Goal: Communication & Community: Answer question/provide support

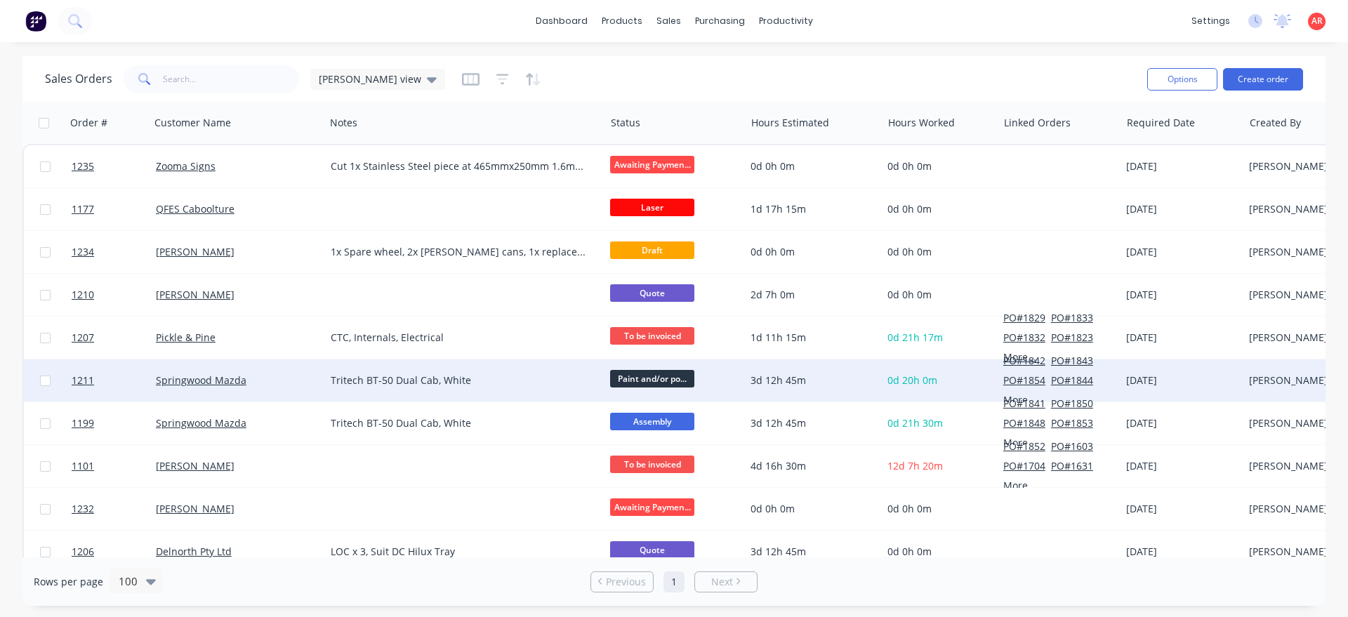
click at [274, 385] on div "Springwood Mazda" at bounding box center [234, 380] width 156 height 14
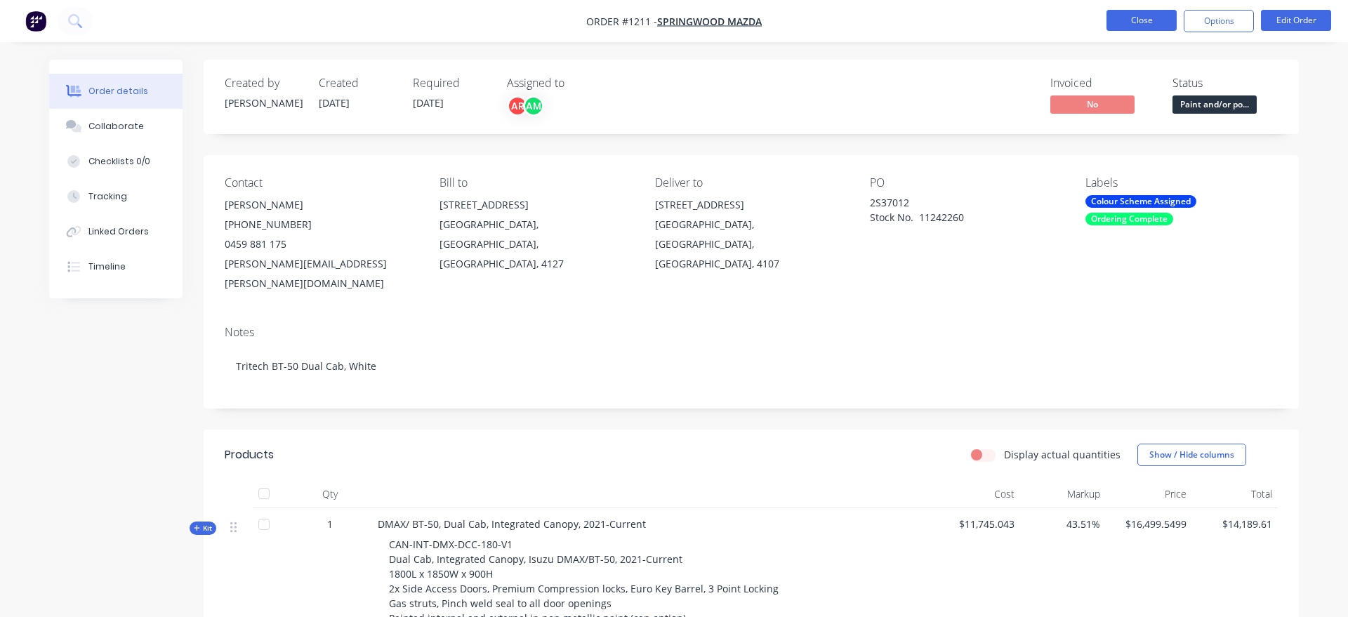
click at [1125, 17] on button "Close" at bounding box center [1141, 20] width 70 height 21
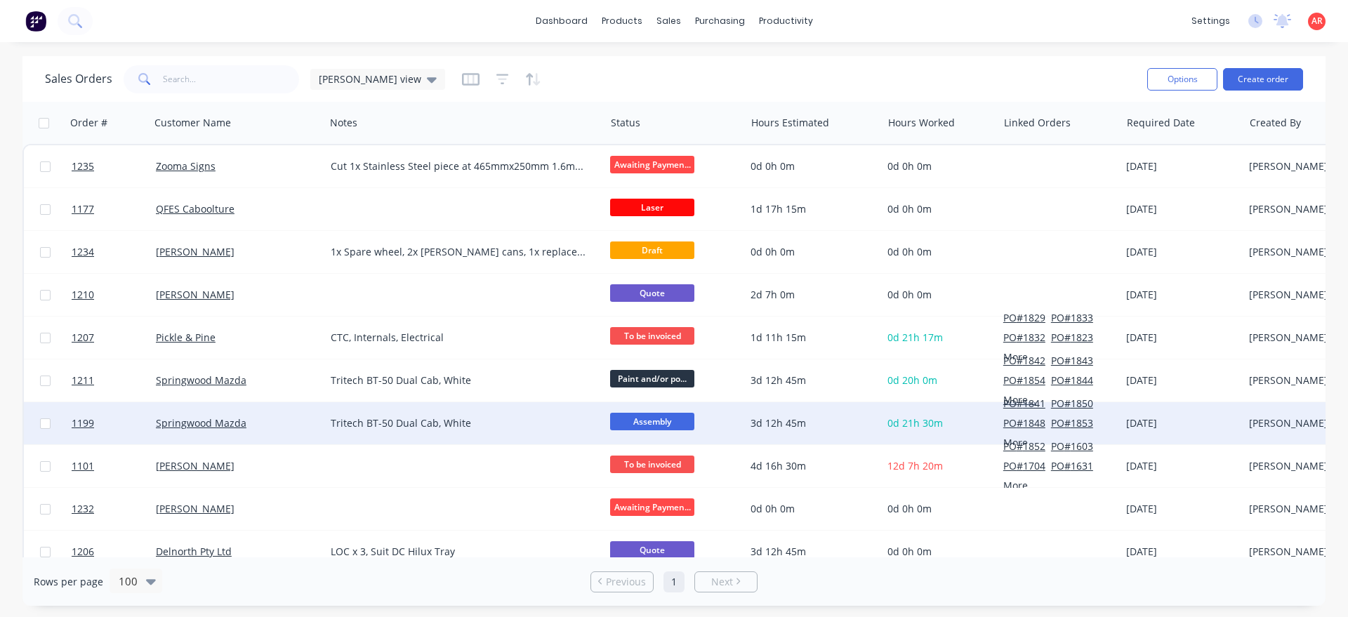
click at [269, 436] on div "Springwood Mazda" at bounding box center [237, 423] width 175 height 42
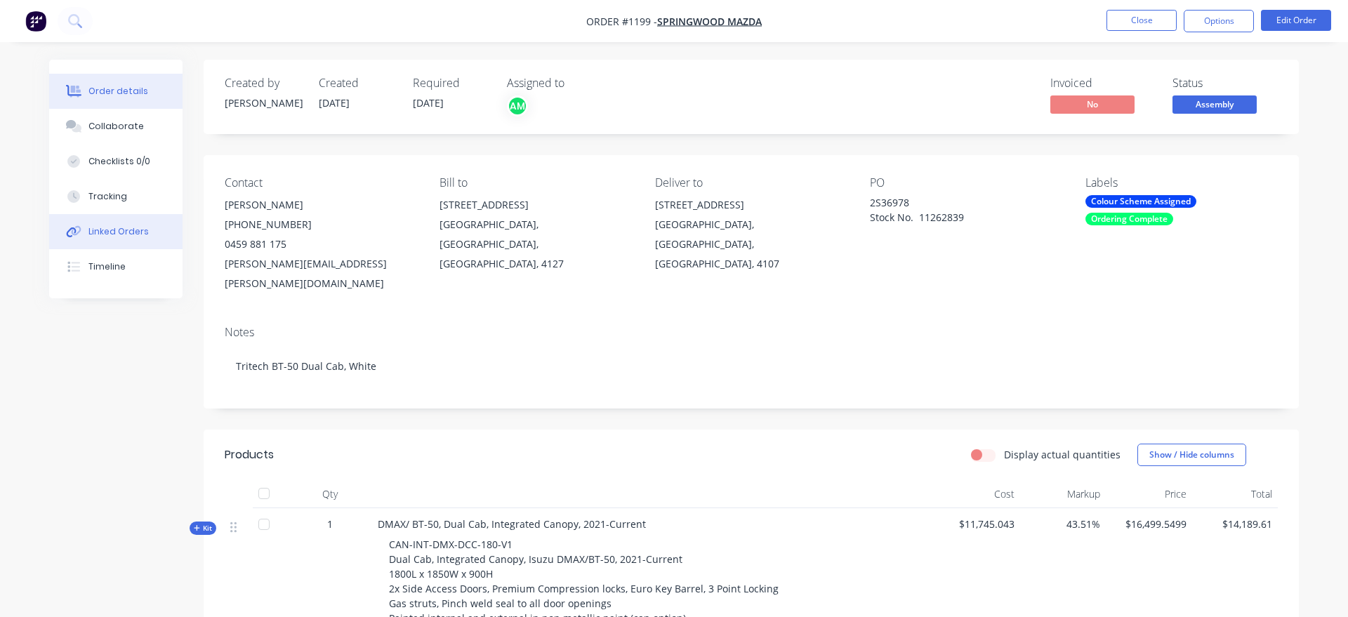
click at [142, 225] on button "Linked Orders" at bounding box center [115, 231] width 133 height 35
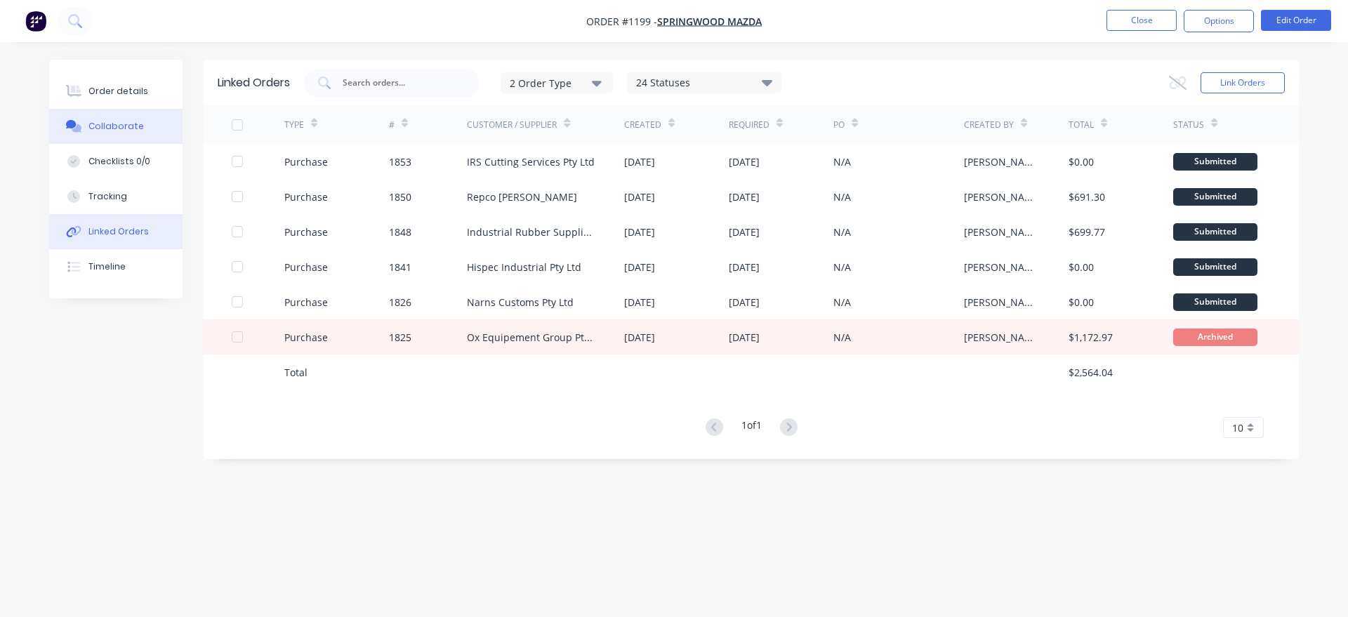
click at [141, 133] on button "Collaborate" at bounding box center [115, 126] width 133 height 35
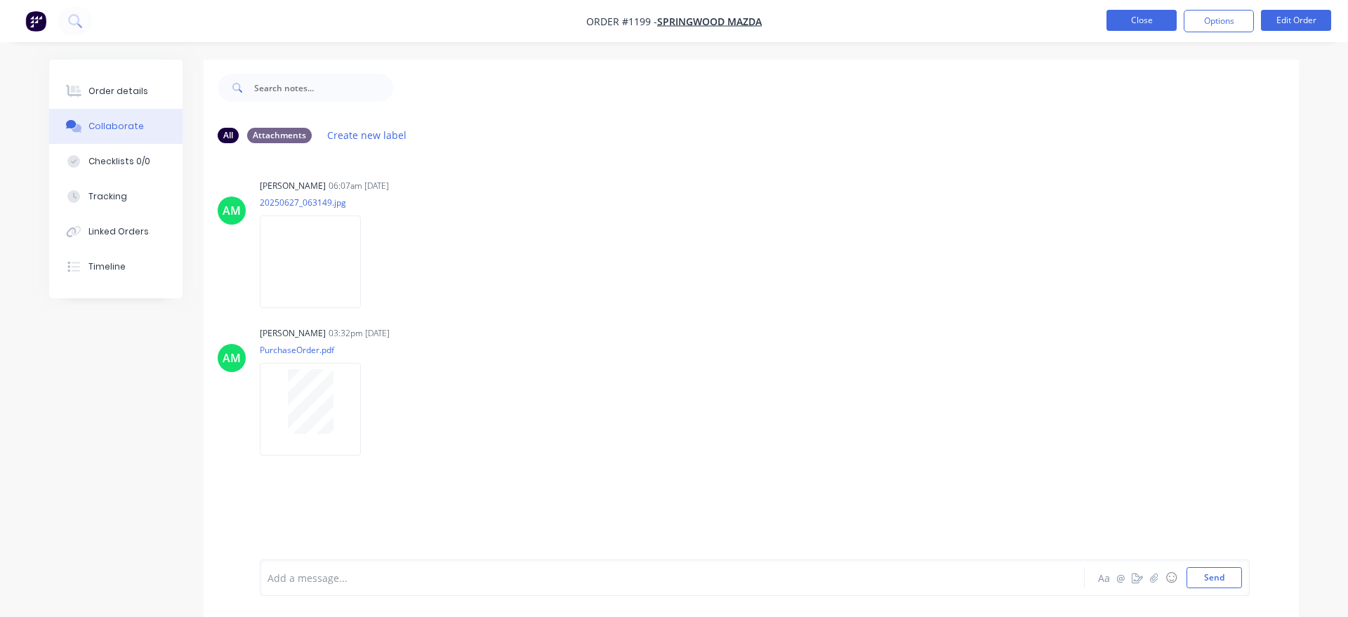
click at [1163, 11] on button "Close" at bounding box center [1141, 20] width 70 height 21
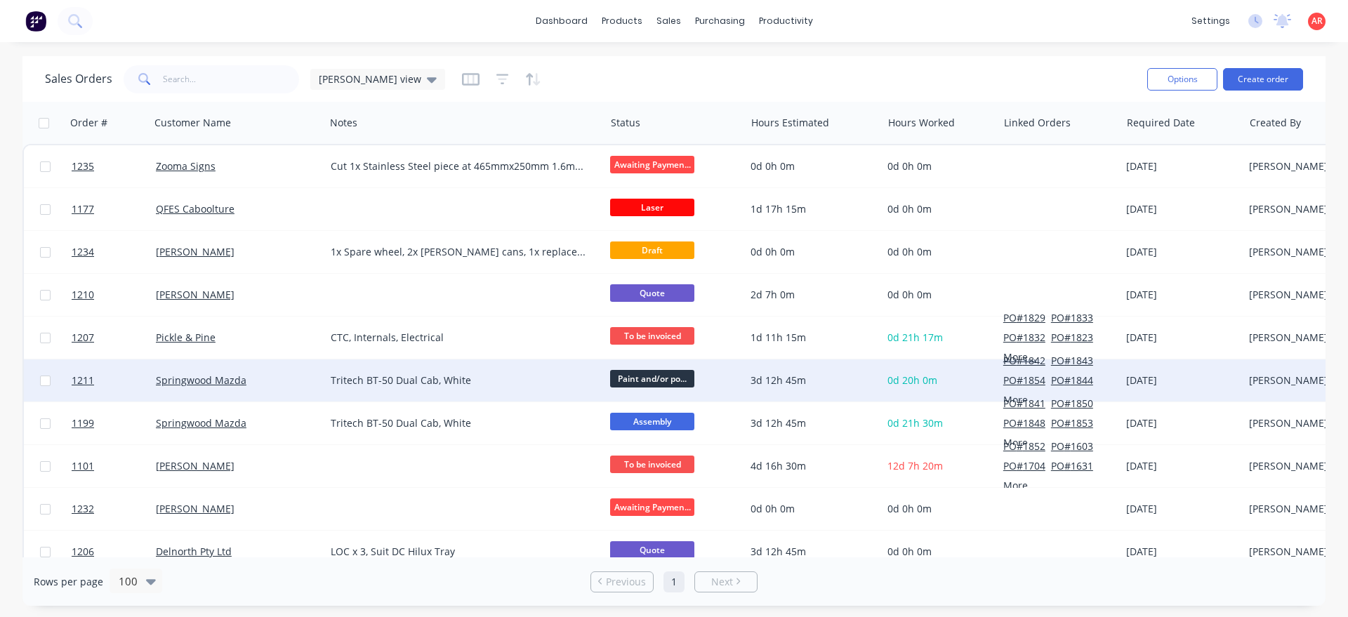
click at [305, 383] on div "Springwood Mazda" at bounding box center [234, 380] width 156 height 14
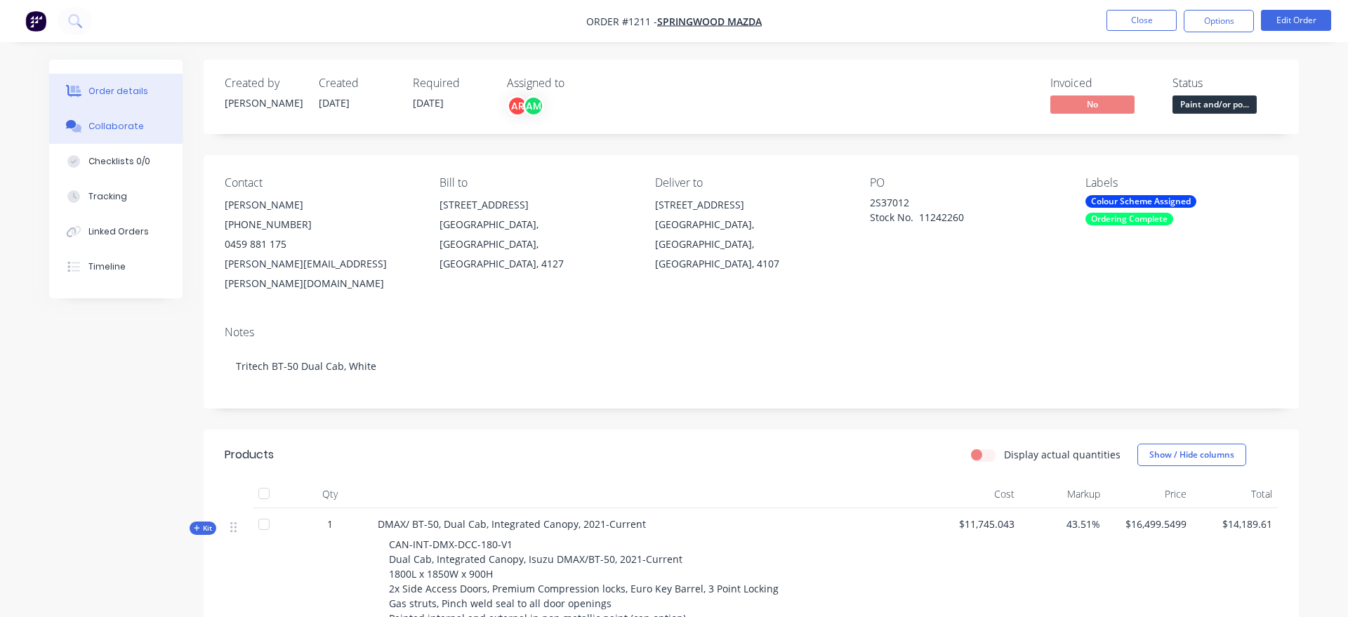
click at [146, 116] on button "Collaborate" at bounding box center [115, 126] width 133 height 35
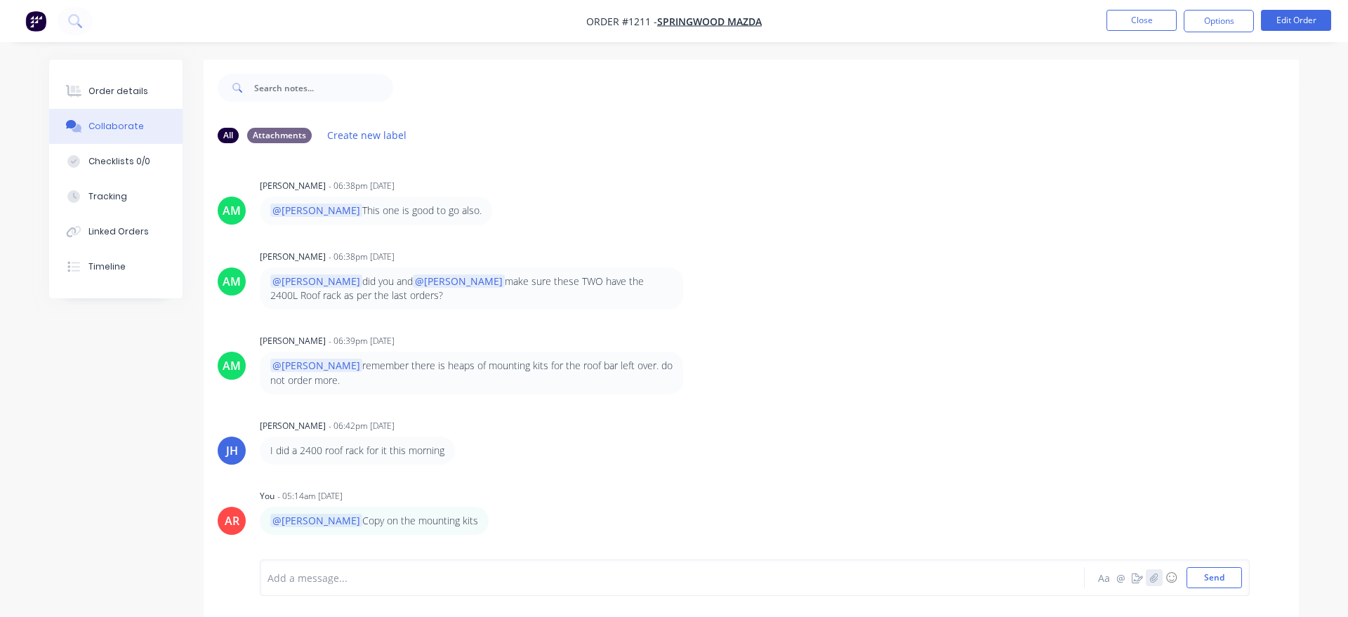
click at [1146, 576] on button "button" at bounding box center [1153, 577] width 17 height 17
click at [1215, 582] on button "Send" at bounding box center [1213, 577] width 55 height 21
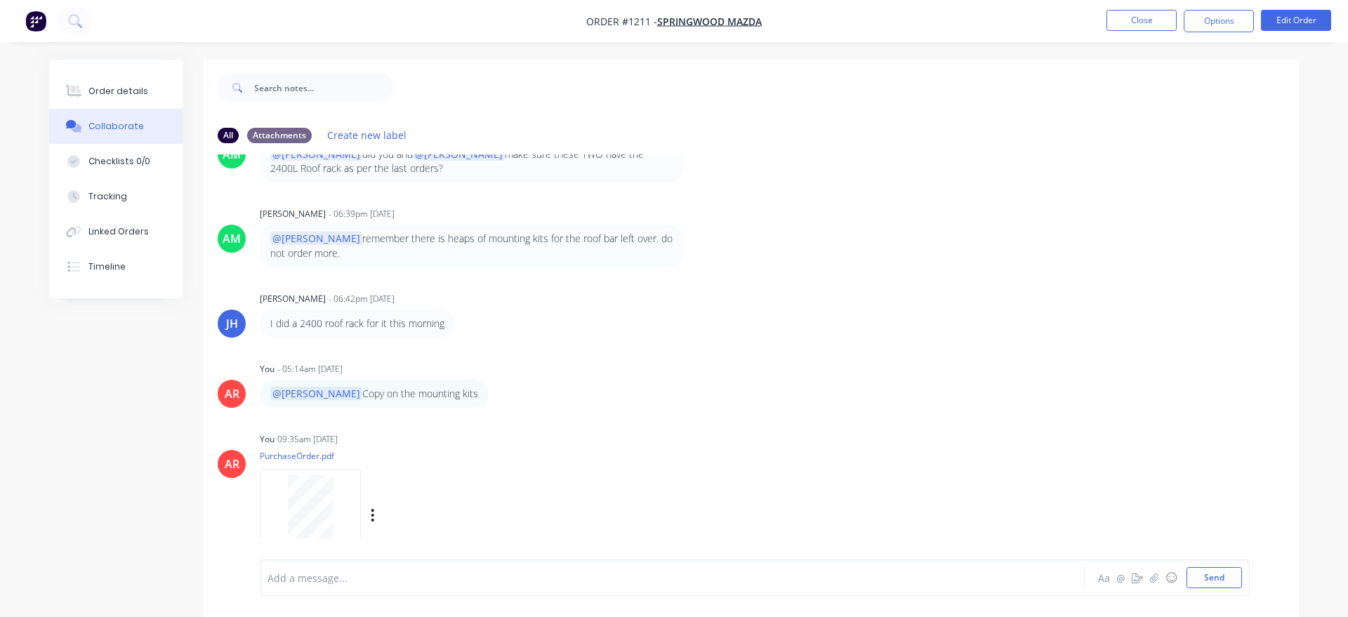
scroll to position [136, 0]
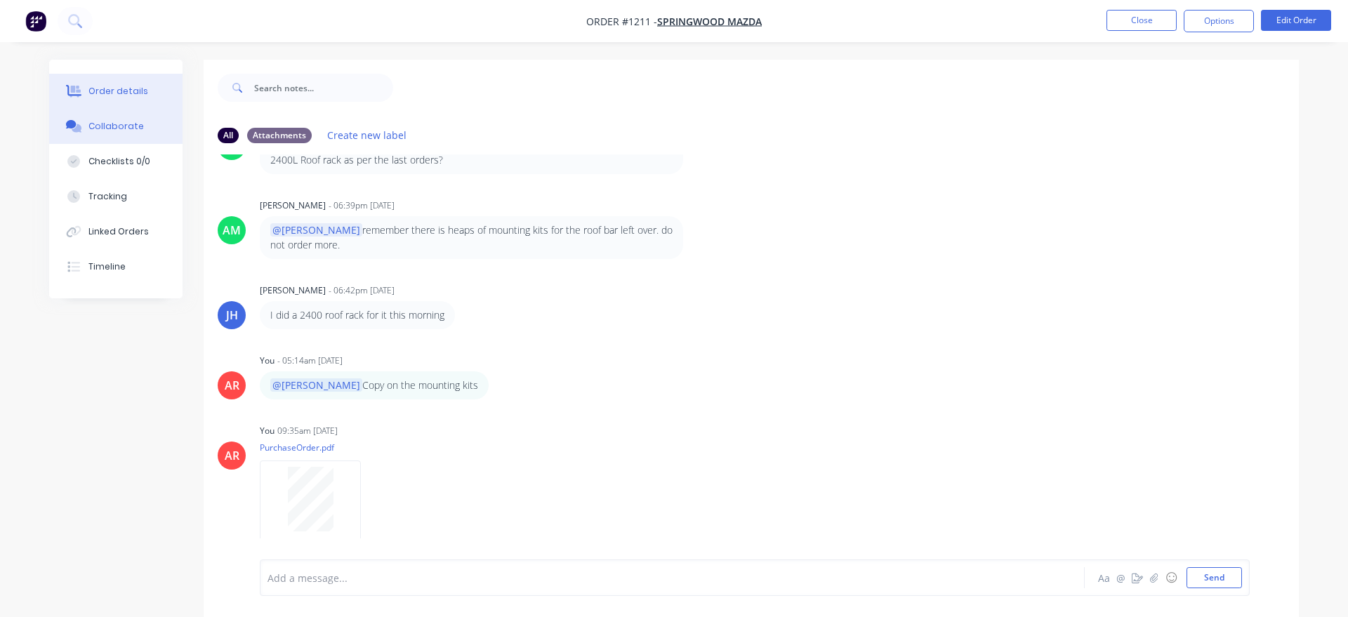
click at [126, 77] on button "Order details" at bounding box center [115, 91] width 133 height 35
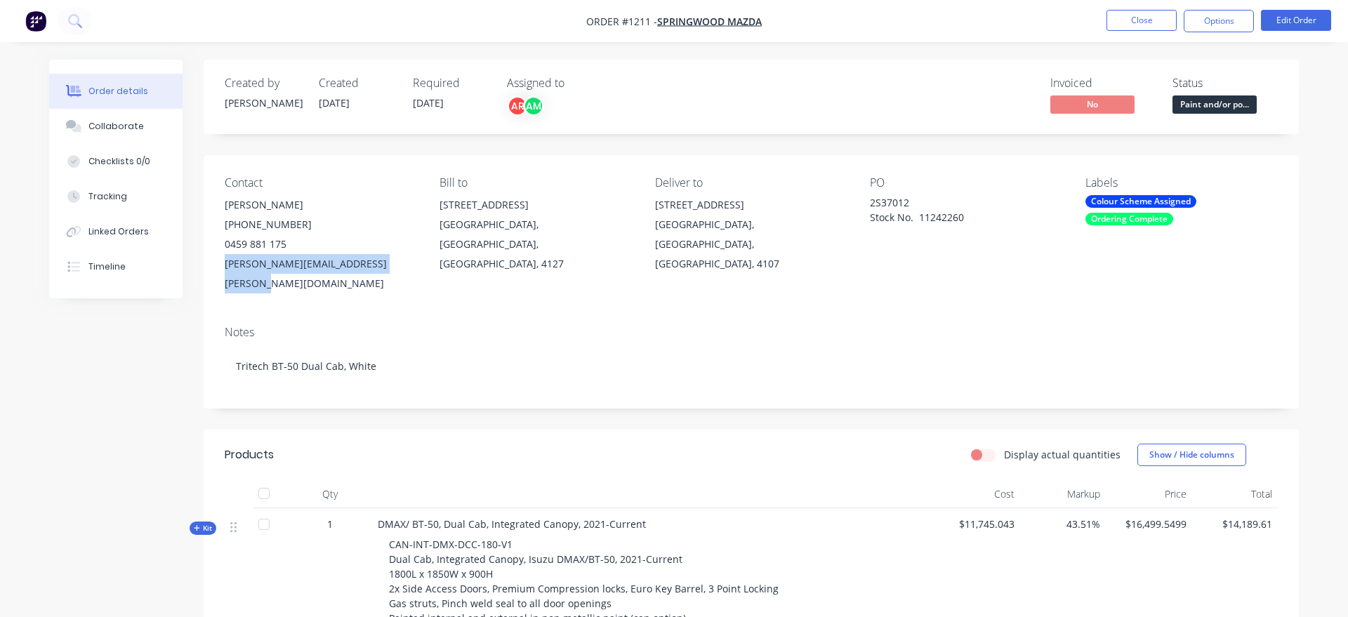
drag, startPoint x: 412, startPoint y: 265, endPoint x: 223, endPoint y: 273, distance: 189.0
click at [223, 273] on div "Contact [PERSON_NAME] [PHONE_NUMBER] [PERSON_NAME][EMAIL_ADDRESS][PERSON_NAME][…" at bounding box center [751, 234] width 1095 height 159
copy div "[PERSON_NAME][EMAIL_ADDRESS][PERSON_NAME][DOMAIN_NAME]"
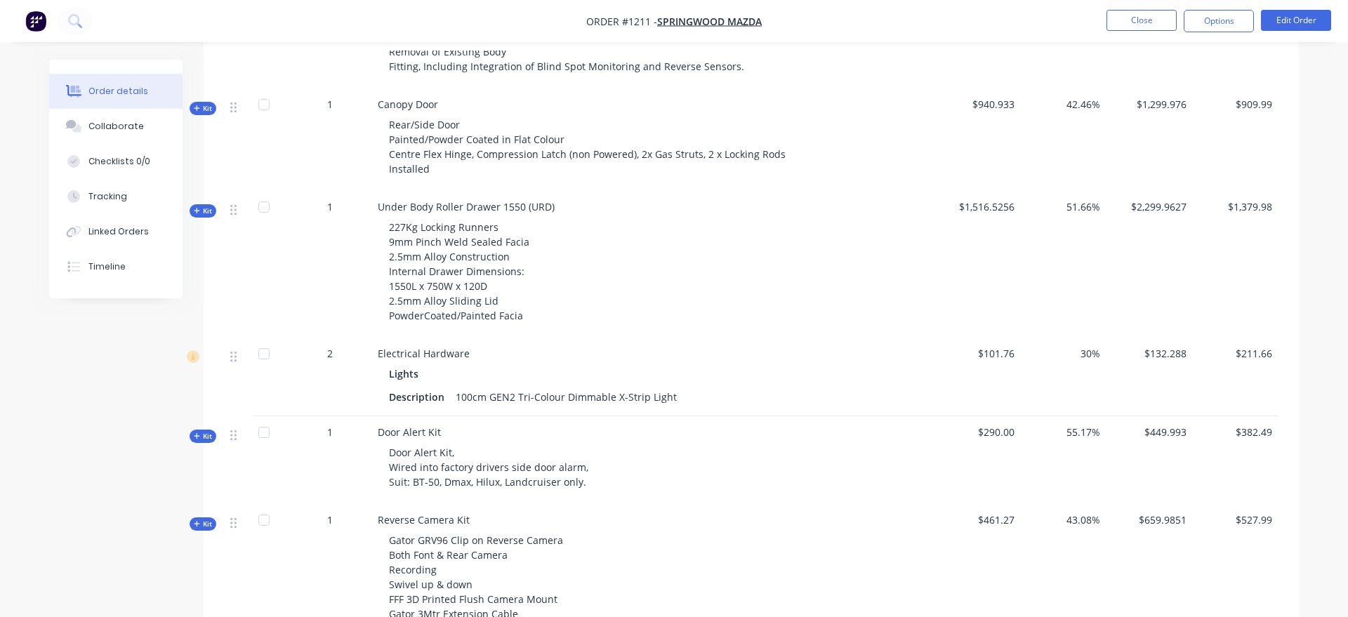
scroll to position [1002, 0]
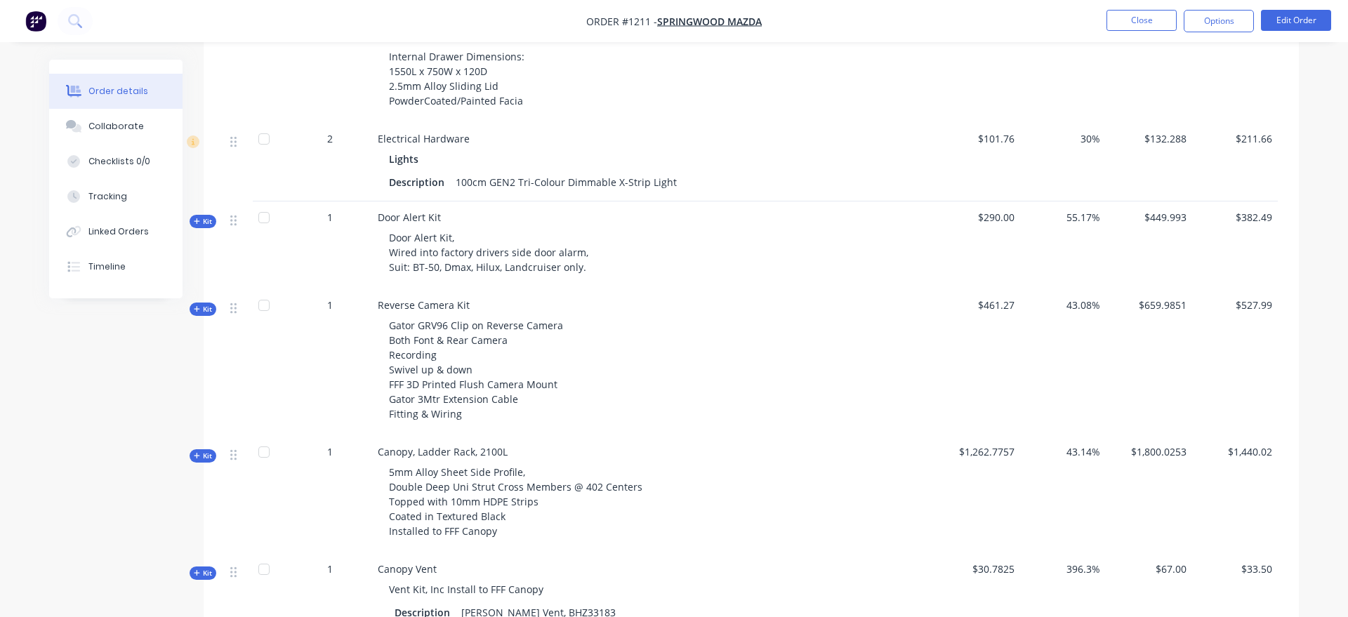
click at [202, 190] on div "Order details Collaborate Checklists 0/0 Tracking Linked Orders Timeline" at bounding box center [126, 179] width 154 height 239
click at [204, 216] on span "Kit" at bounding box center [203, 221] width 18 height 11
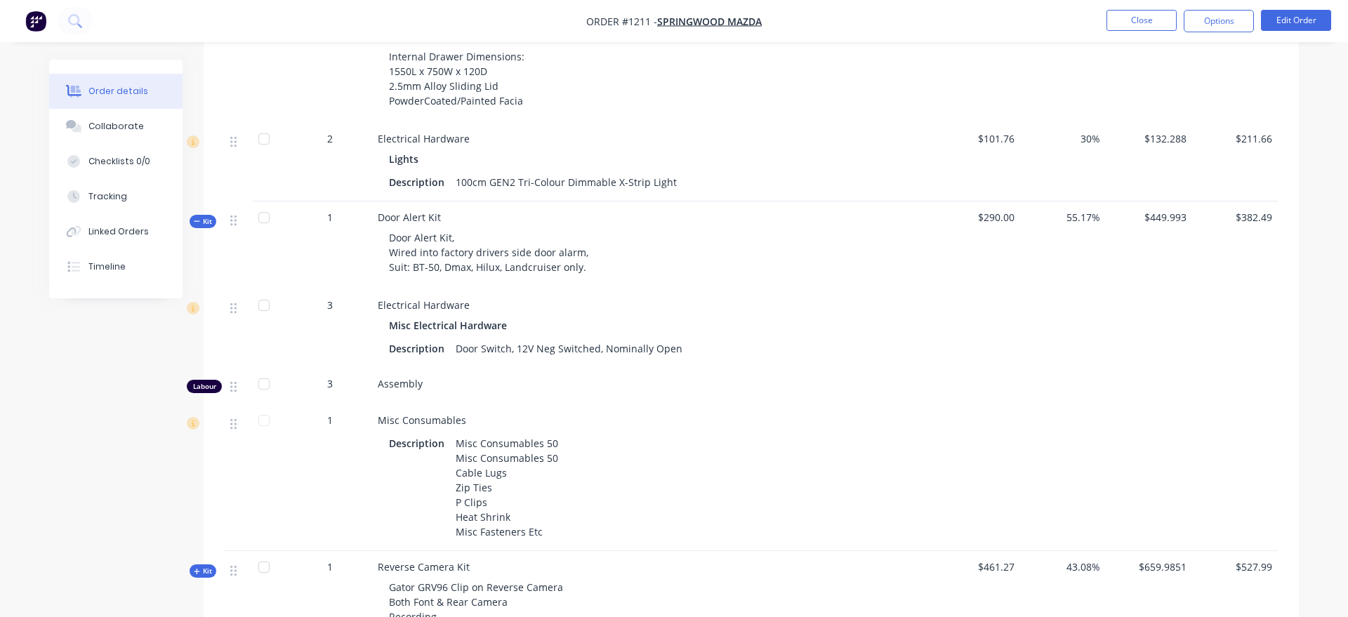
click at [204, 216] on span "Kit" at bounding box center [203, 221] width 18 height 11
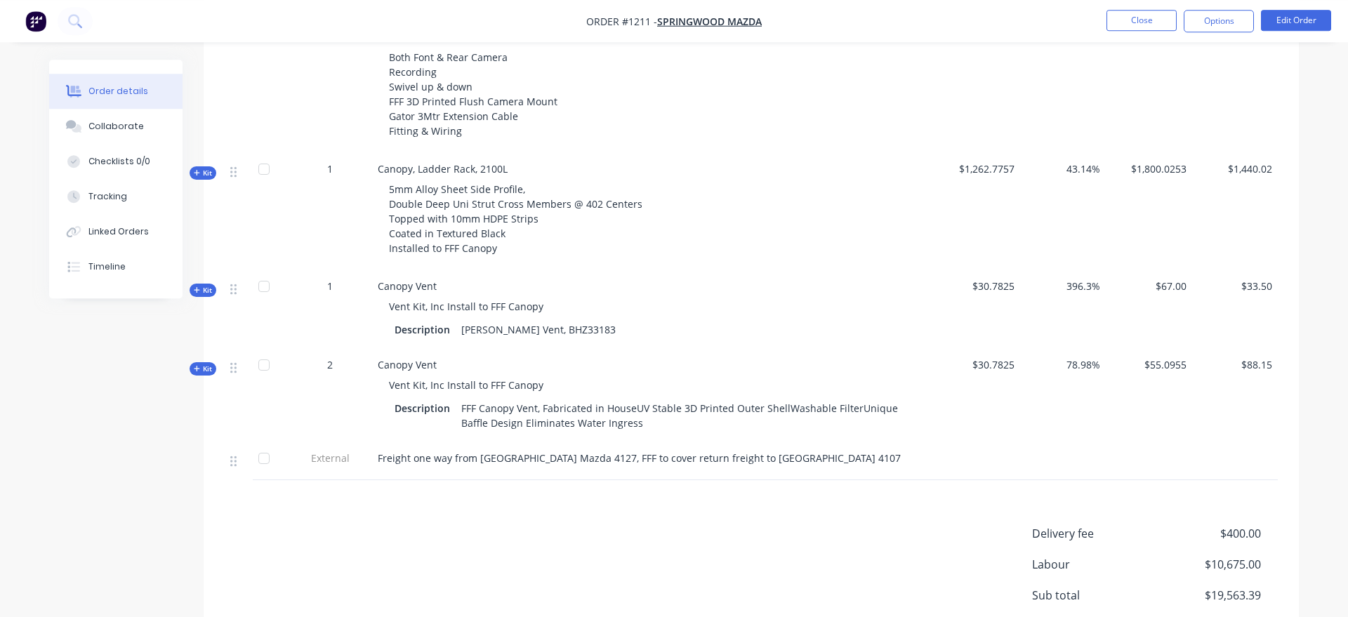
scroll to position [1289, 0]
click at [1233, 20] on button "Options" at bounding box center [1218, 21] width 70 height 22
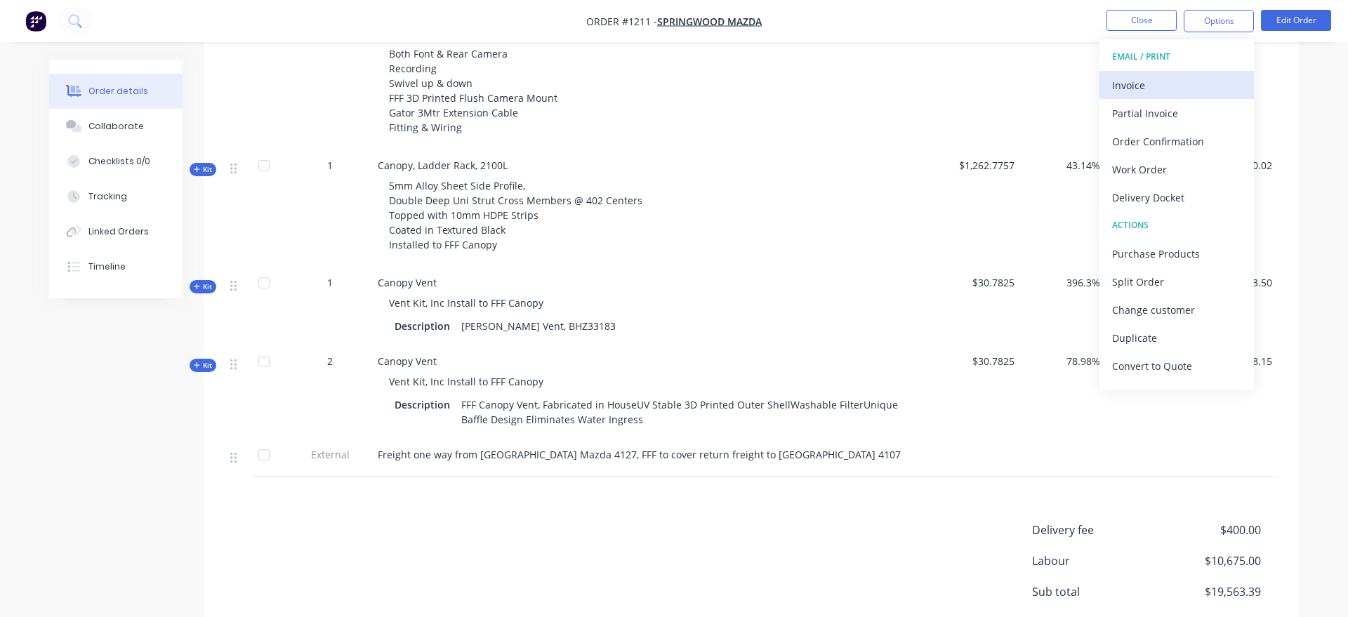
click at [1202, 83] on div "Invoice" at bounding box center [1176, 85] width 129 height 20
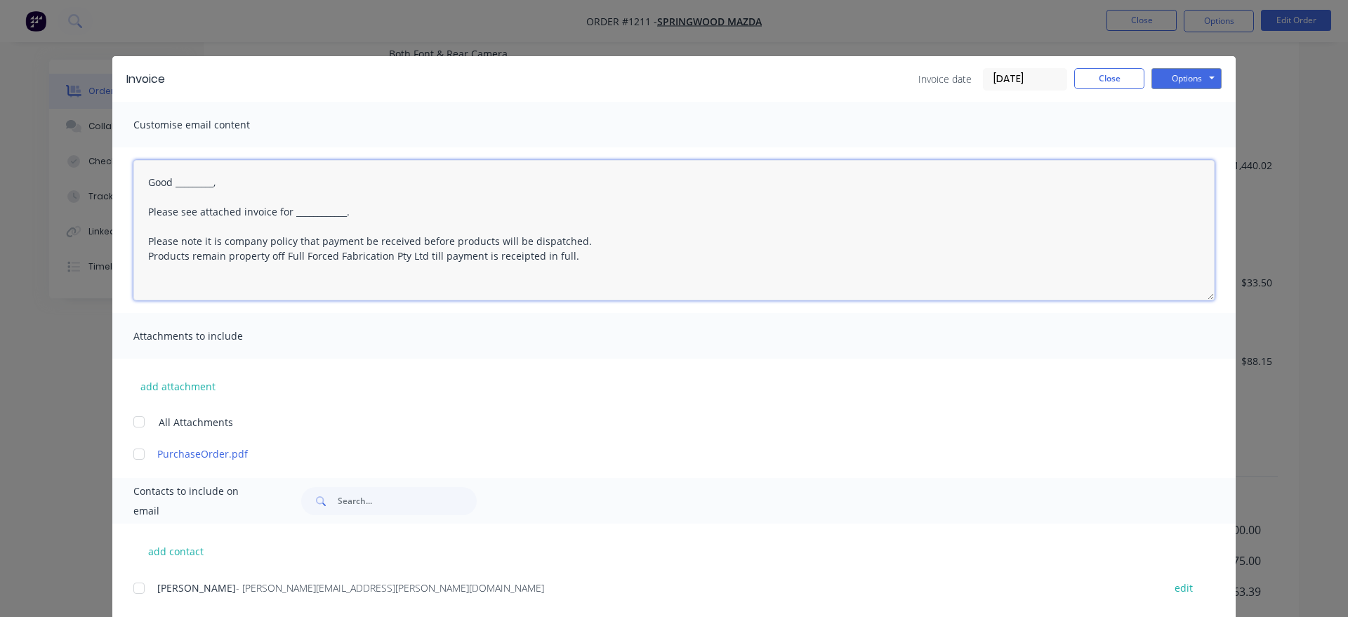
drag, startPoint x: 218, startPoint y: 184, endPoint x: 173, endPoint y: 184, distance: 44.2
click at [173, 184] on textarea "Good _________, Please see attached invoice for ____________. Please note it is…" at bounding box center [673, 230] width 1081 height 140
drag, startPoint x: 354, startPoint y: 214, endPoint x: 293, endPoint y: 213, distance: 61.1
click at [293, 213] on textarea "Good morning, Please see attached invoice for ____________. Please note it is c…" at bounding box center [673, 230] width 1081 height 140
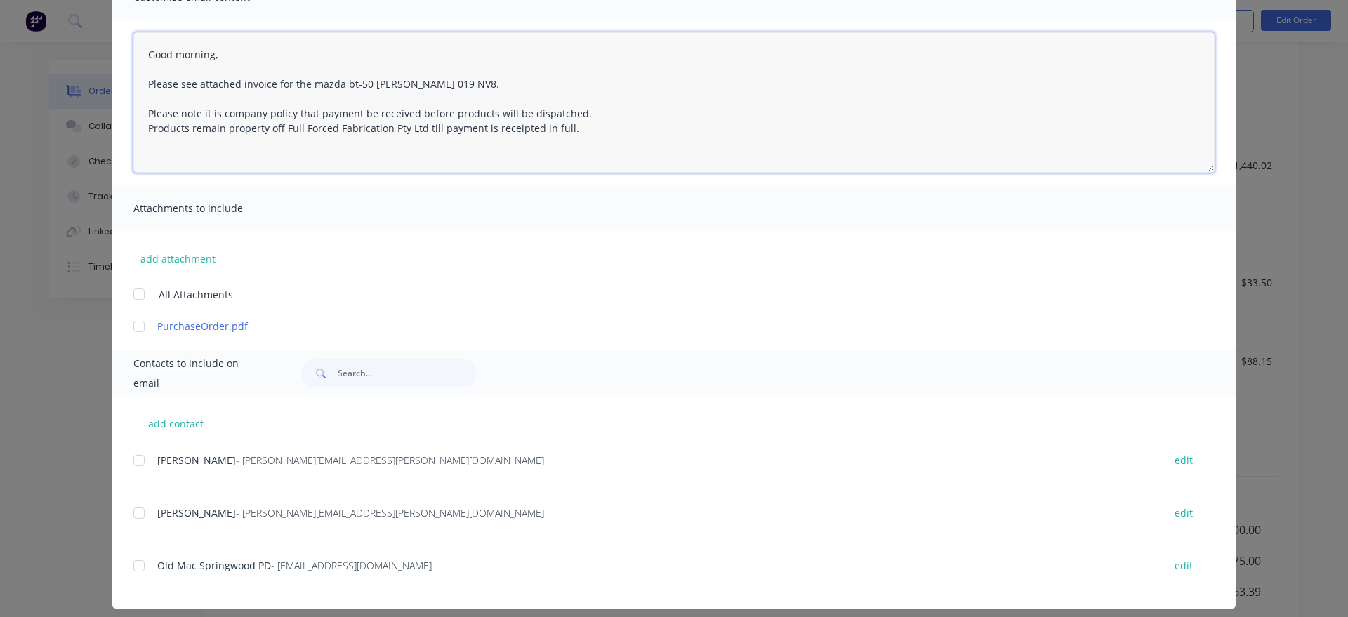
scroll to position [139, 0]
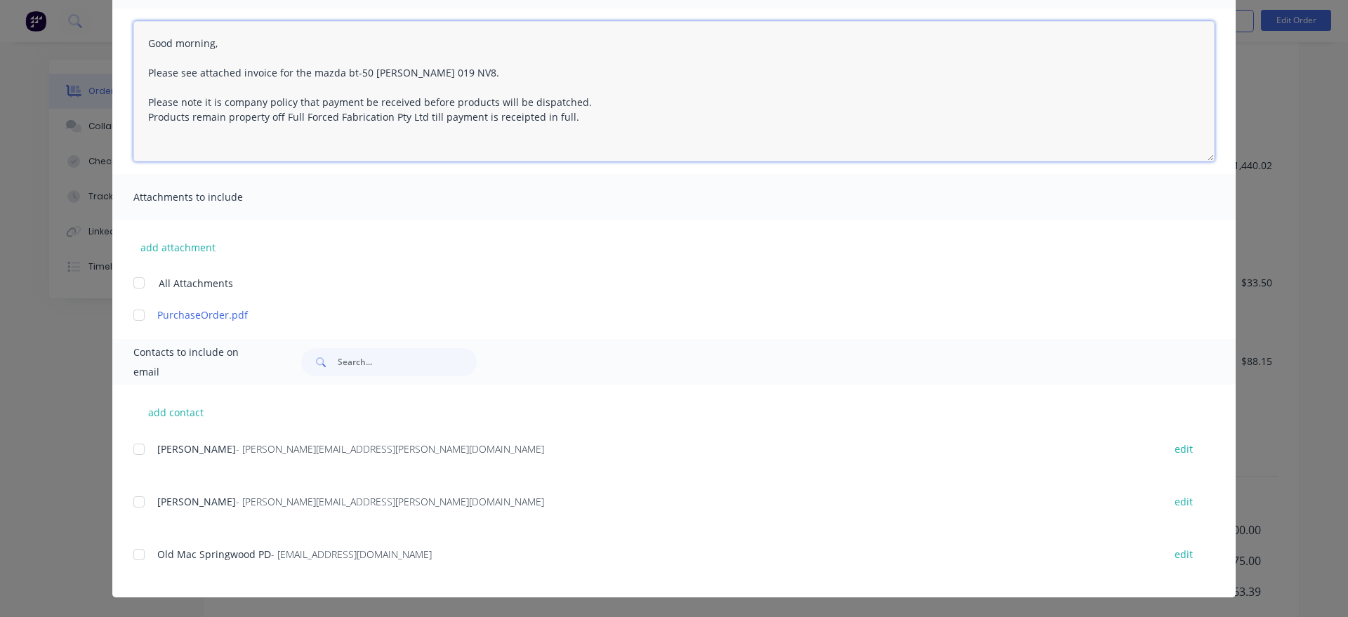
click at [141, 501] on div at bounding box center [139, 502] width 28 height 28
click at [136, 551] on div at bounding box center [139, 554] width 28 height 28
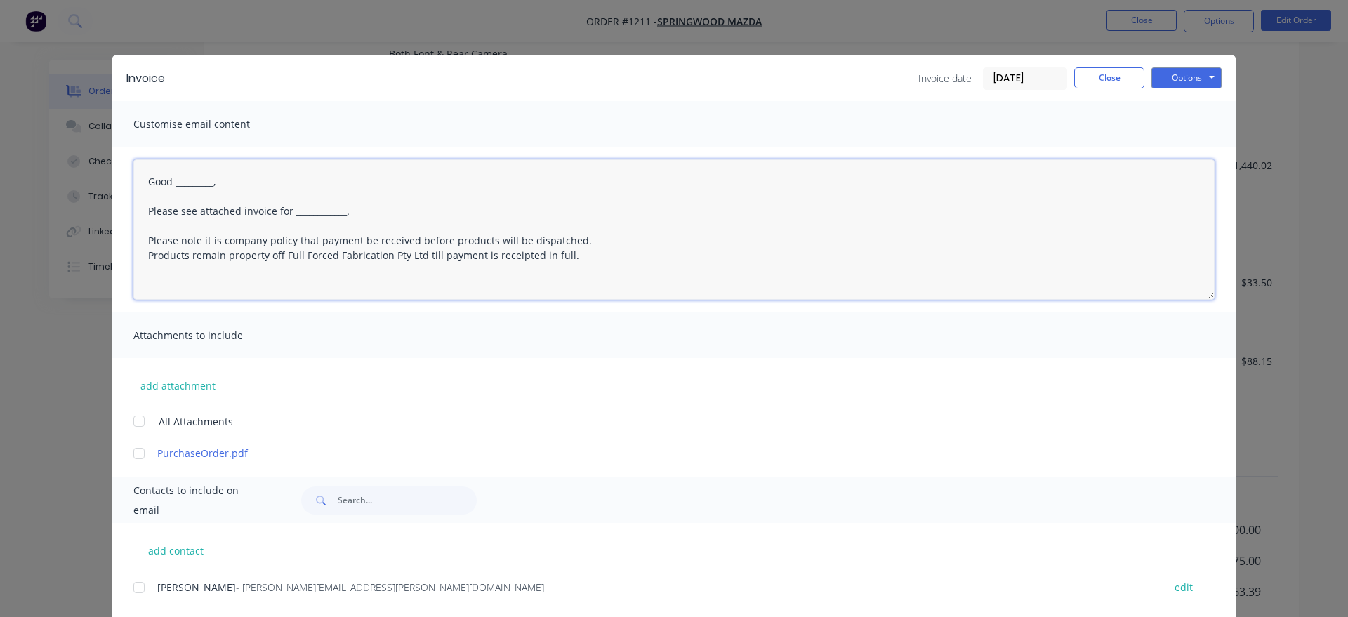
scroll to position [0, 0]
drag, startPoint x: 227, startPoint y: 182, endPoint x: 176, endPoint y: 186, distance: 50.7
click at [176, 186] on textarea "Good _________, Please see attached invoice for ____________. Please note it is…" at bounding box center [673, 230] width 1081 height 140
drag, startPoint x: 362, startPoint y: 213, endPoint x: 291, endPoint y: 212, distance: 71.6
click at [291, 212] on textarea "Good morning Please see attached invoice for ____________. Please note it is co…" at bounding box center [673, 230] width 1081 height 140
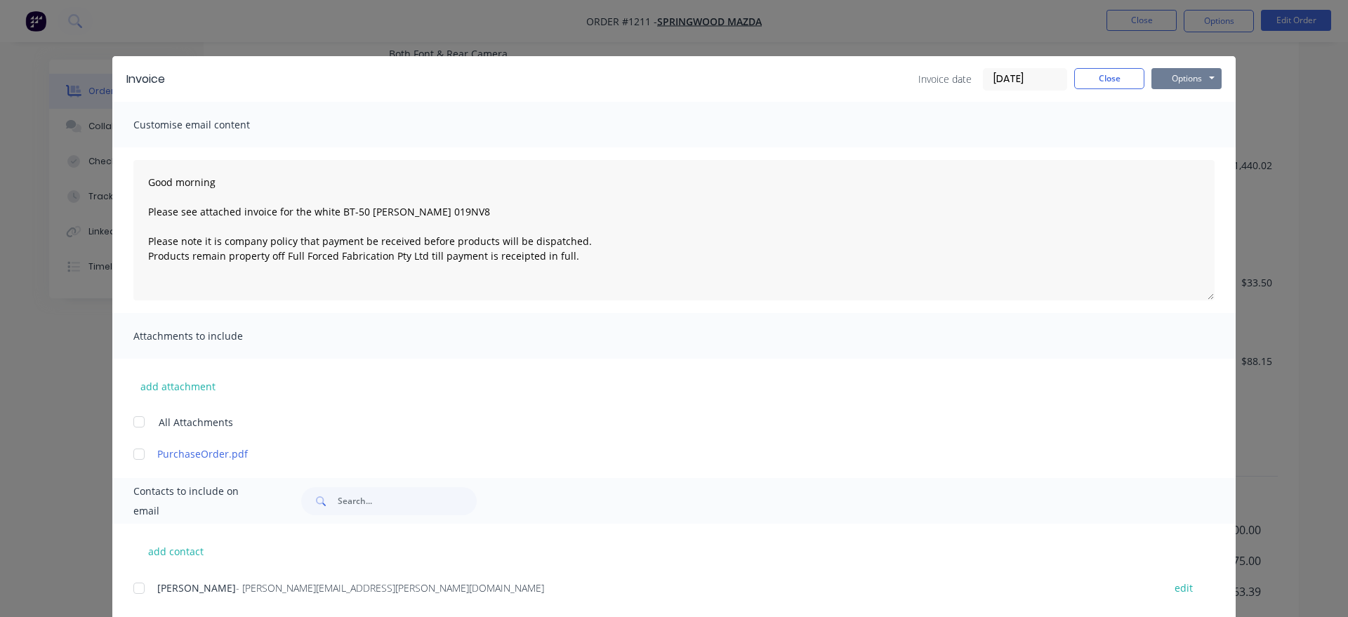
click at [1199, 77] on button "Options" at bounding box center [1186, 78] width 70 height 21
click at [1199, 145] on button "Email" at bounding box center [1196, 149] width 90 height 23
type textarea "Good _________, Please see attached invoice for ____________. Please note it is…"
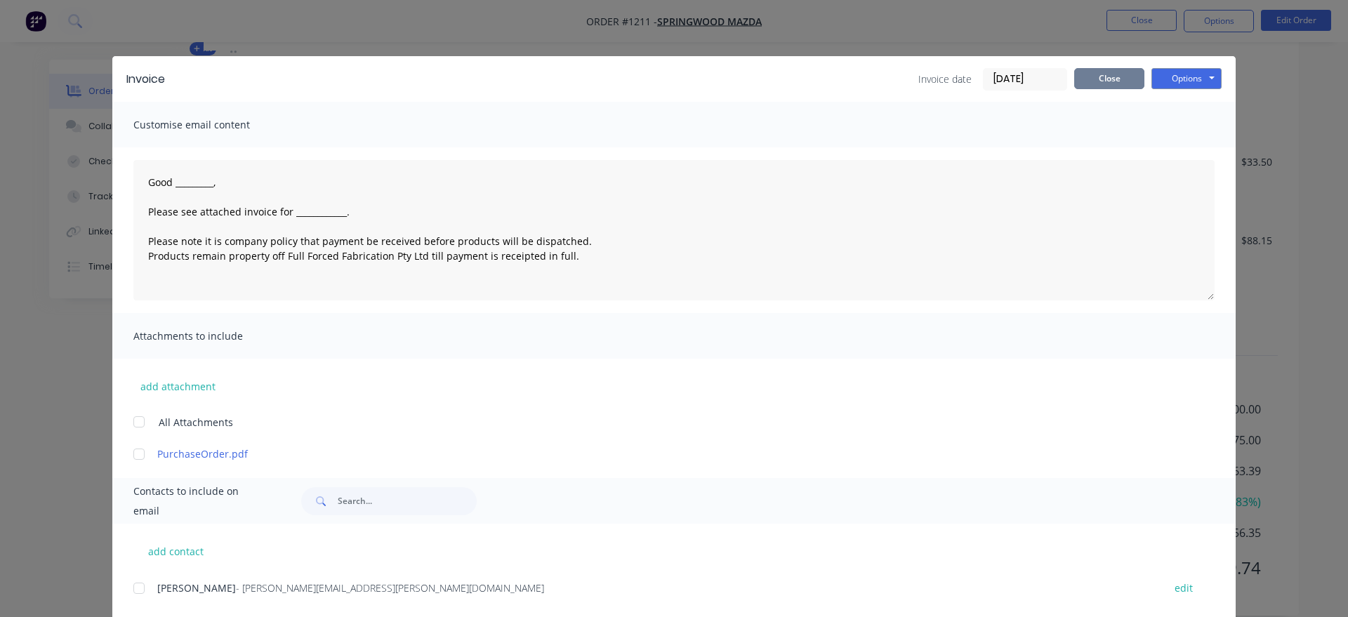
click at [1099, 85] on button "Close" at bounding box center [1109, 78] width 70 height 21
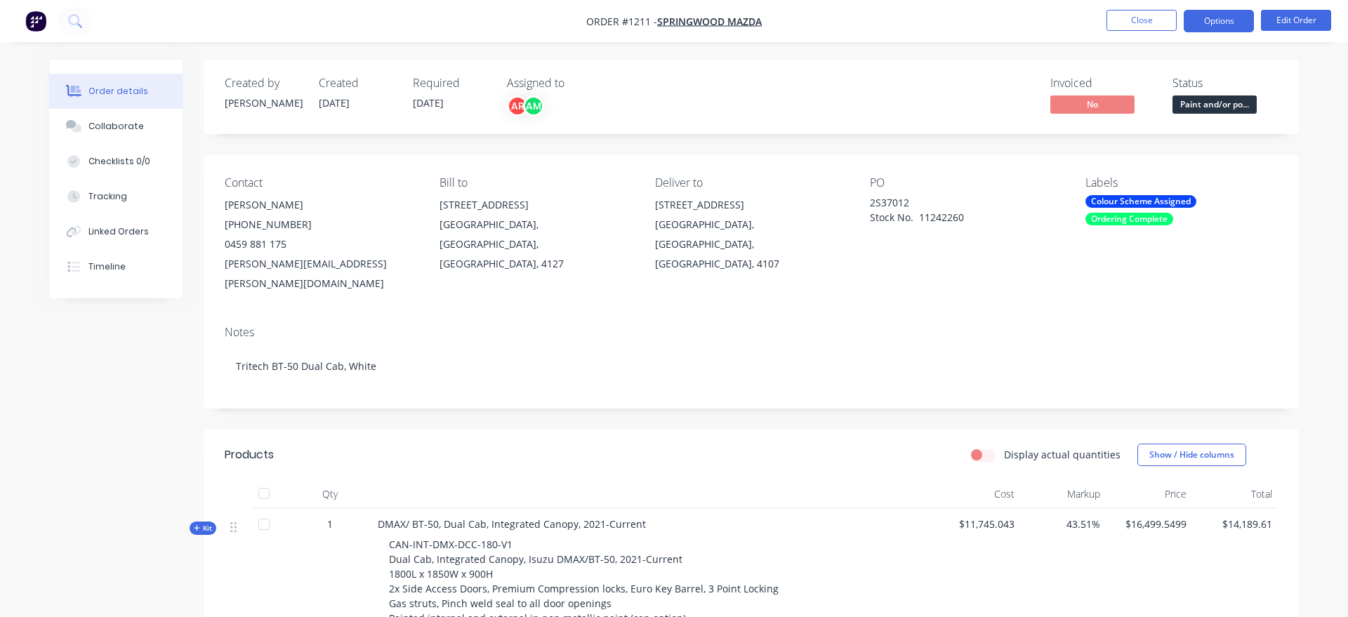
click at [1236, 31] on button "Options" at bounding box center [1218, 21] width 70 height 22
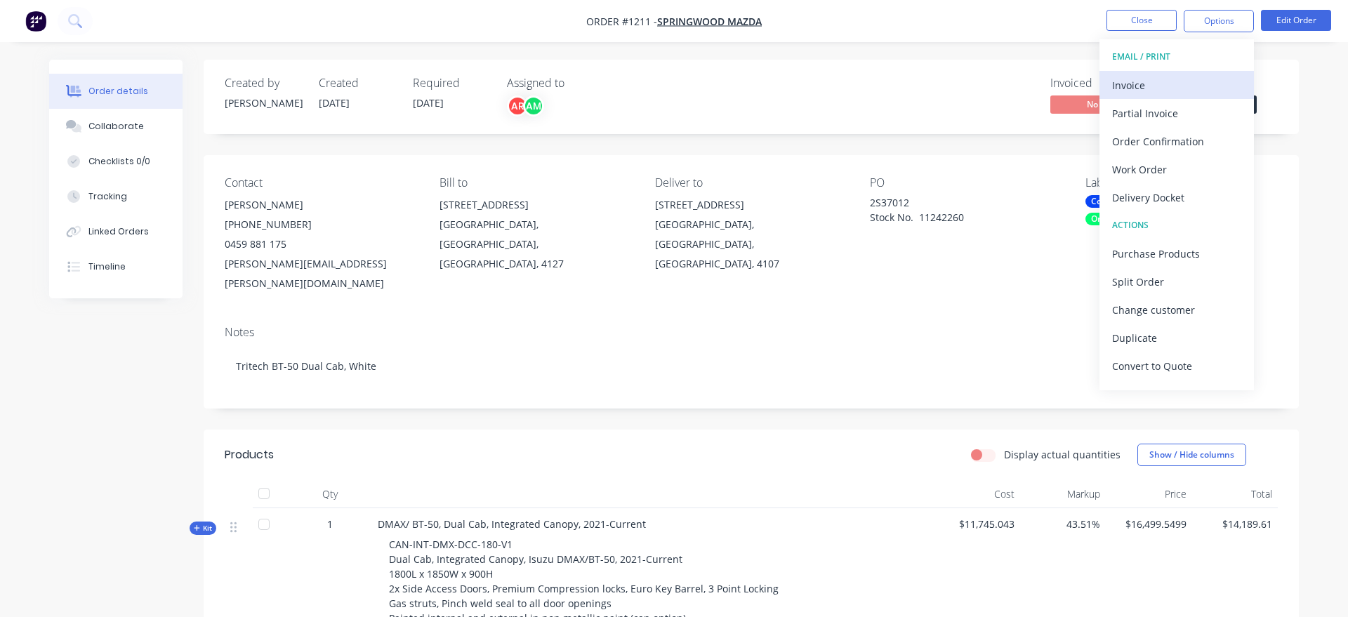
click at [1192, 81] on div "Invoice" at bounding box center [1176, 85] width 129 height 20
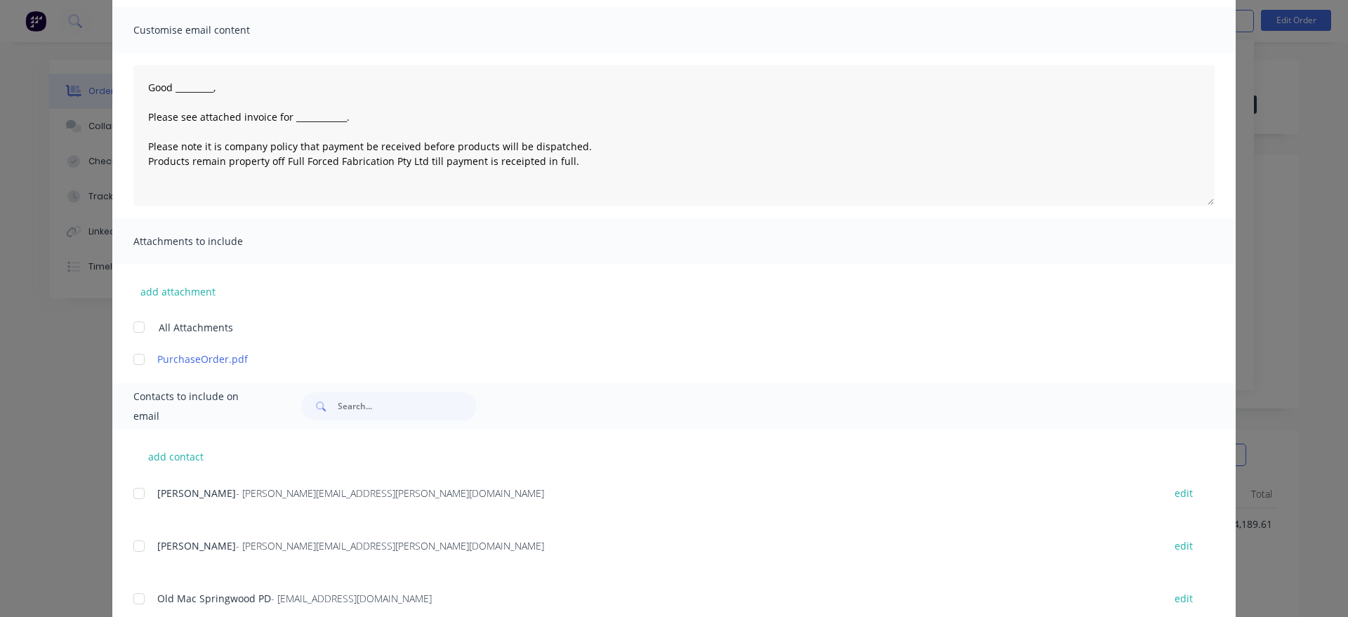
scroll to position [139, 0]
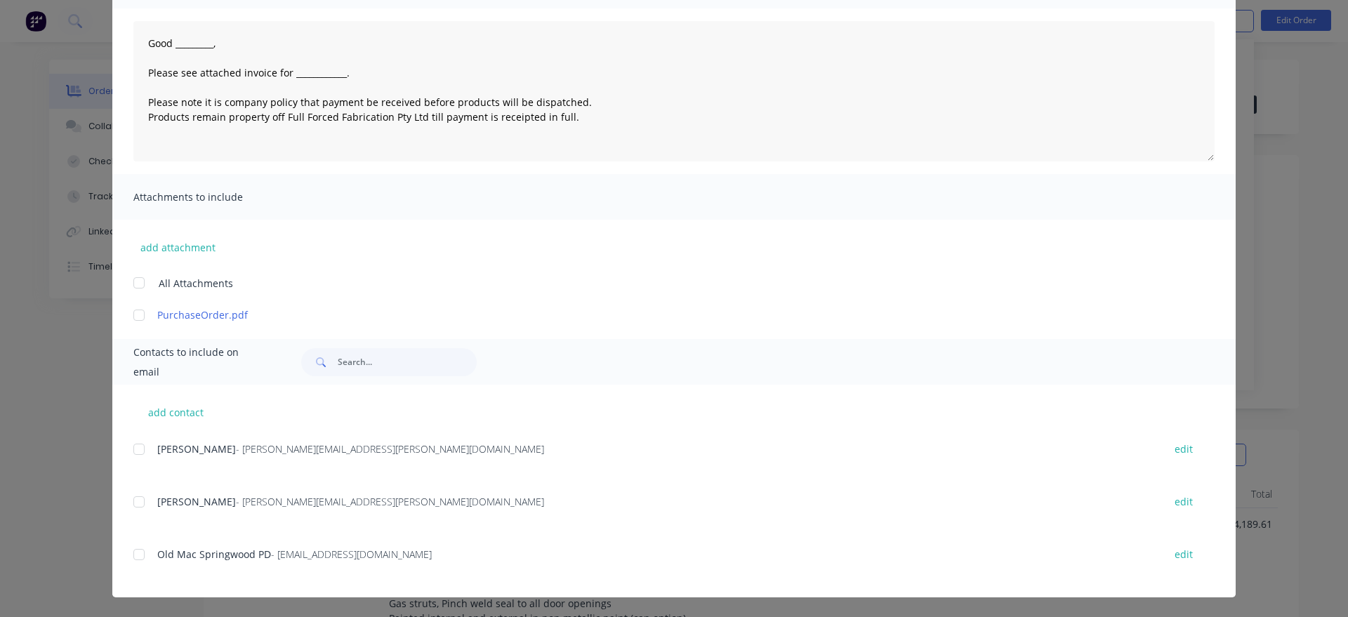
click at [140, 504] on div at bounding box center [139, 502] width 28 height 28
click at [133, 559] on div "add contact [PERSON_NAME] - [PERSON_NAME][EMAIL_ADDRESS][PERSON_NAME][DOMAIN_NA…" at bounding box center [673, 491] width 1123 height 213
click at [137, 554] on div at bounding box center [139, 554] width 28 height 28
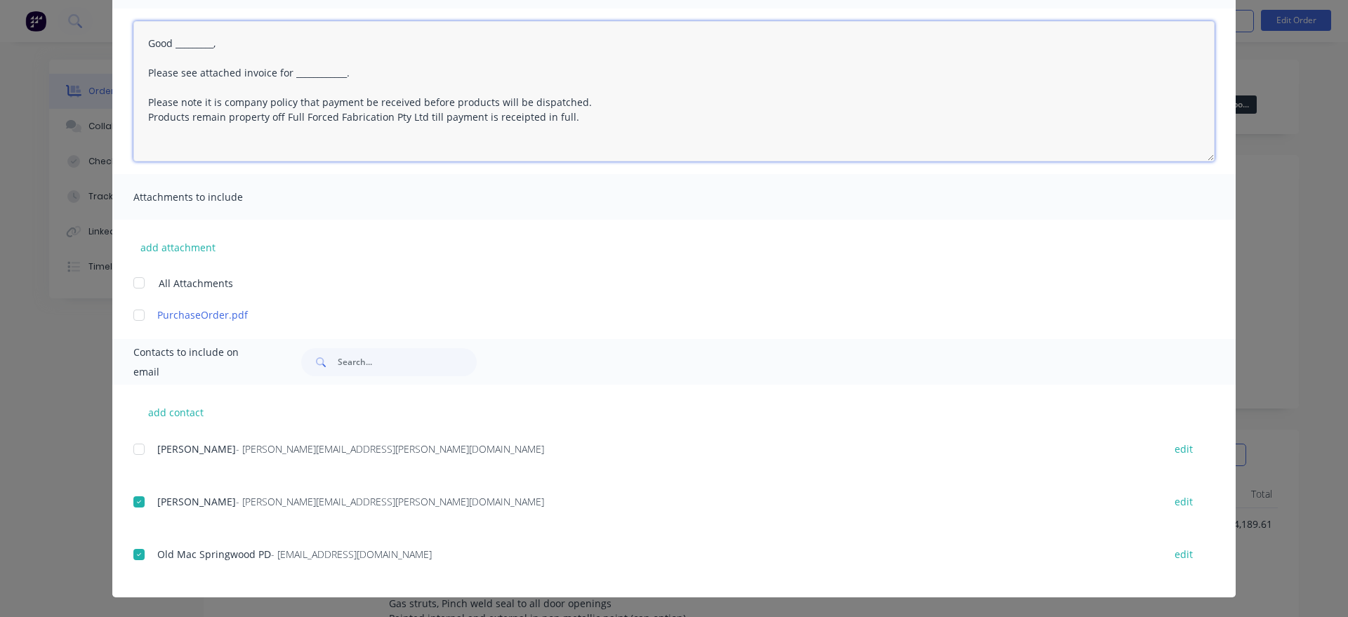
drag, startPoint x: 222, startPoint y: 46, endPoint x: 184, endPoint y: 50, distance: 38.8
click at [176, 46] on textarea "Good _________, Please see attached invoice for ____________. Please note it is…" at bounding box center [673, 91] width 1081 height 140
drag, startPoint x: 353, startPoint y: 72, endPoint x: 291, endPoint y: 73, distance: 61.8
click at [291, 73] on textarea "Good morning, Please see attached invoice for ____________. Please note it is c…" at bounding box center [673, 91] width 1081 height 140
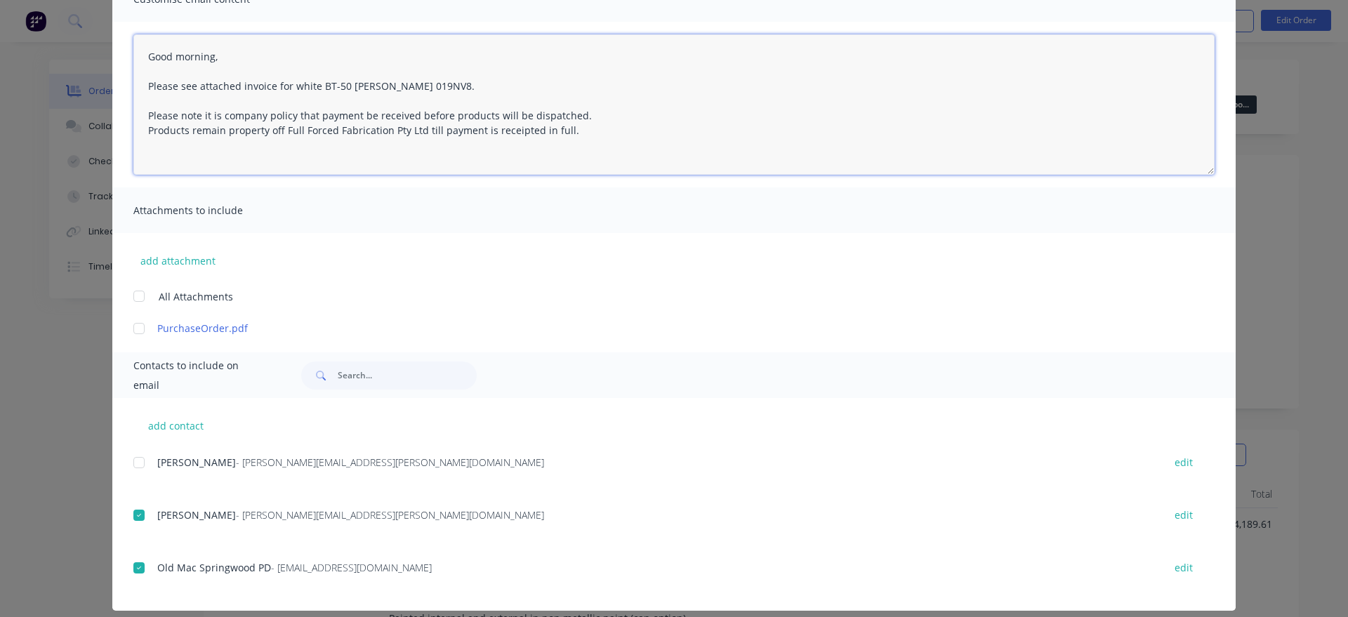
drag, startPoint x: 583, startPoint y: 135, endPoint x: 151, endPoint y: 36, distance: 443.5
click at [133, 34] on textarea "Good morning, Please see attached invoice for white BT-50 [PERSON_NAME] 019NV8.…" at bounding box center [673, 104] width 1081 height 140
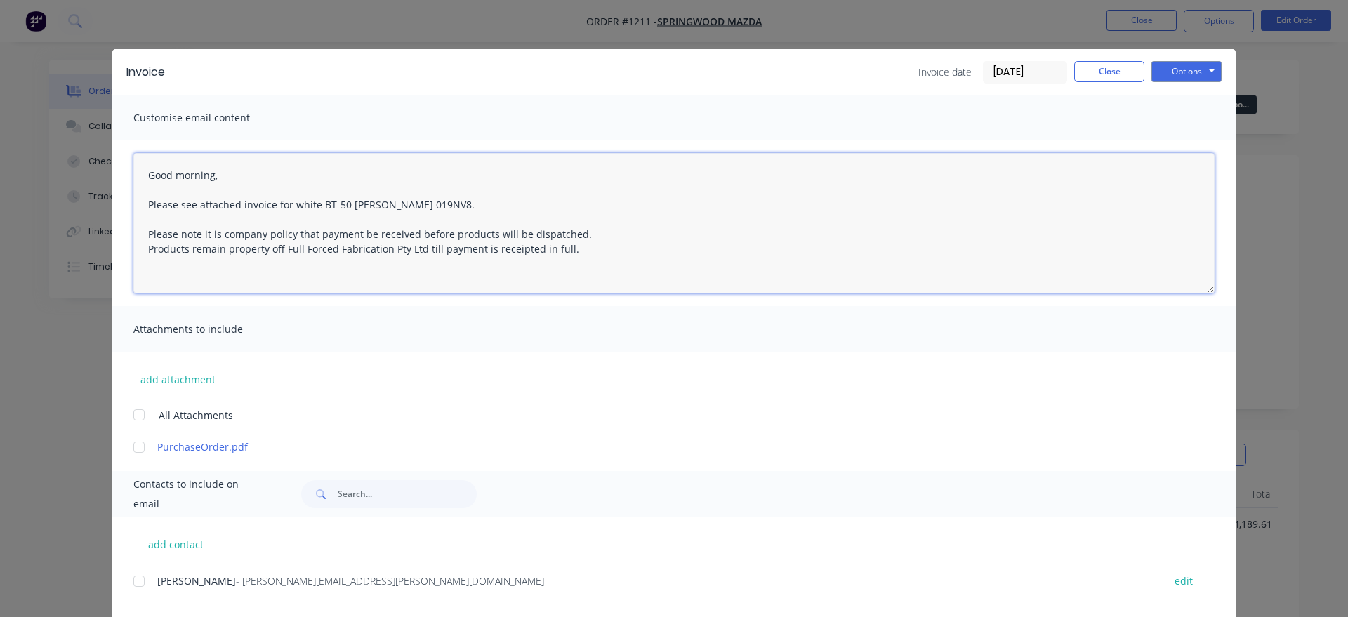
scroll to position [0, 0]
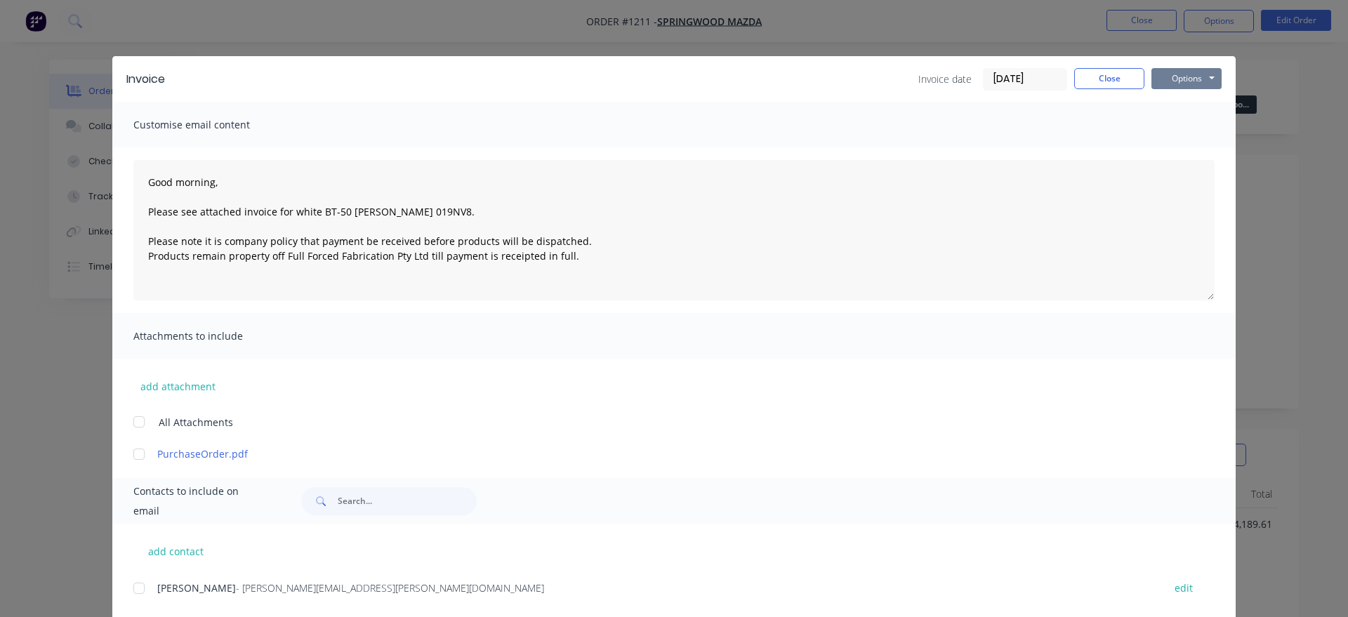
click at [1178, 81] on button "Options" at bounding box center [1186, 78] width 70 height 21
click at [1198, 146] on button "Email" at bounding box center [1196, 149] width 90 height 23
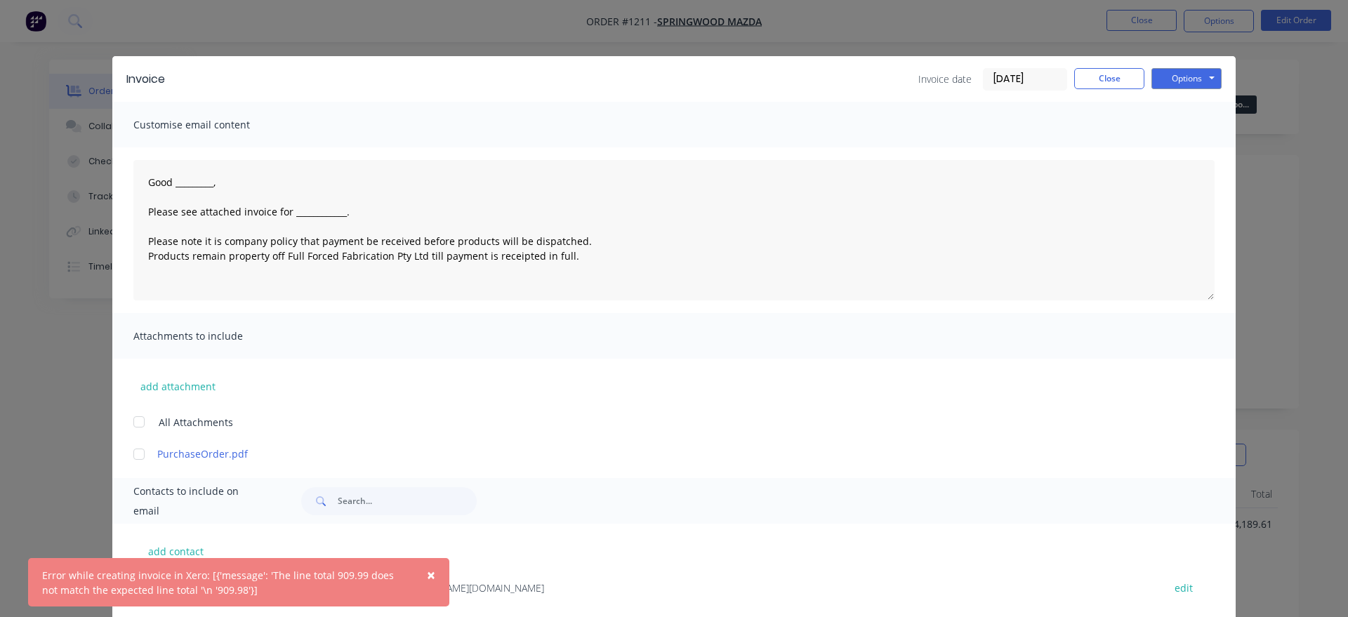
type textarea "Good _________, Please see attached invoice for ____________. Please note it is…"
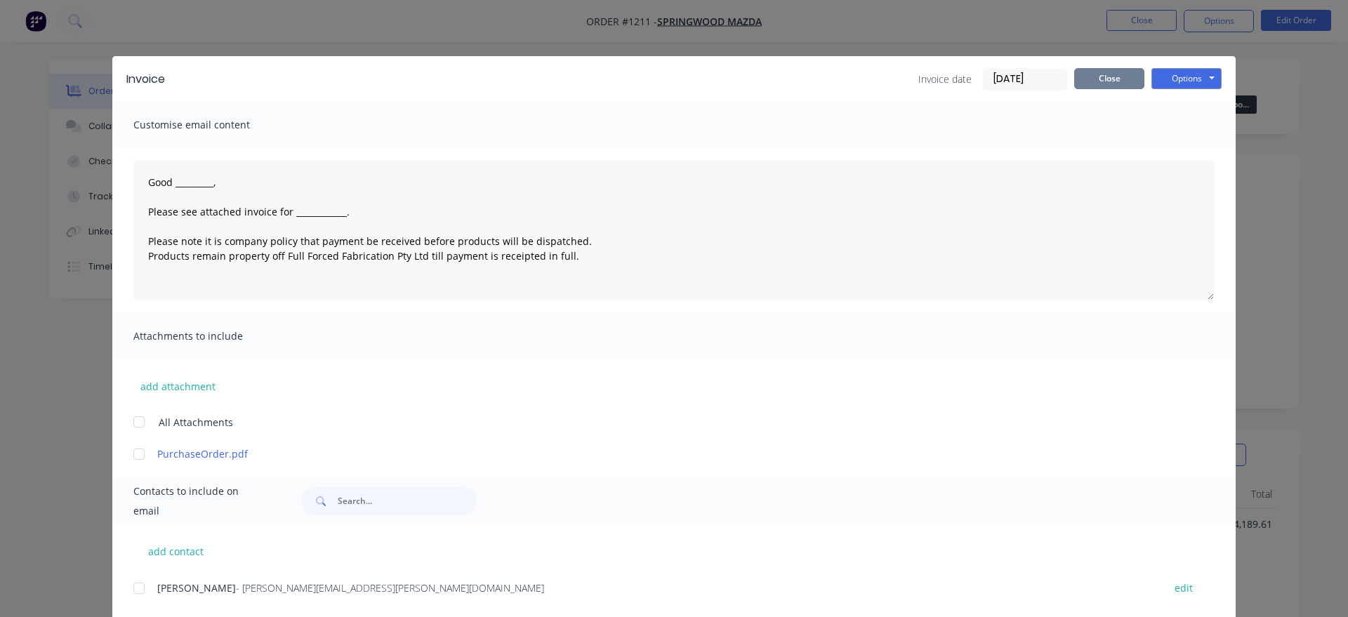
click at [1086, 88] on button "Close" at bounding box center [1109, 78] width 70 height 21
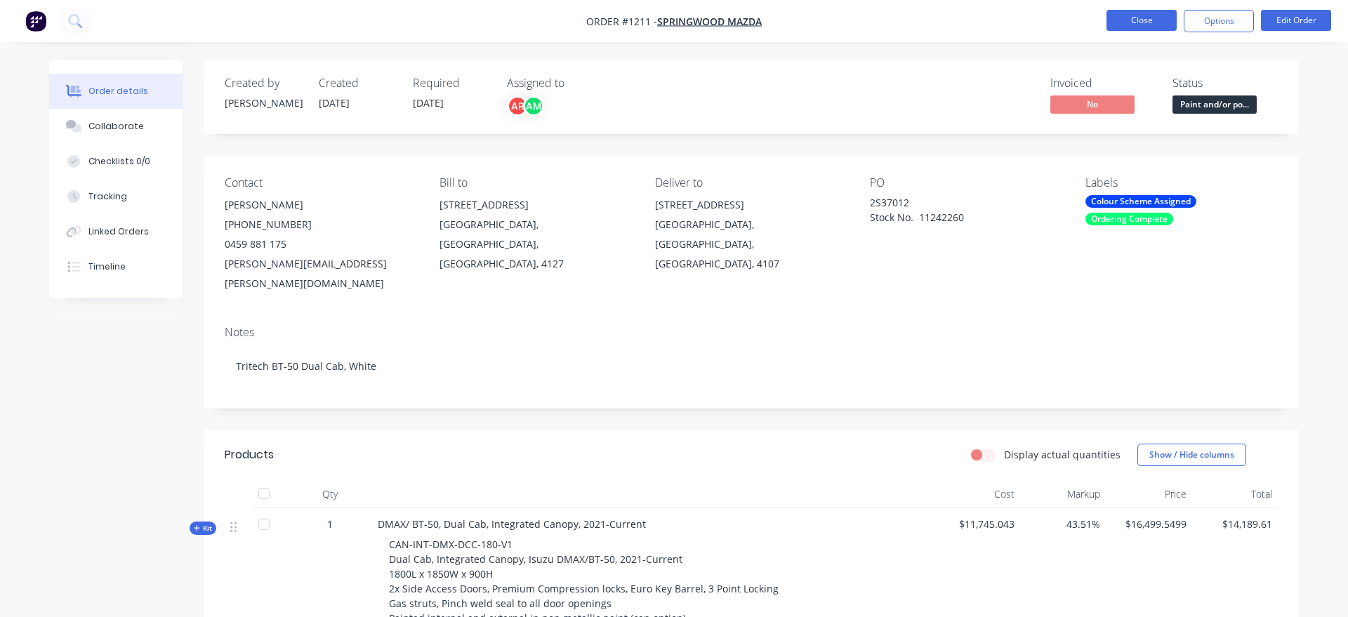
click at [1156, 26] on button "Close" at bounding box center [1141, 20] width 70 height 21
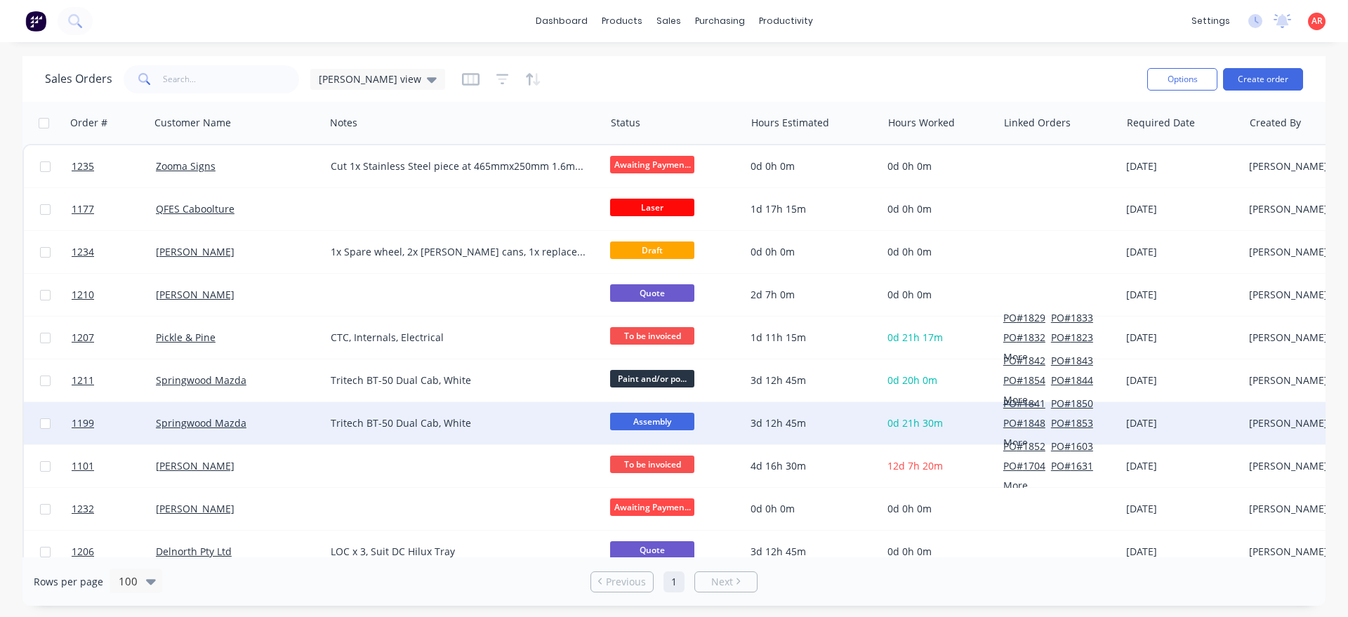
click at [265, 434] on div "Springwood Mazda" at bounding box center [237, 423] width 175 height 42
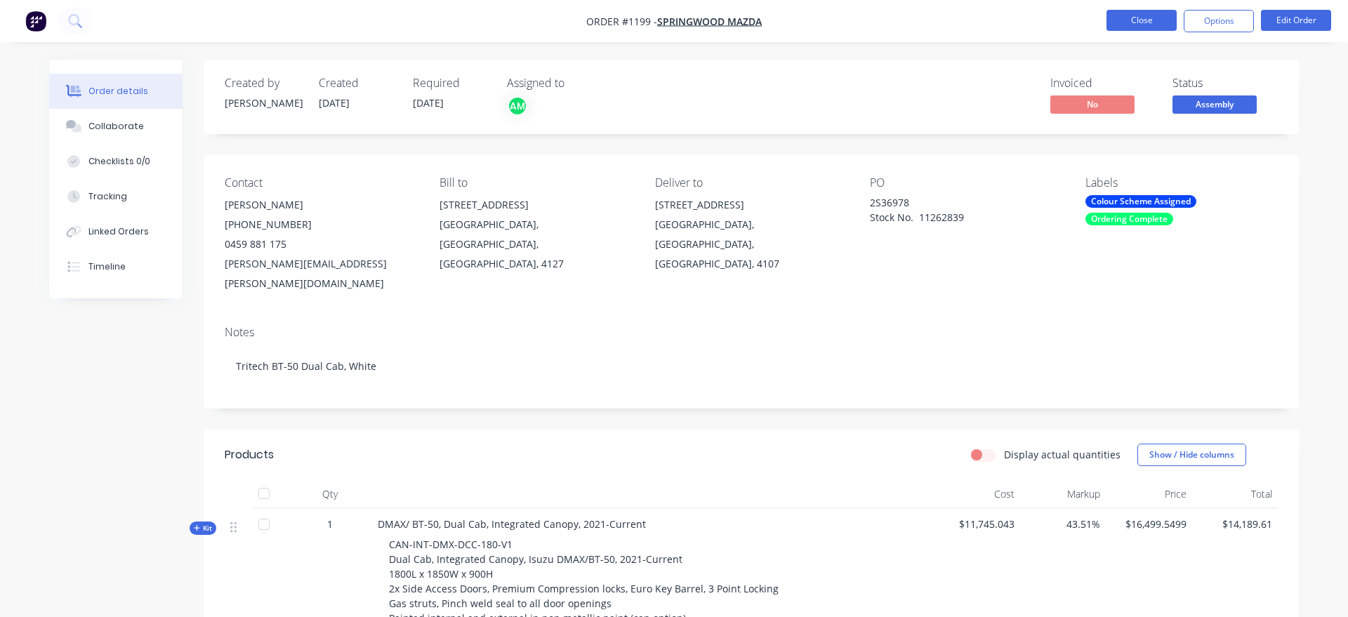
click at [1126, 24] on button "Close" at bounding box center [1141, 20] width 70 height 21
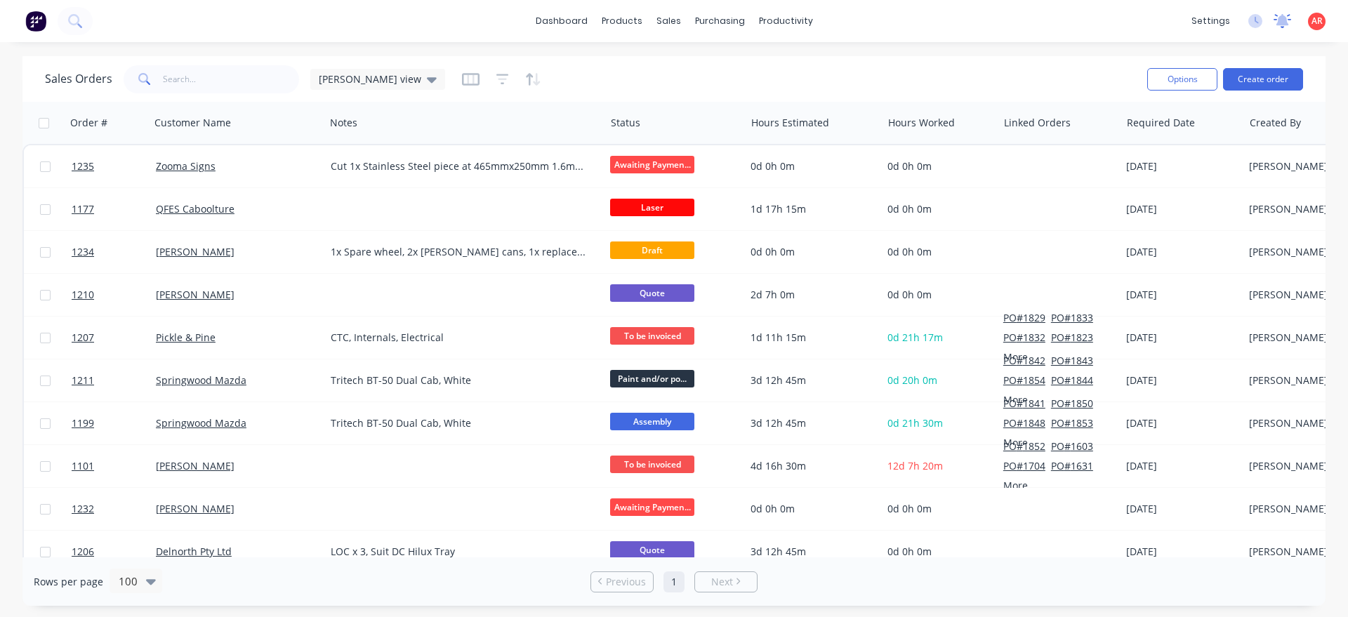
click at [1285, 15] on icon at bounding box center [1282, 21] width 18 height 14
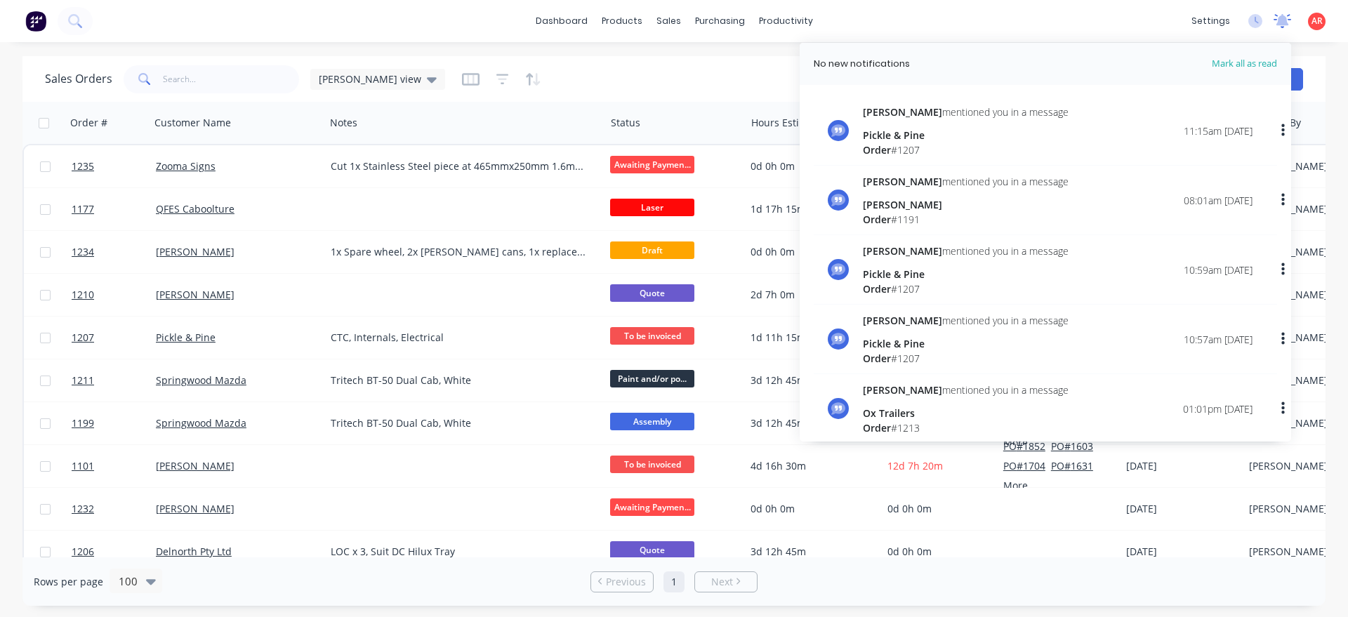
click at [1282, 16] on icon at bounding box center [1282, 19] width 13 height 11
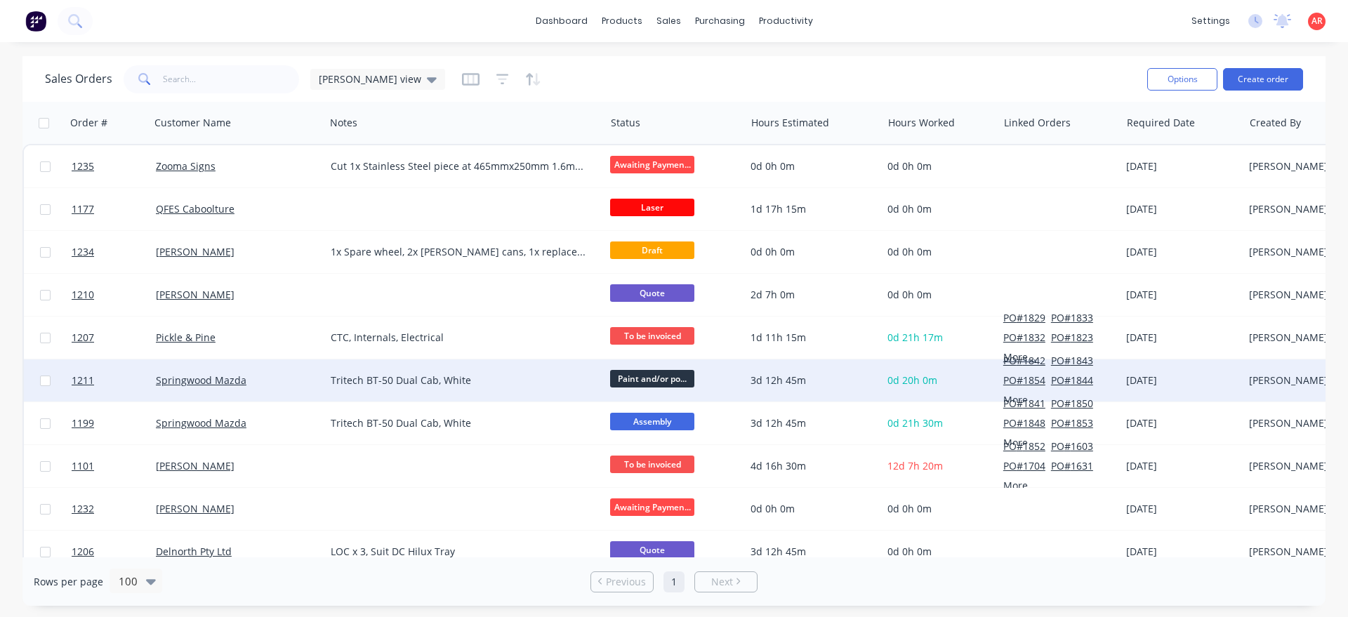
click at [286, 389] on div "Springwood Mazda" at bounding box center [237, 380] width 175 height 42
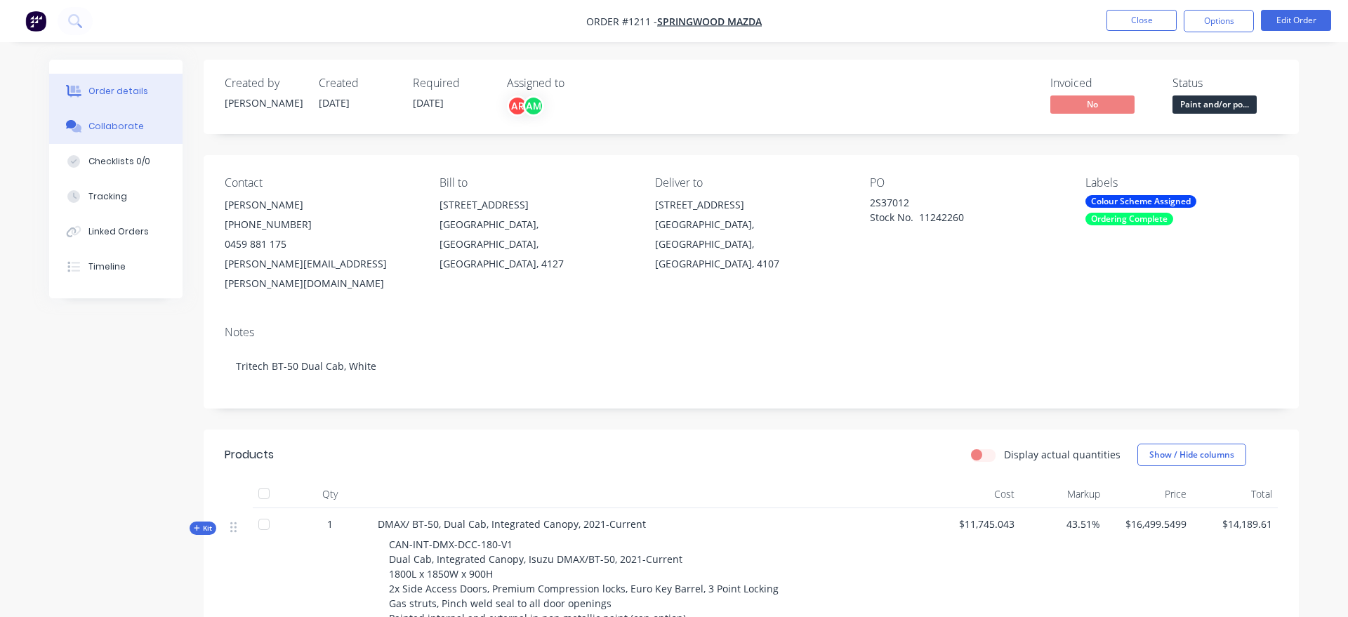
click at [146, 135] on button "Collaborate" at bounding box center [115, 126] width 133 height 35
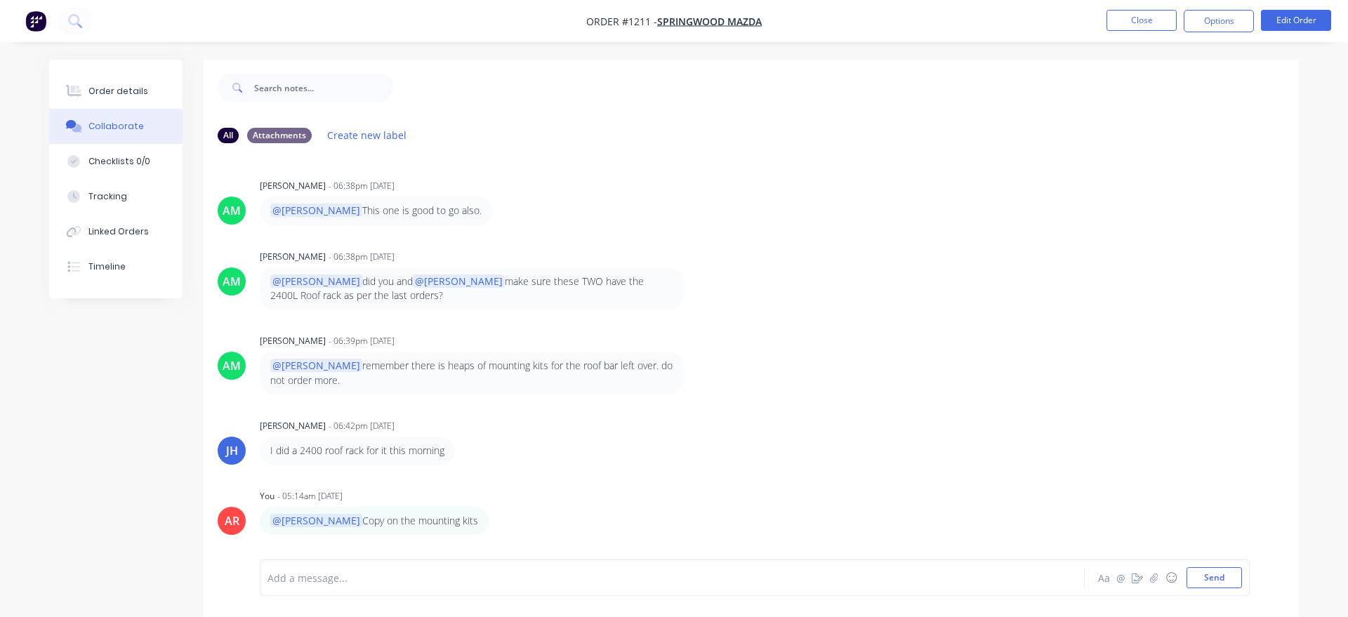
scroll to position [114, 0]
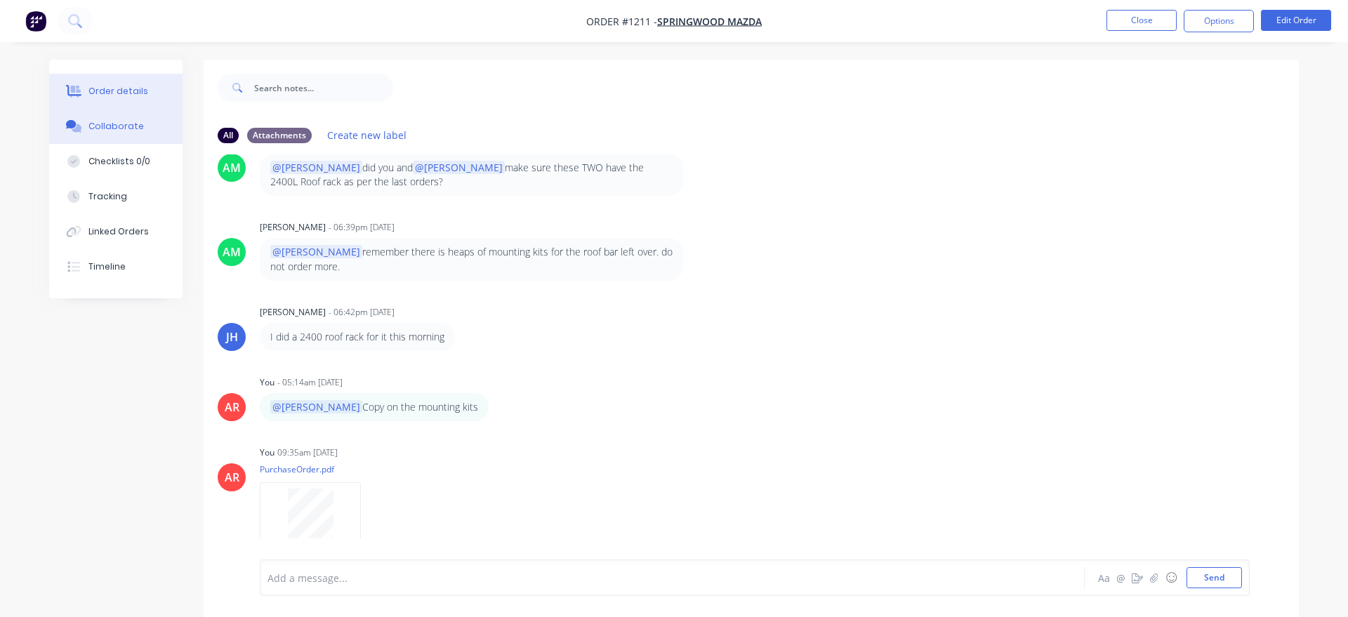
click at [142, 92] on div "Order details" at bounding box center [118, 91] width 60 height 13
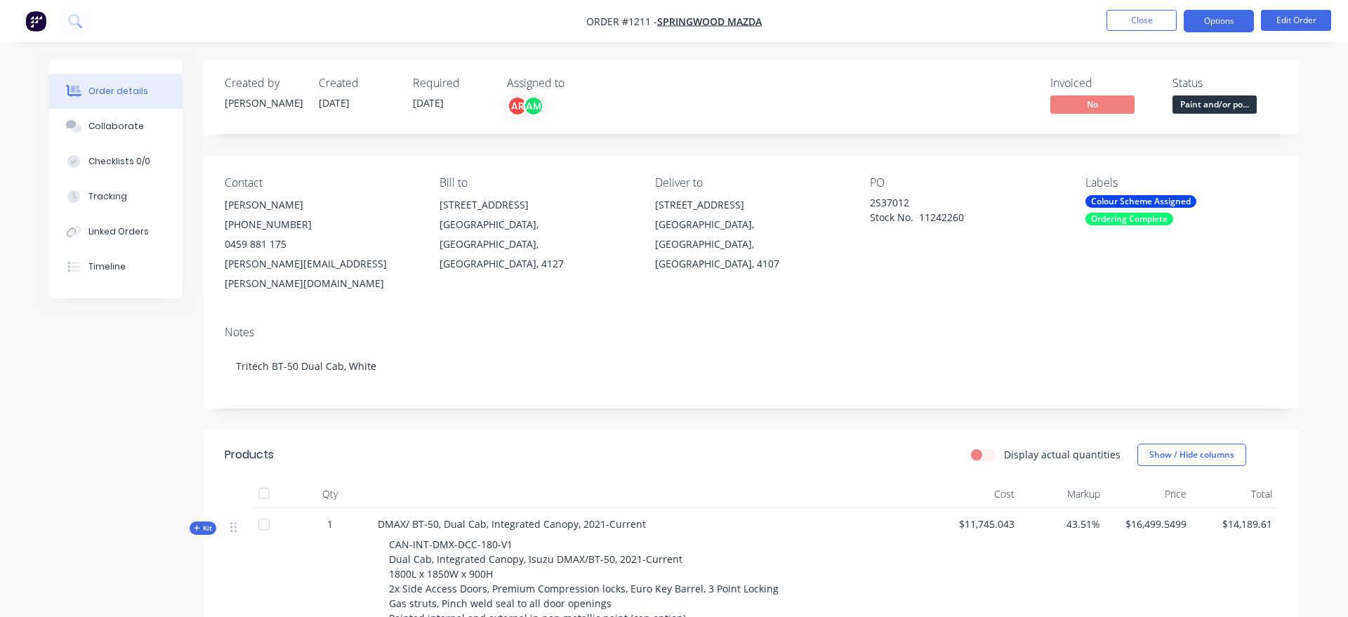
click at [1211, 18] on button "Options" at bounding box center [1218, 21] width 70 height 22
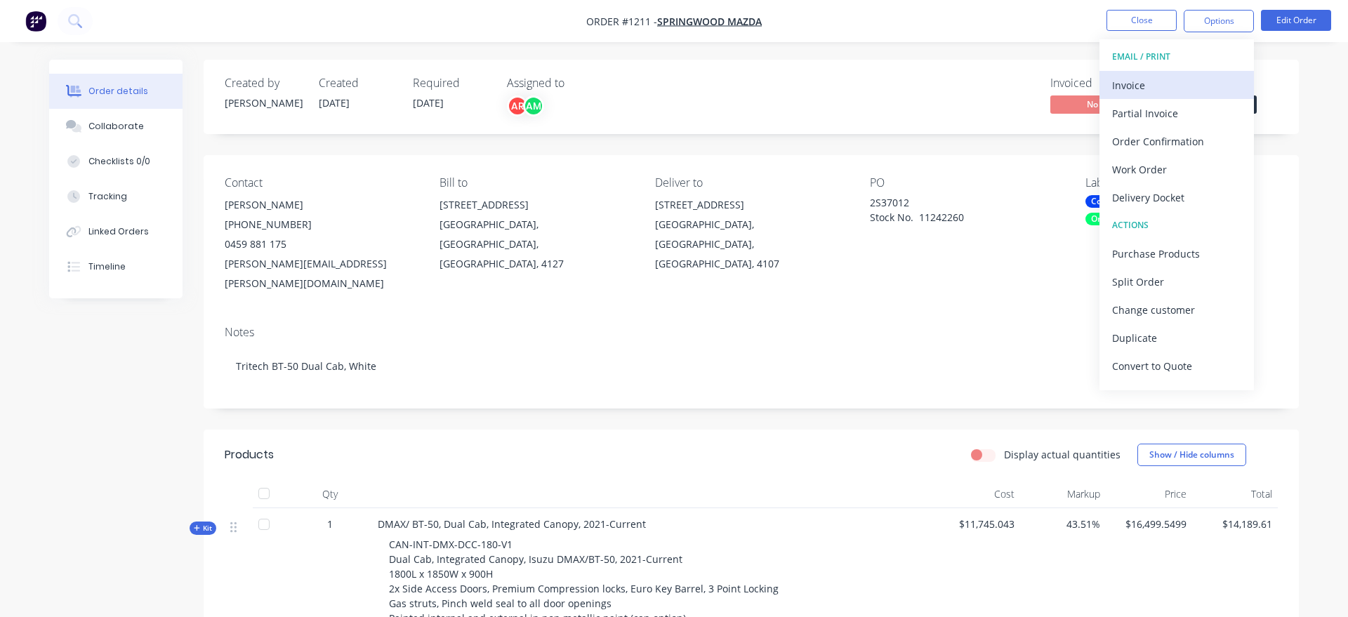
click at [1185, 82] on div "Invoice" at bounding box center [1176, 85] width 129 height 20
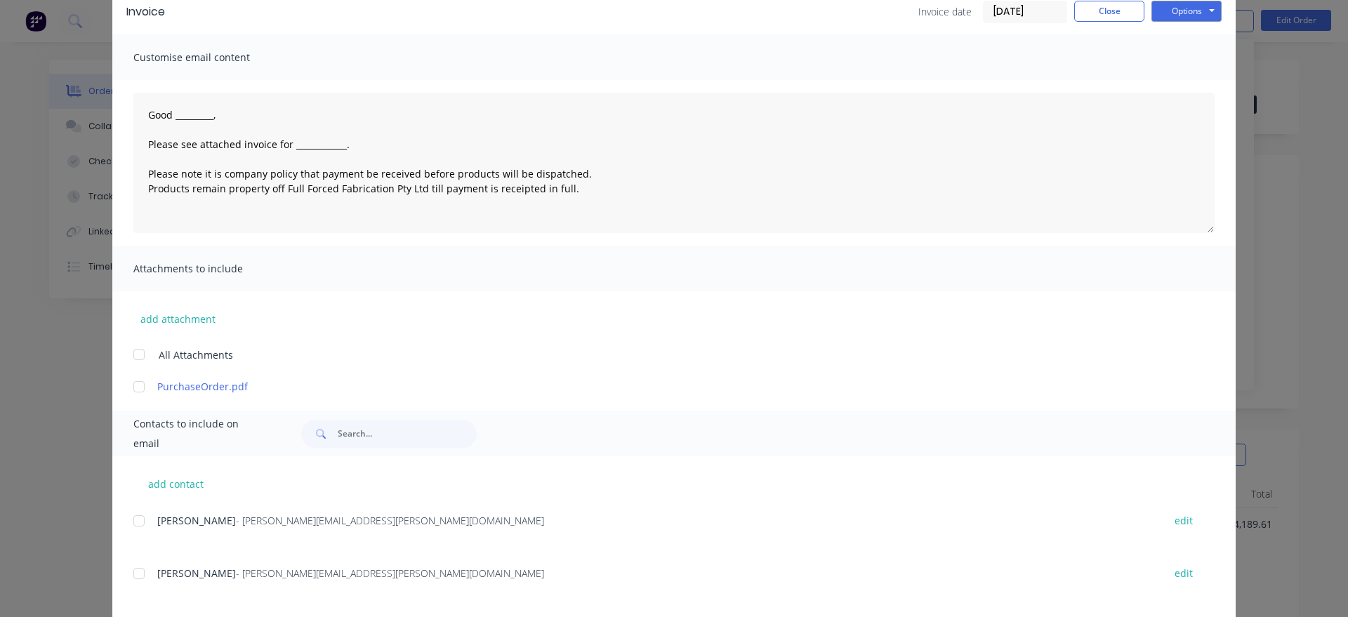
scroll to position [139, 0]
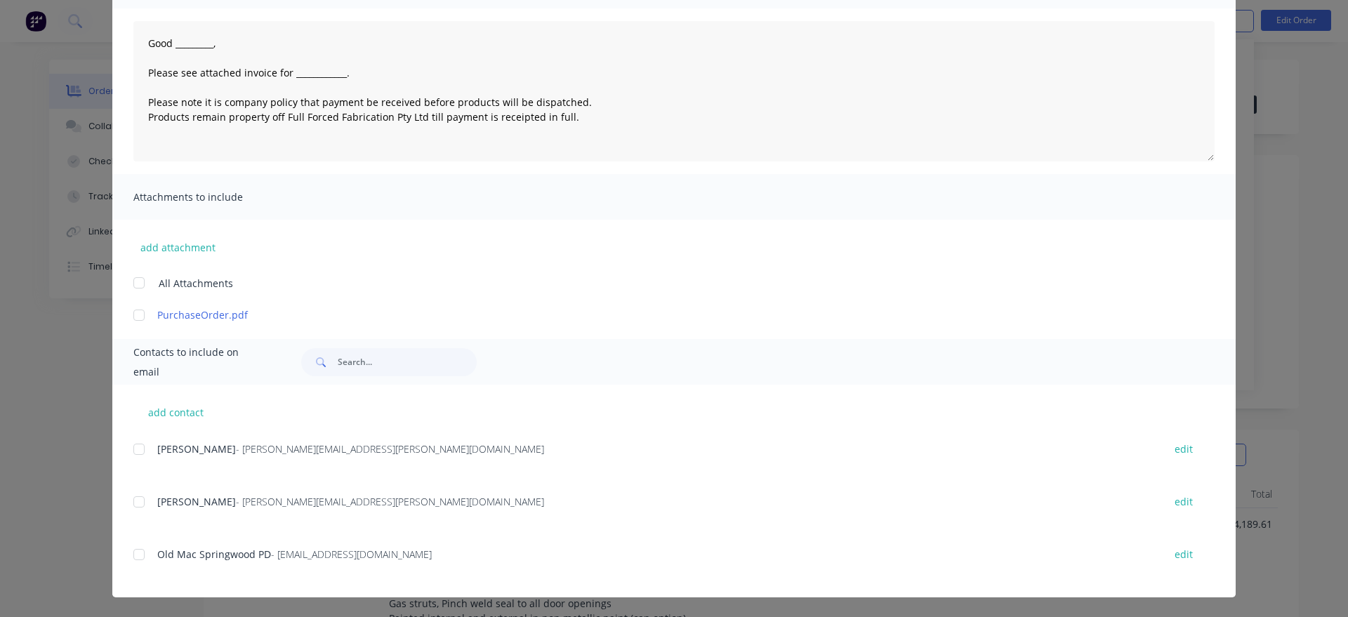
click at [141, 501] on div at bounding box center [139, 502] width 28 height 28
click at [138, 560] on div at bounding box center [139, 554] width 28 height 28
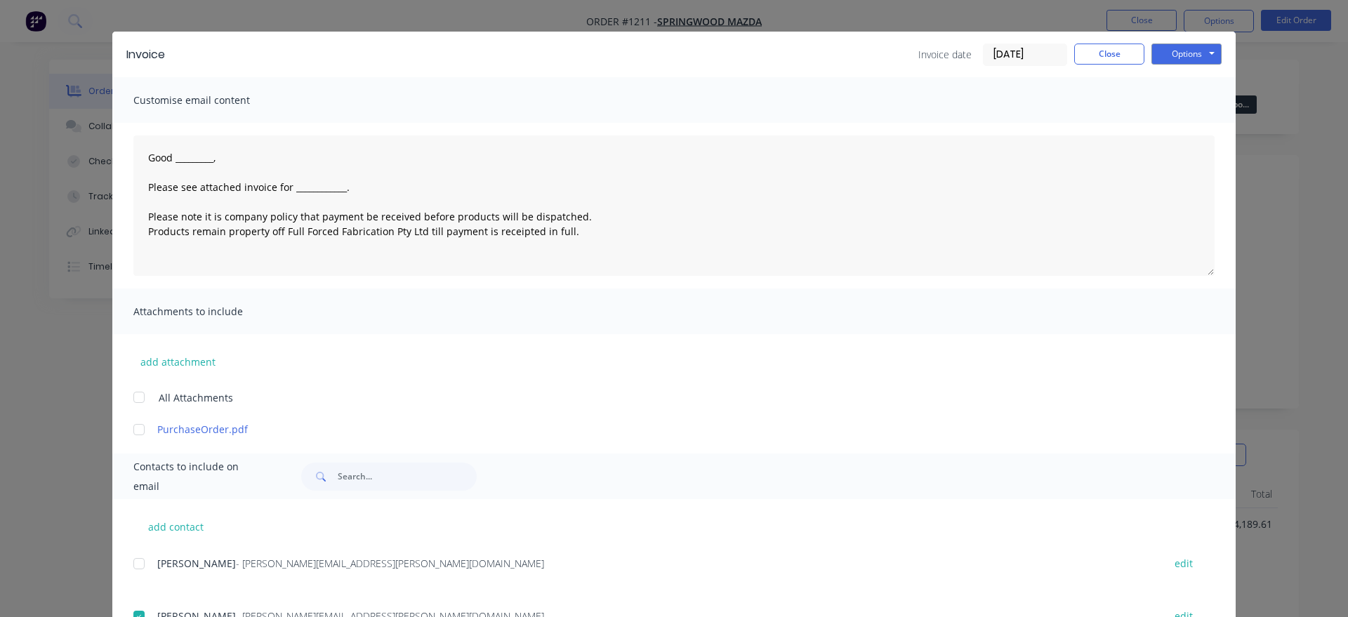
scroll to position [0, 0]
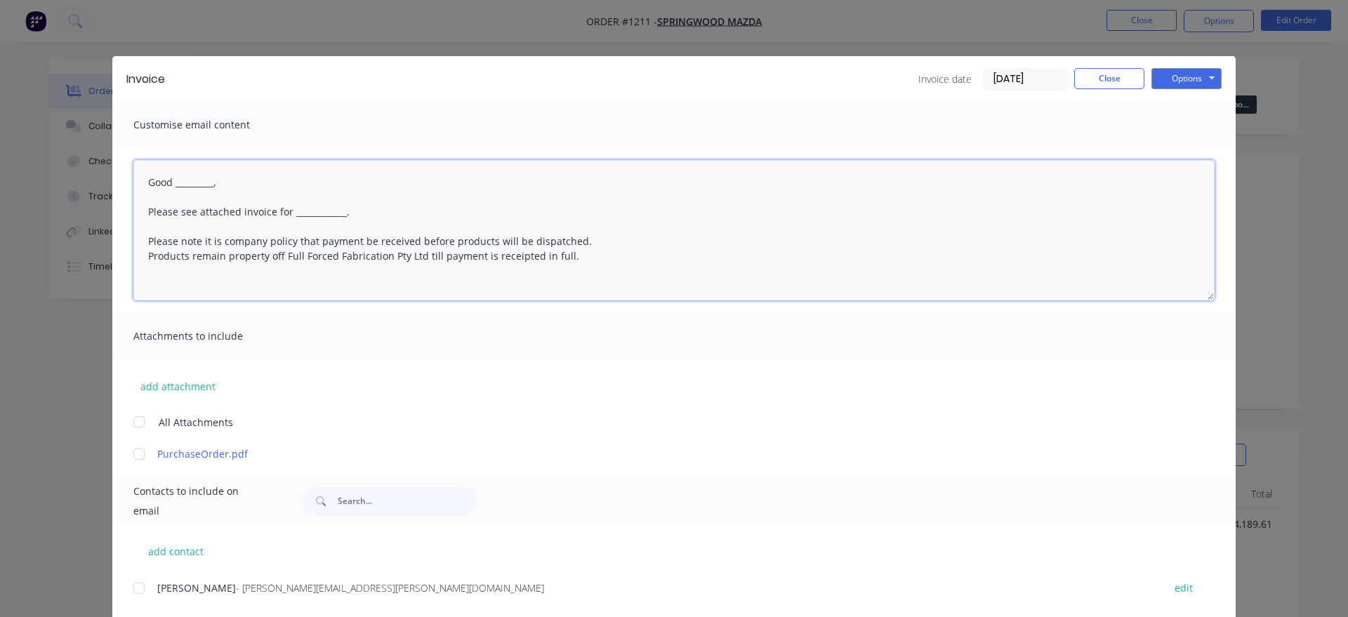
drag, startPoint x: 425, startPoint y: 273, endPoint x: 60, endPoint y: 150, distance: 384.4
click at [133, 160] on textarea "Good _________, Please see attached invoice for ____________. Please note it is…" at bounding box center [673, 230] width 1081 height 140
paste textarea "morning, Please see attached invoice for white BT-50 [PERSON_NAME] 019NV8"
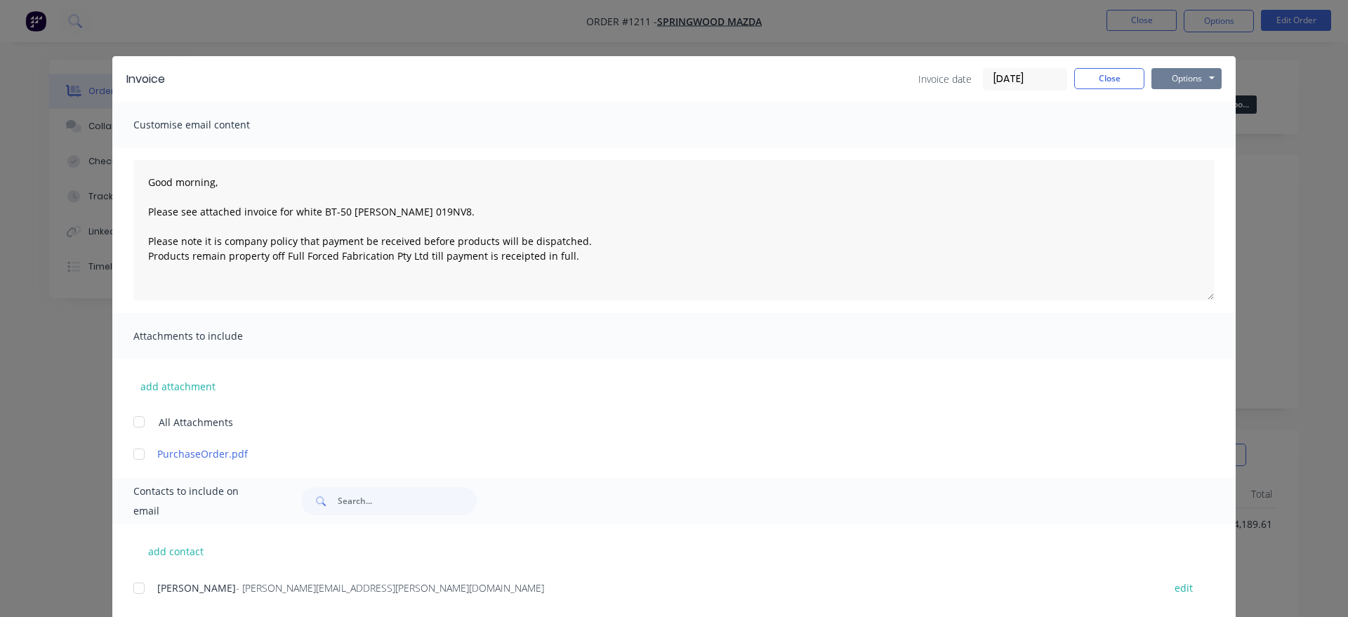
click at [1202, 79] on button "Options" at bounding box center [1186, 78] width 70 height 21
click at [1200, 149] on button "Email" at bounding box center [1196, 149] width 90 height 23
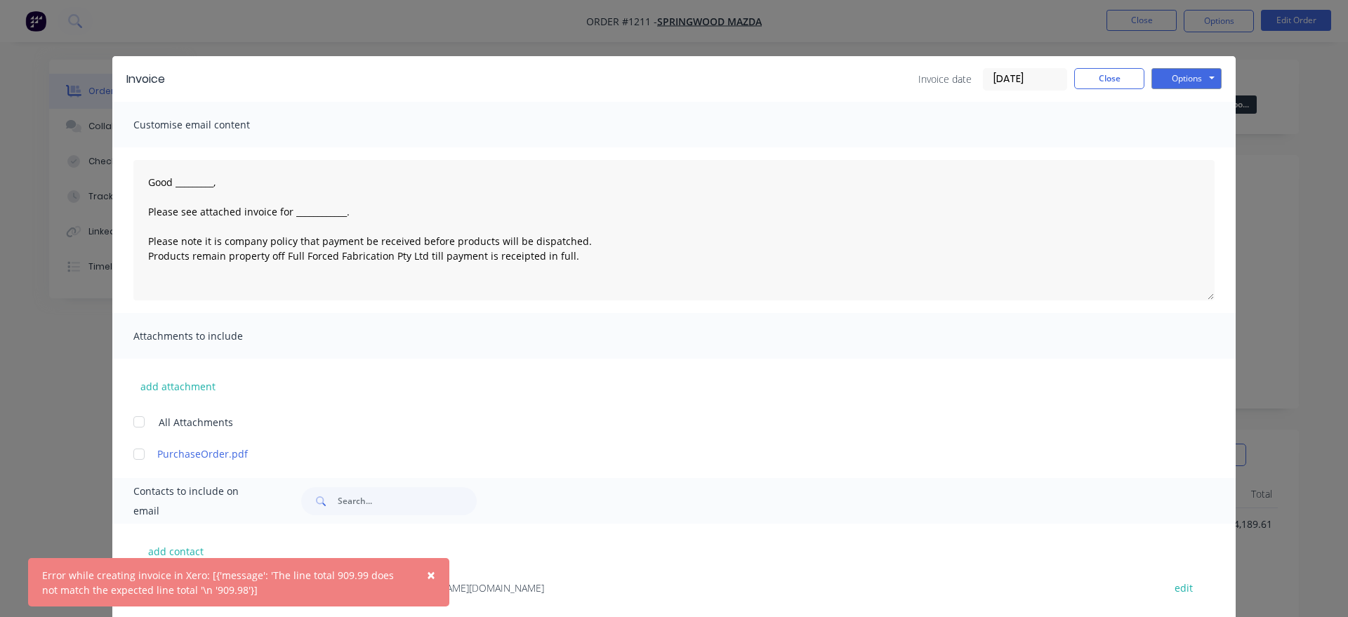
type textarea "Good _________, Please see attached invoice for ____________. Please note it is…"
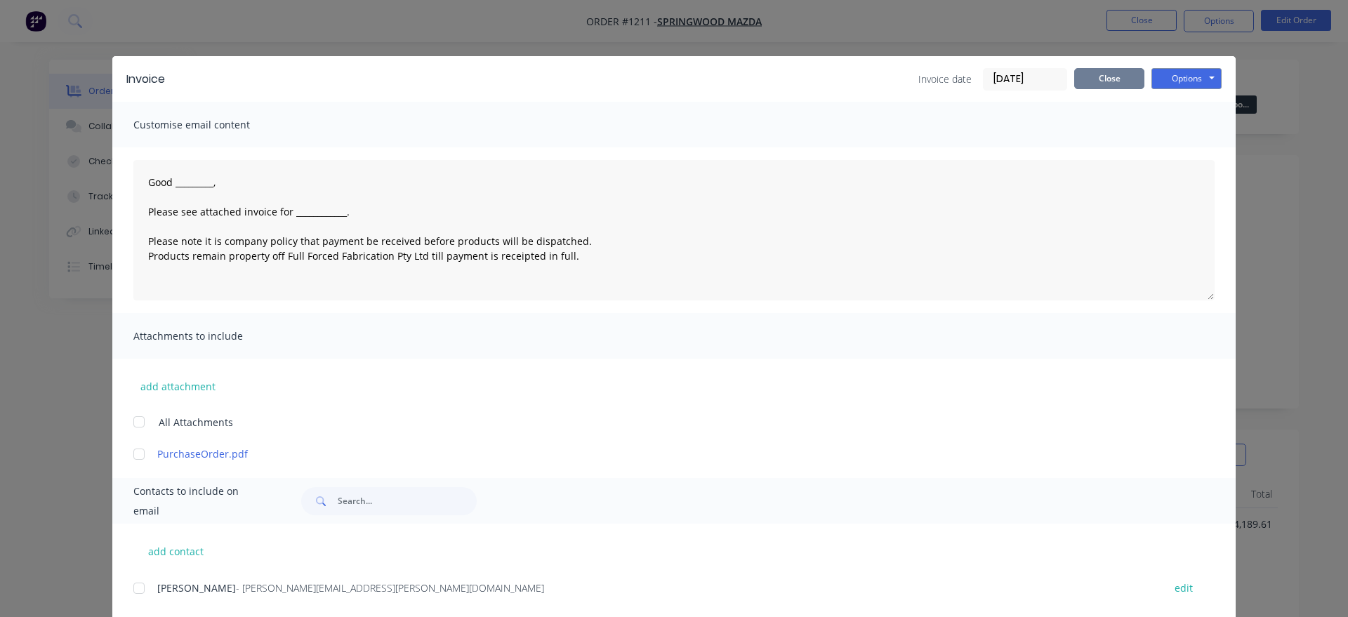
click at [1122, 84] on button "Close" at bounding box center [1109, 78] width 70 height 21
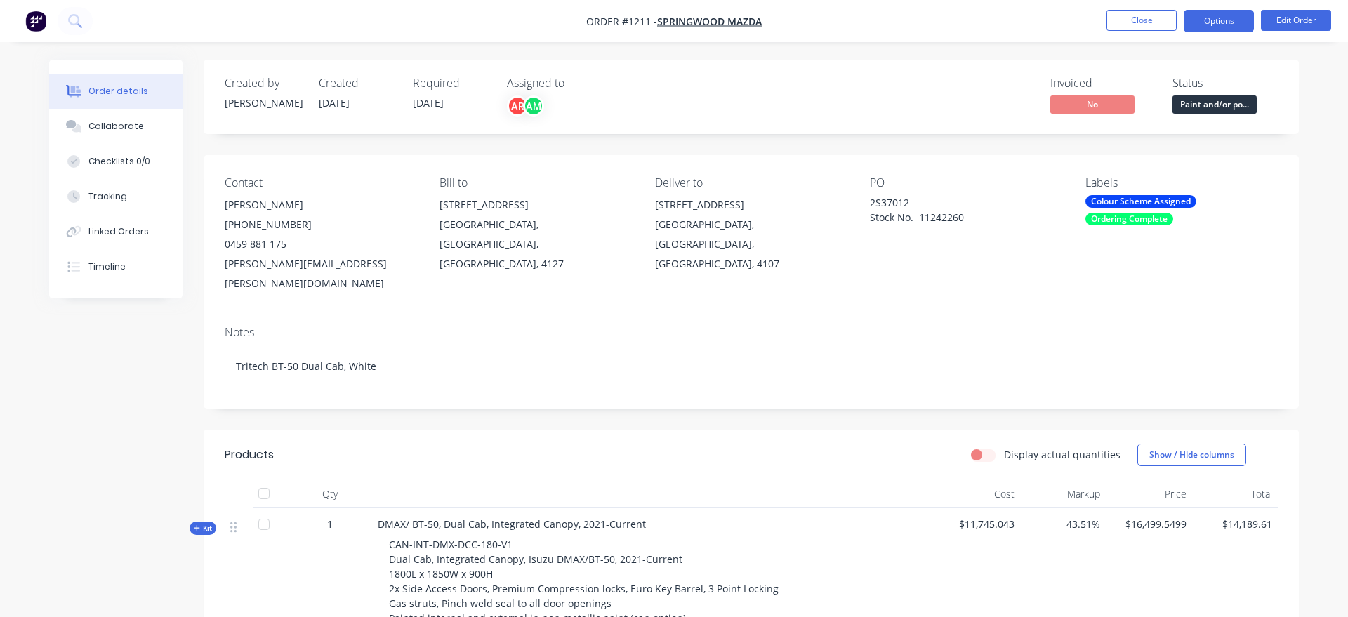
click at [1204, 22] on button "Options" at bounding box center [1218, 21] width 70 height 22
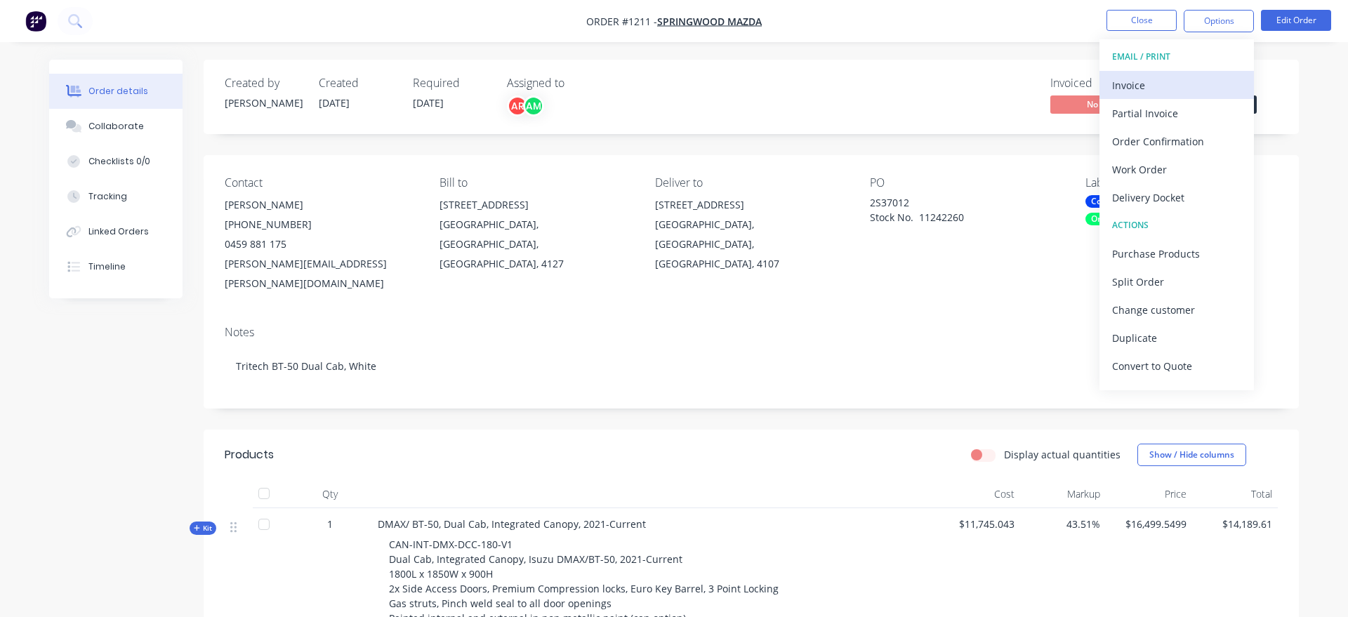
click at [1185, 77] on div "Invoice" at bounding box center [1176, 85] width 129 height 20
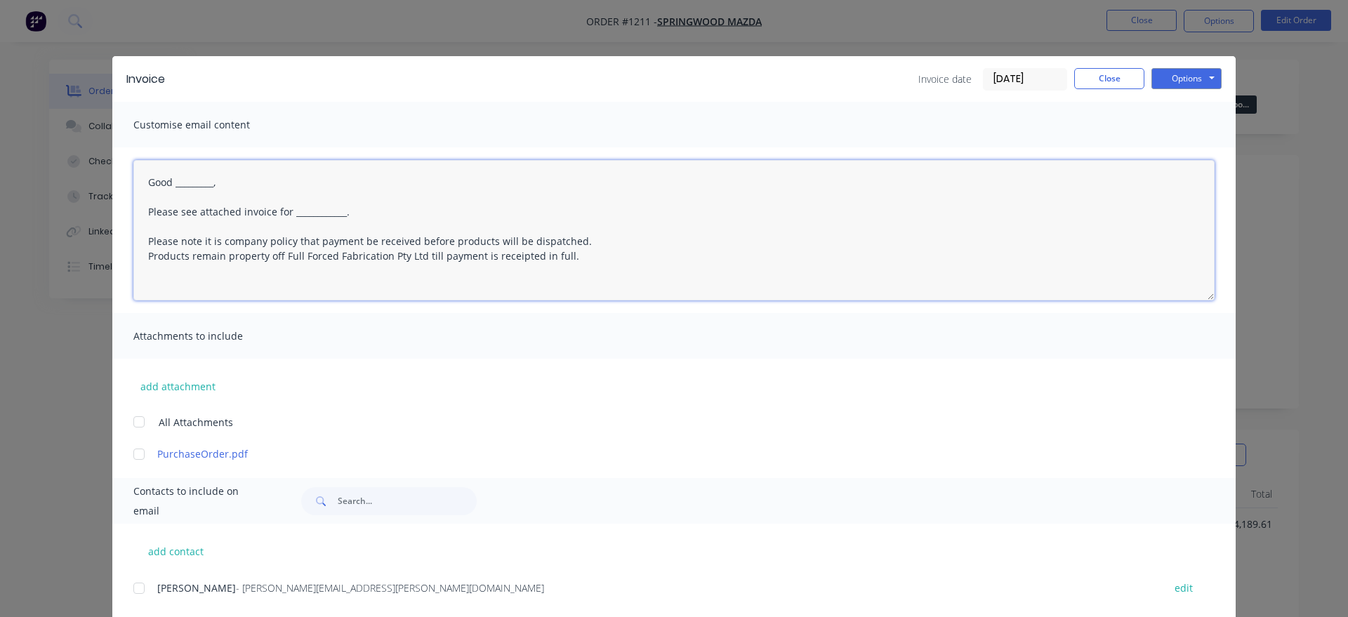
click at [609, 263] on textarea "Good _________, Please see attached invoice for ____________. Please note it is…" at bounding box center [673, 230] width 1081 height 140
drag, startPoint x: 609, startPoint y: 263, endPoint x: 281, endPoint y: 232, distance: 329.2
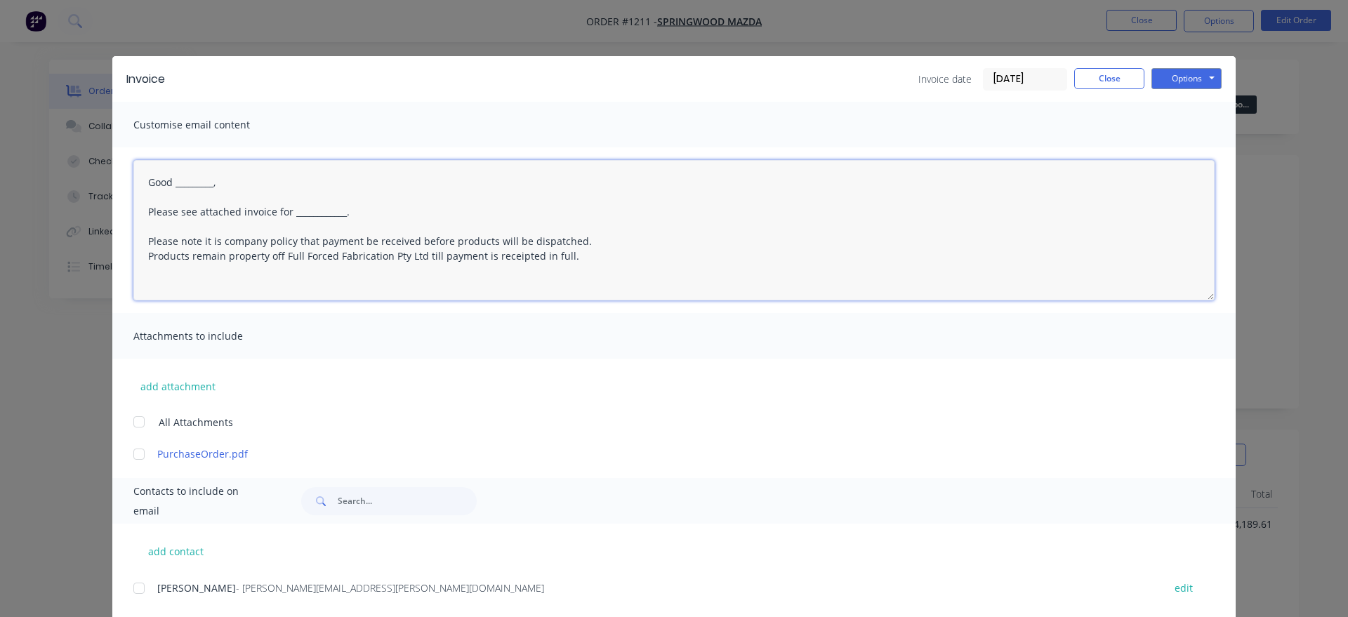
click at [155, 160] on textarea "Good _________, Please see attached invoice for ____________. Please note it is…" at bounding box center [673, 230] width 1081 height 140
paste textarea "[PHONE_NUMBER]"
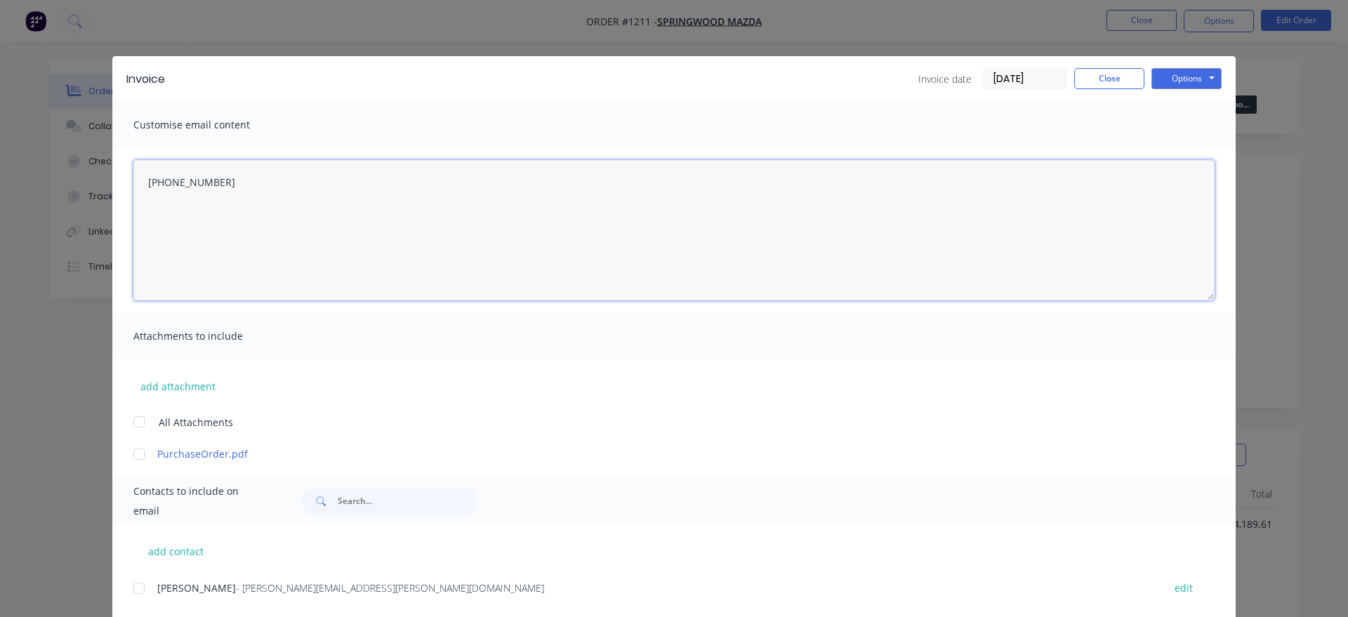
drag, startPoint x: 253, startPoint y: 190, endPoint x: 109, endPoint y: 178, distance: 143.6
click at [133, 178] on textarea "[PHONE_NUMBER]" at bounding box center [673, 230] width 1081 height 140
type textarea "[PHONE_NUMBER]"
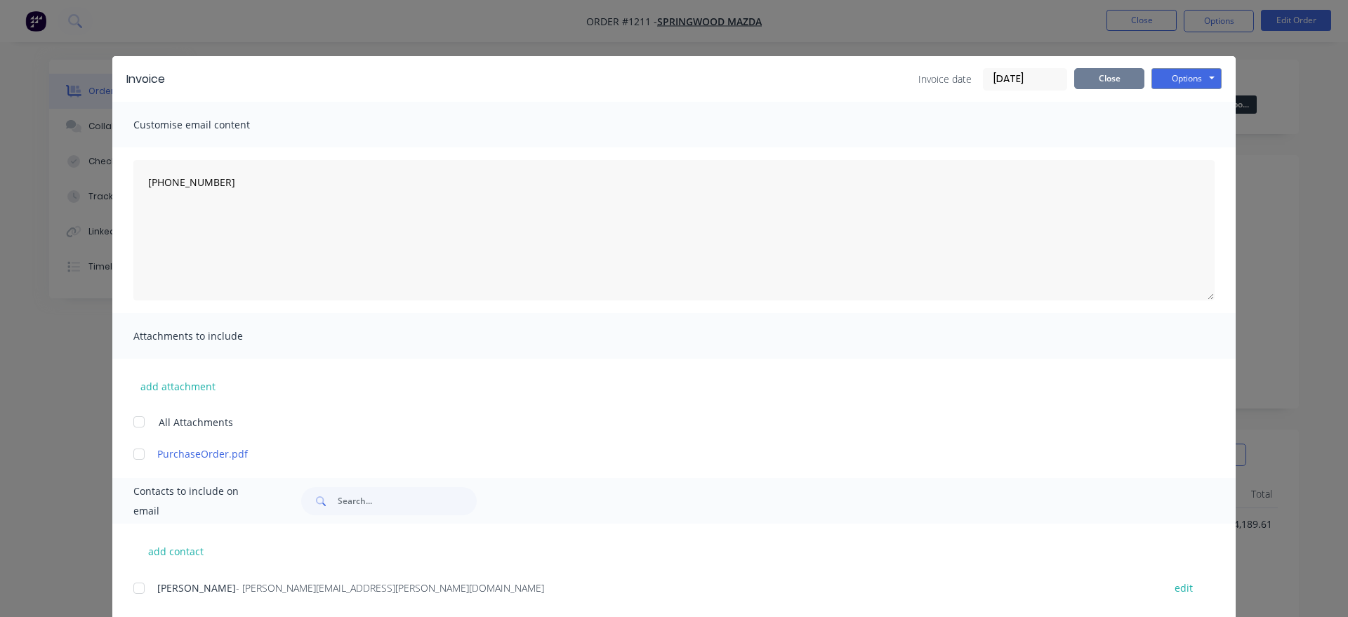
click at [1133, 81] on button "Close" at bounding box center [1109, 78] width 70 height 21
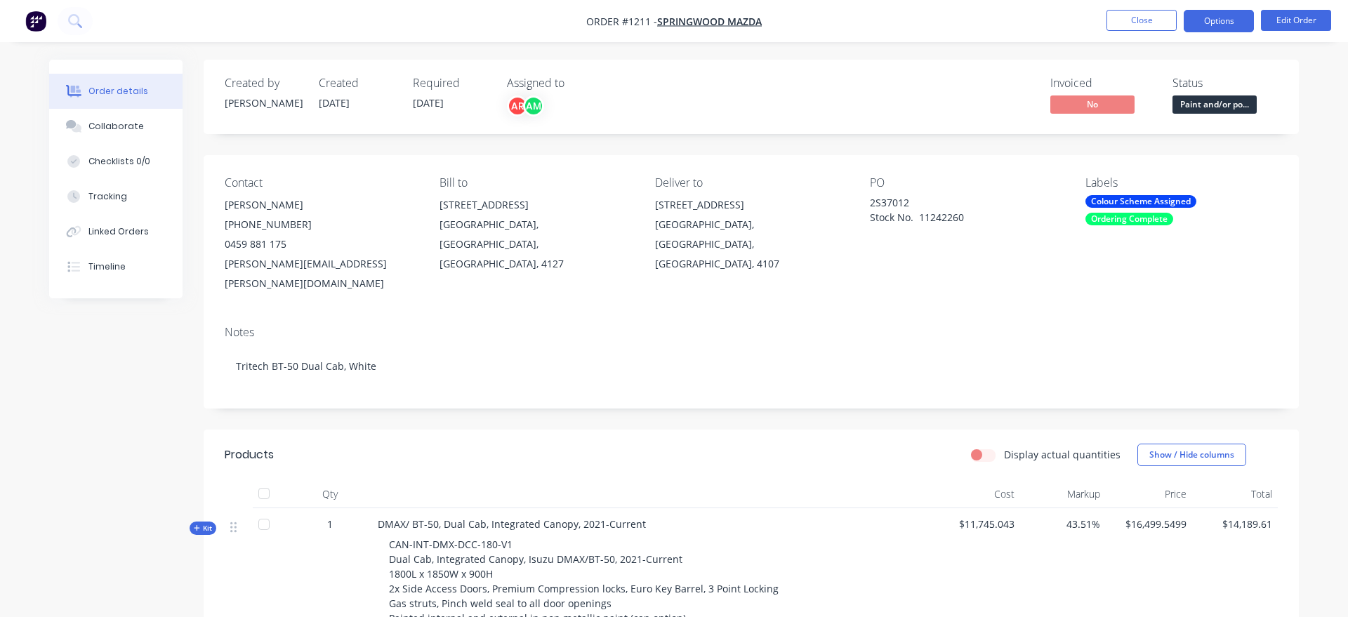
click at [1199, 31] on button "Options" at bounding box center [1218, 21] width 70 height 22
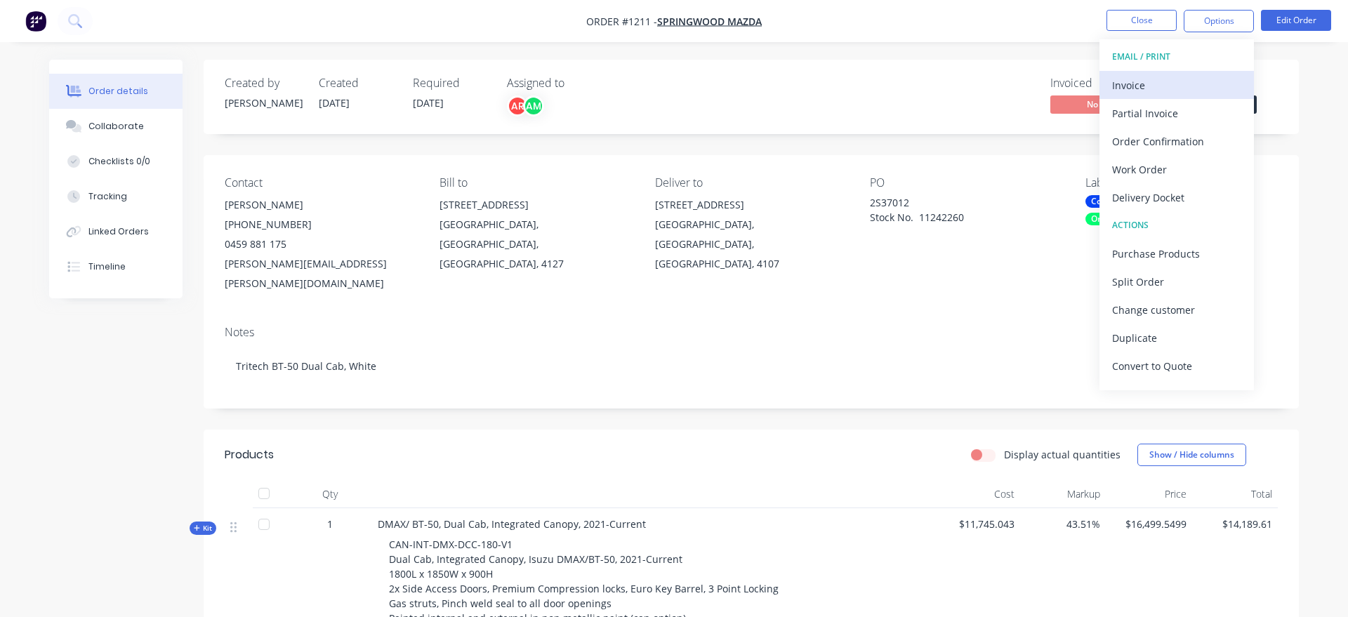
click at [1181, 80] on div "Invoice" at bounding box center [1176, 85] width 129 height 20
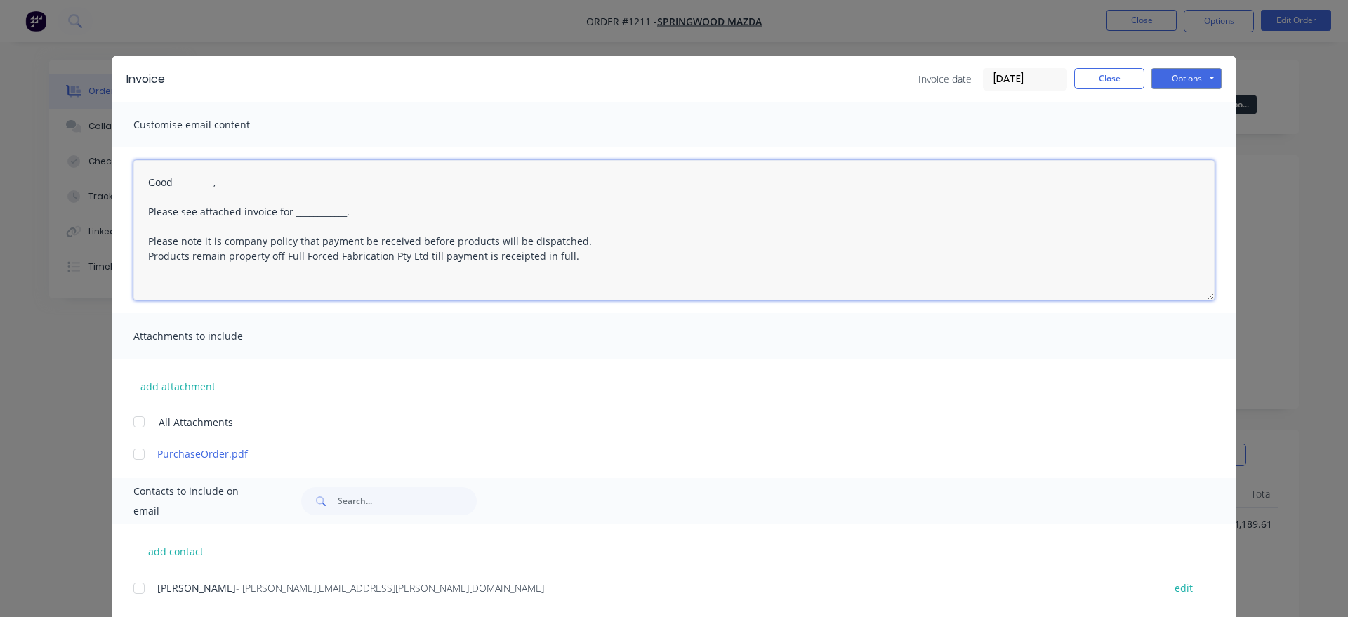
drag, startPoint x: 230, startPoint y: 182, endPoint x: 176, endPoint y: 181, distance: 53.3
click at [176, 181] on textarea "Good _________, Please see attached invoice for ____________. Please note it is…" at bounding box center [673, 230] width 1081 height 140
drag, startPoint x: 356, startPoint y: 216, endPoint x: 291, endPoint y: 213, distance: 64.6
click at [291, 213] on textarea "Good morning, Please see attached invoice for ____________. Please note it is c…" at bounding box center [673, 230] width 1081 height 140
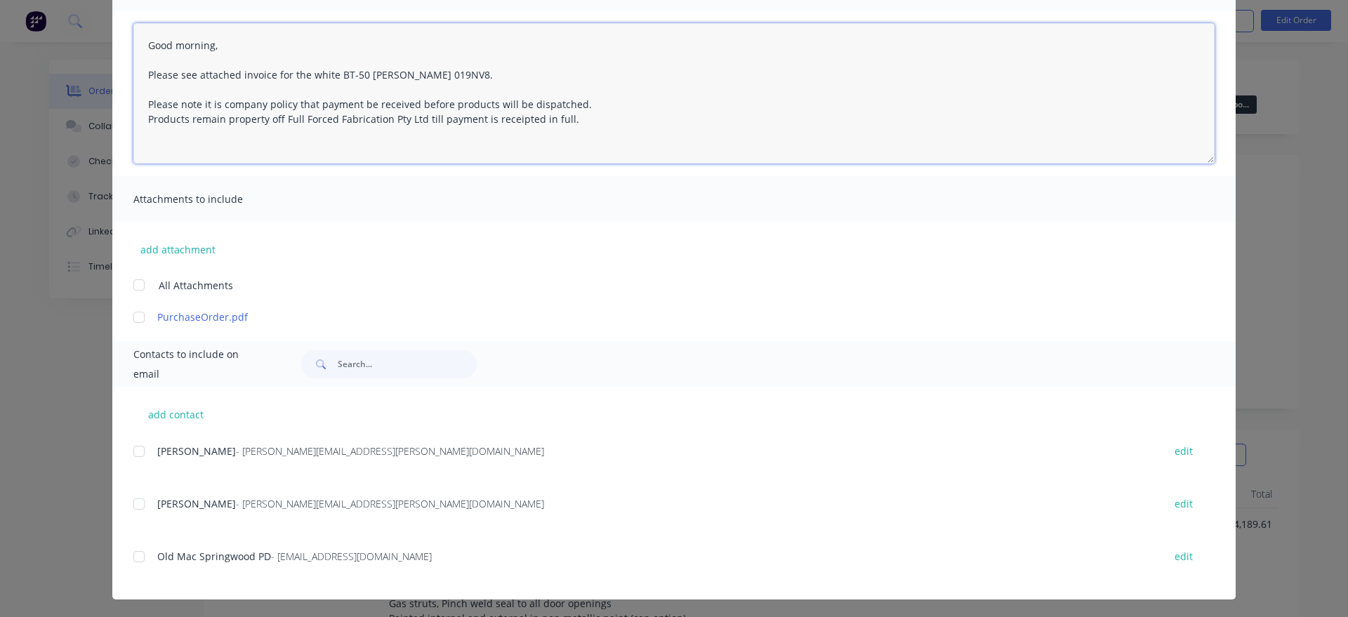
scroll to position [139, 0]
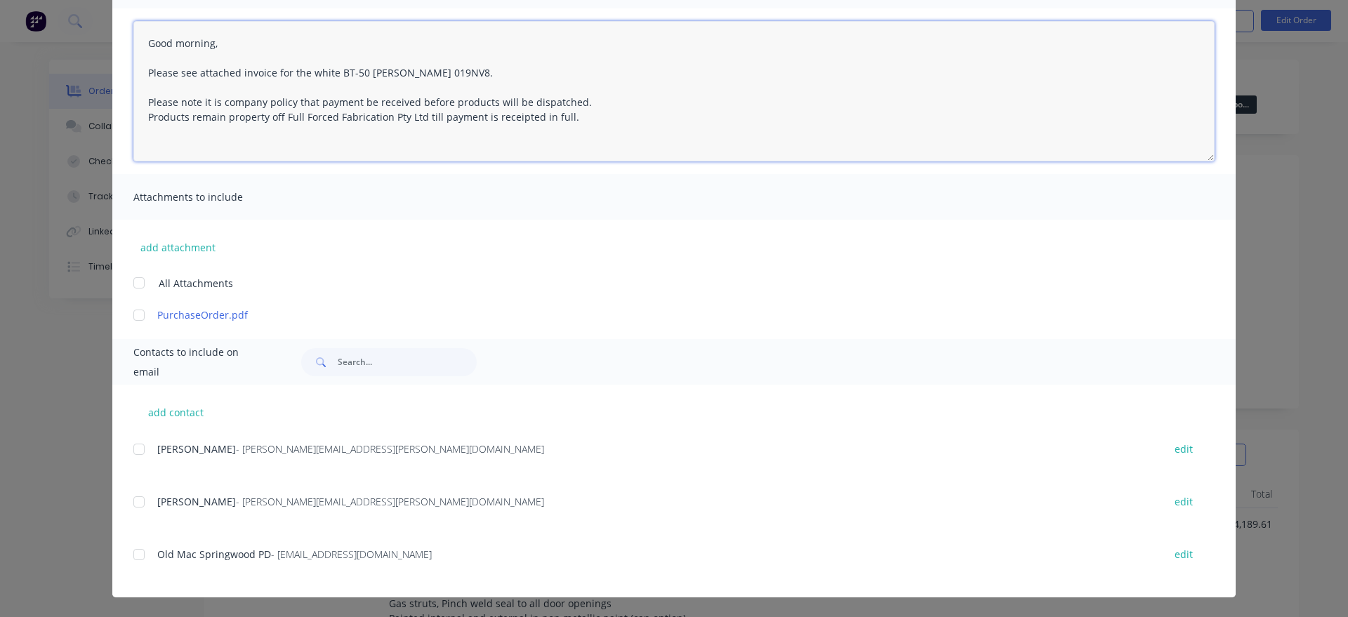
click at [138, 503] on div at bounding box center [139, 502] width 28 height 28
click at [140, 550] on div at bounding box center [139, 554] width 28 height 28
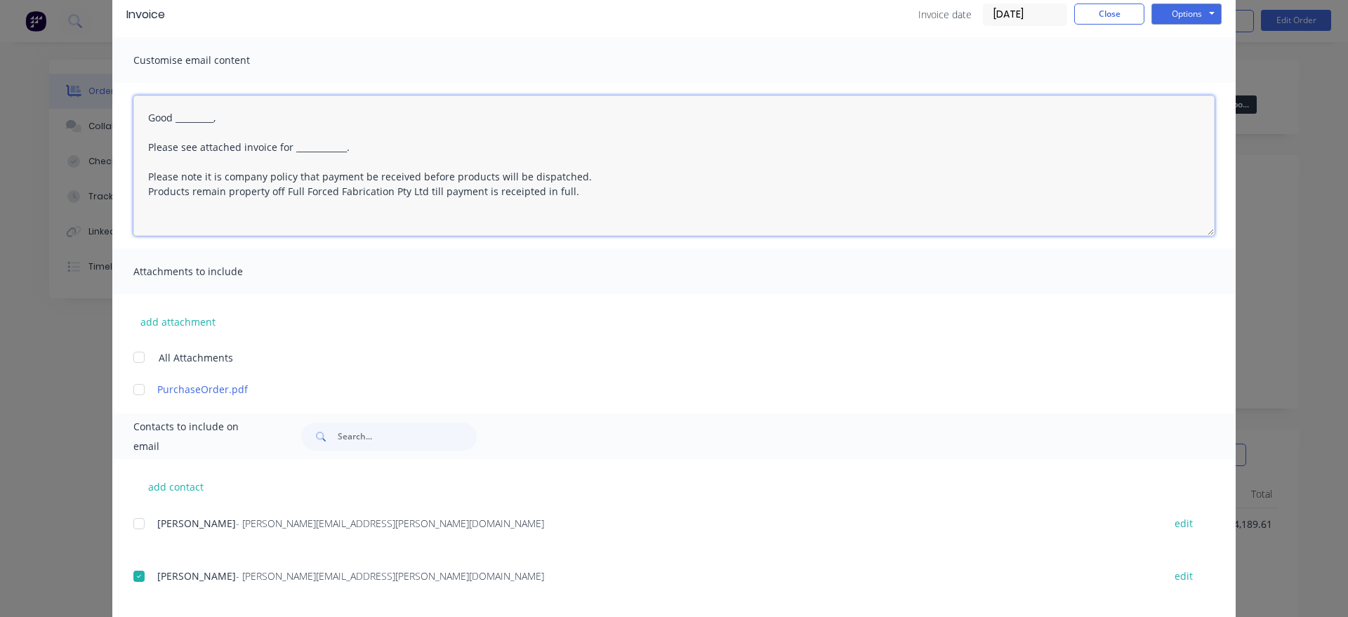
scroll to position [59, 0]
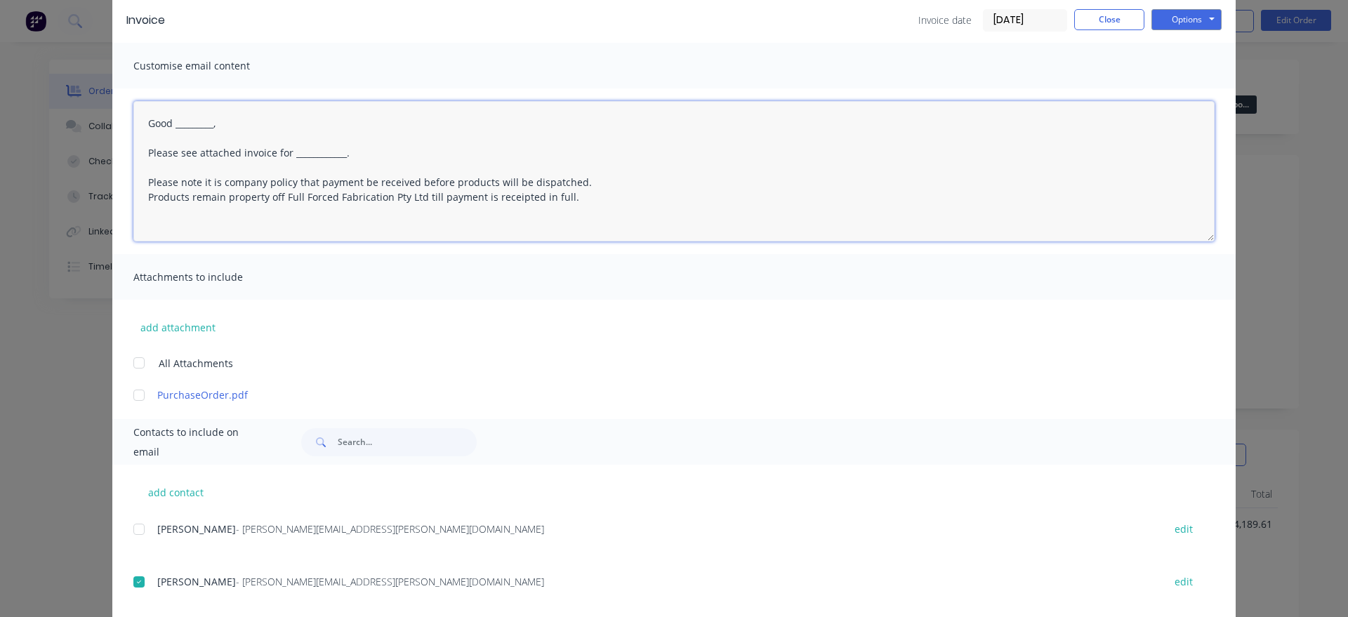
drag, startPoint x: 208, startPoint y: 131, endPoint x: 175, endPoint y: 129, distance: 33.0
click at [175, 129] on textarea "Good _________, Please see attached invoice for ____________. Please note it is…" at bounding box center [673, 171] width 1081 height 140
drag, startPoint x: 362, startPoint y: 154, endPoint x: 293, endPoint y: 155, distance: 68.8
click at [293, 155] on textarea "Good morning, Please see attached invoice for ____________. Please note it is c…" at bounding box center [673, 171] width 1081 height 140
click at [1181, 20] on button "Options" at bounding box center [1186, 19] width 70 height 21
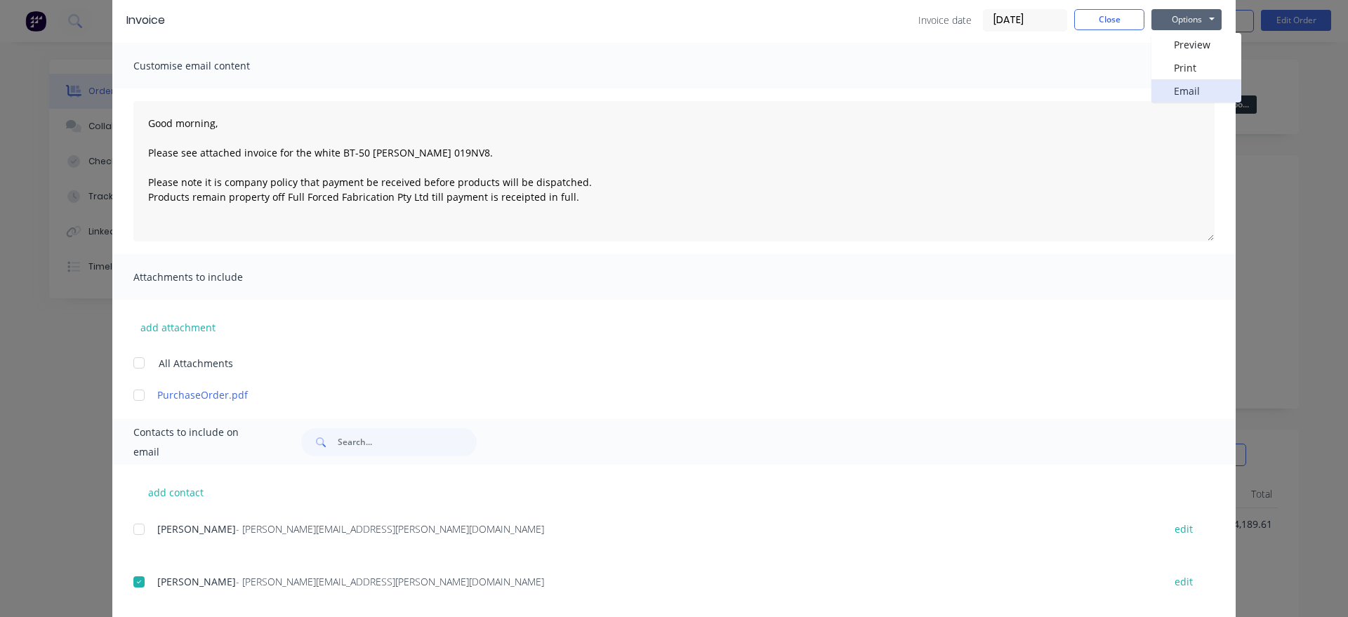
click at [1182, 83] on button "Email" at bounding box center [1196, 90] width 90 height 23
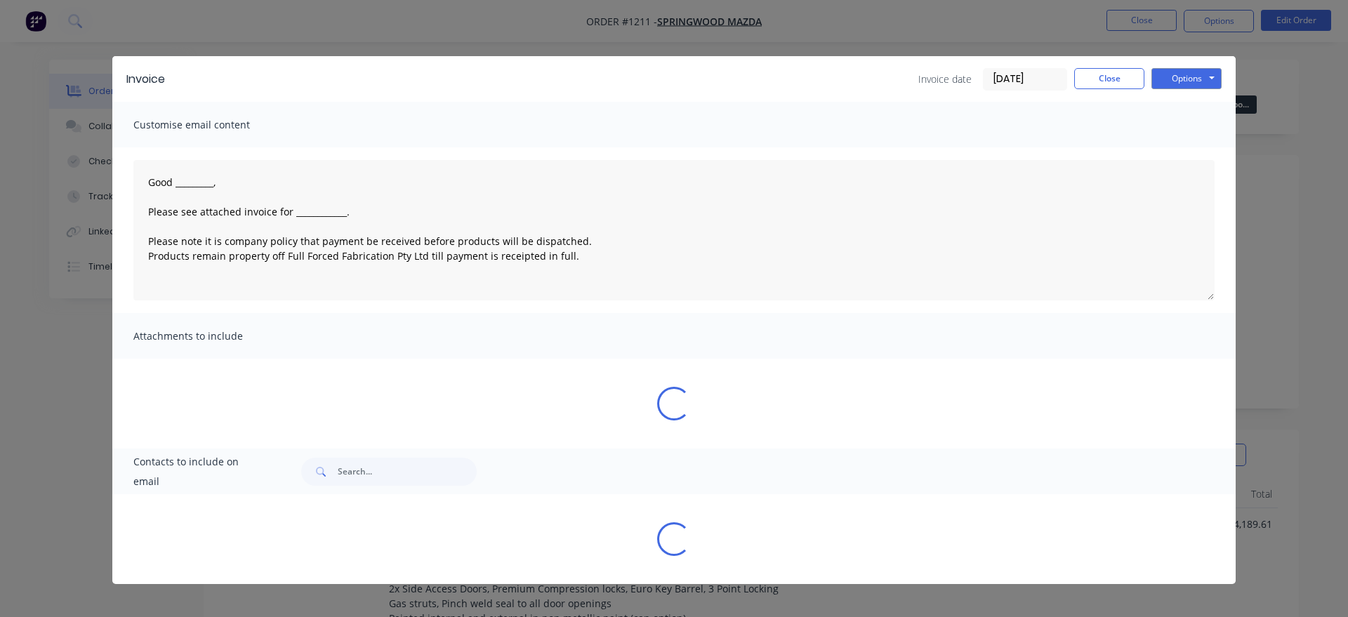
scroll to position [0, 0]
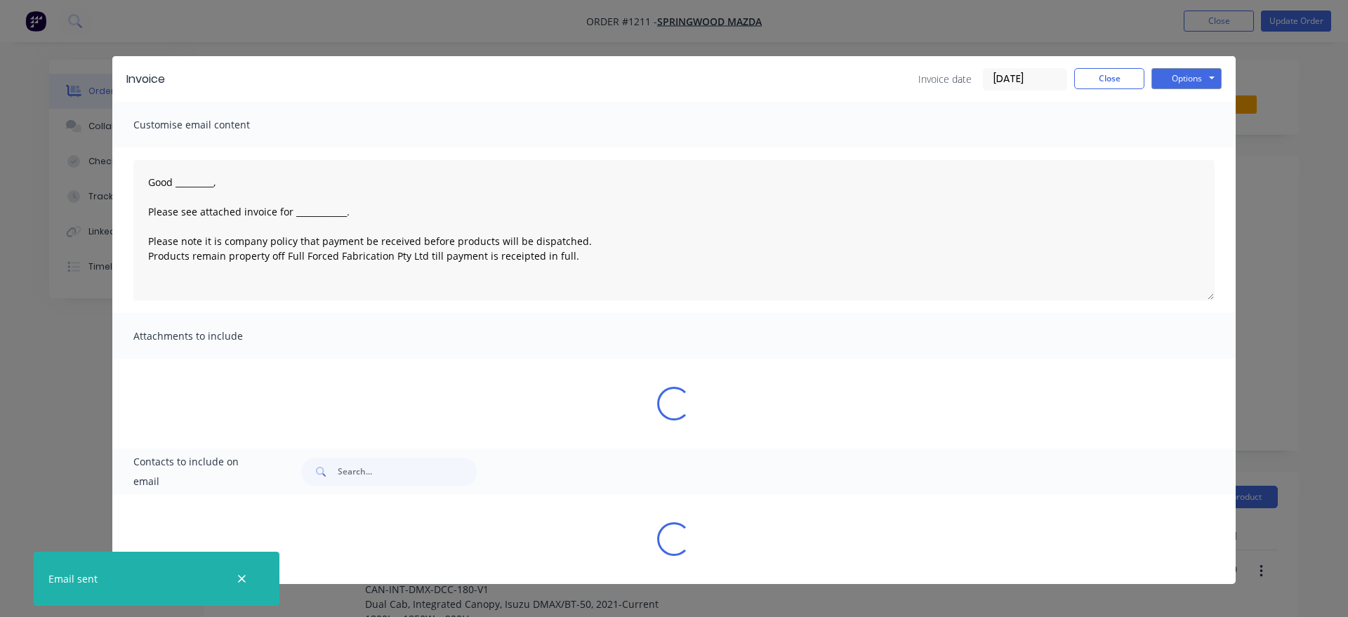
type textarea "Good _________, Please see attached invoice for ____________. Please note it is…"
type input "43.51"
type input "$16,499.5499"
type input "$14,189.61"
type input "42.46"
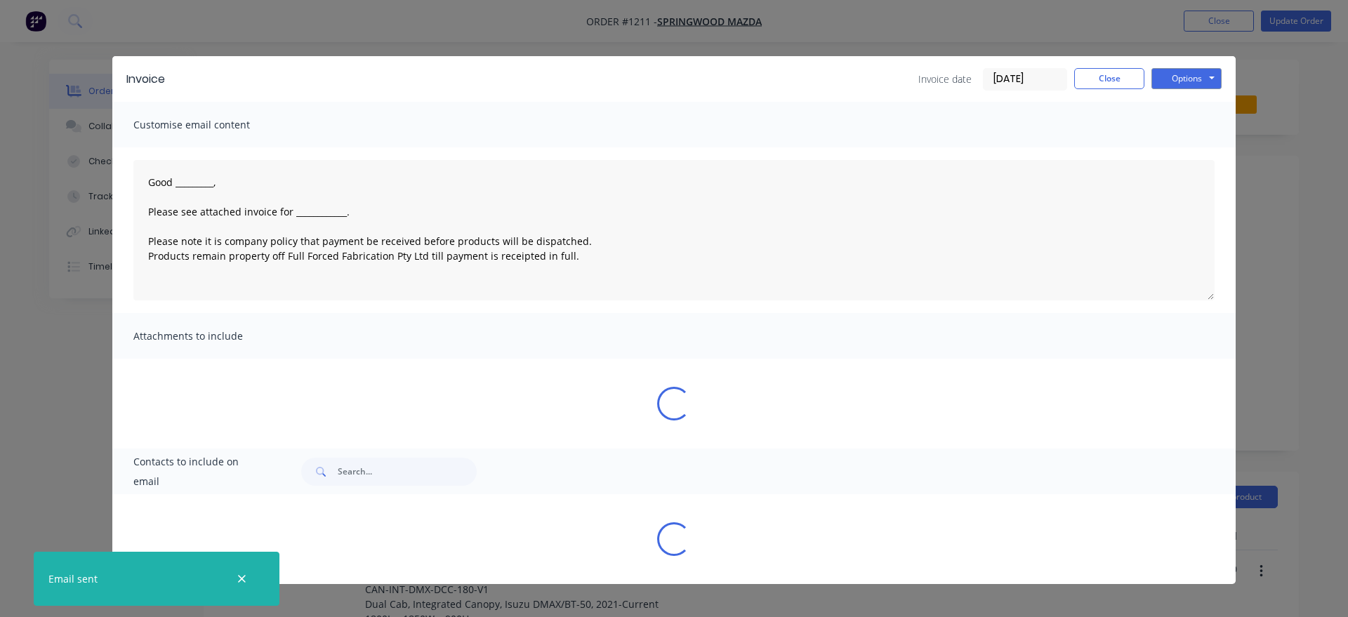
type input "$1,299.976"
type input "$909.99"
type input "51.66"
type input "$2,299.9627"
type input "$1,379.98"
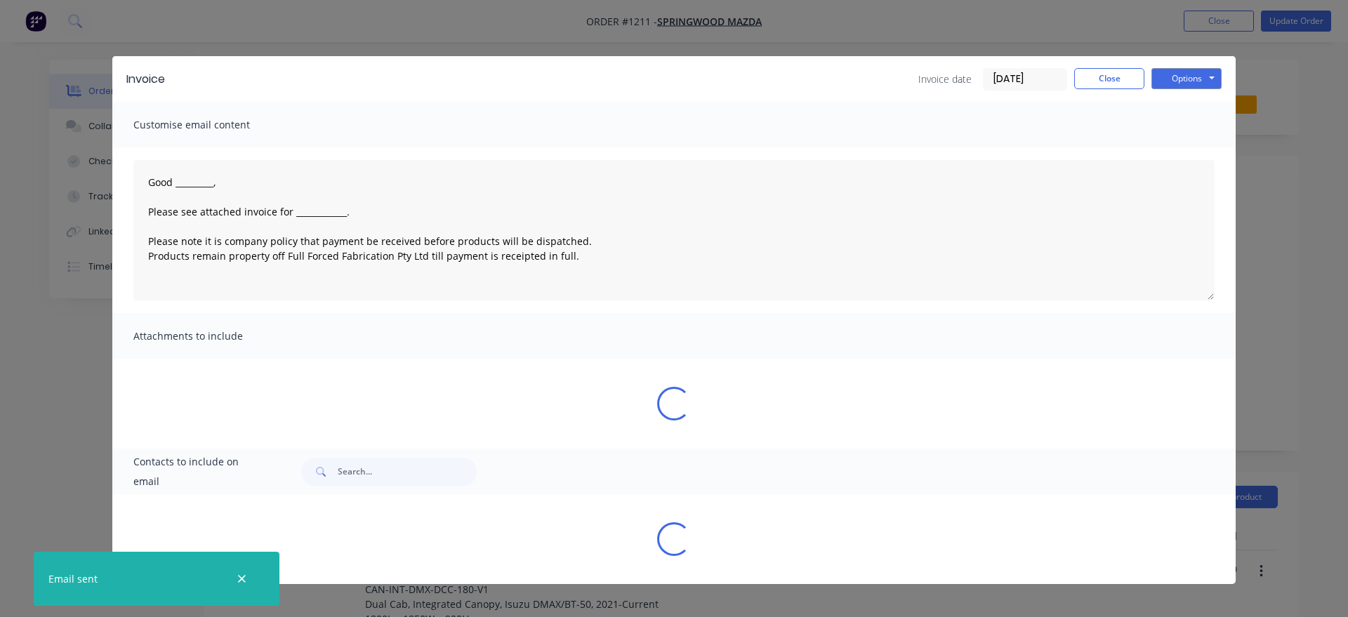
type input "$101.76"
type input "30"
type input "$132.288"
type input "$211.66"
type input "55.17"
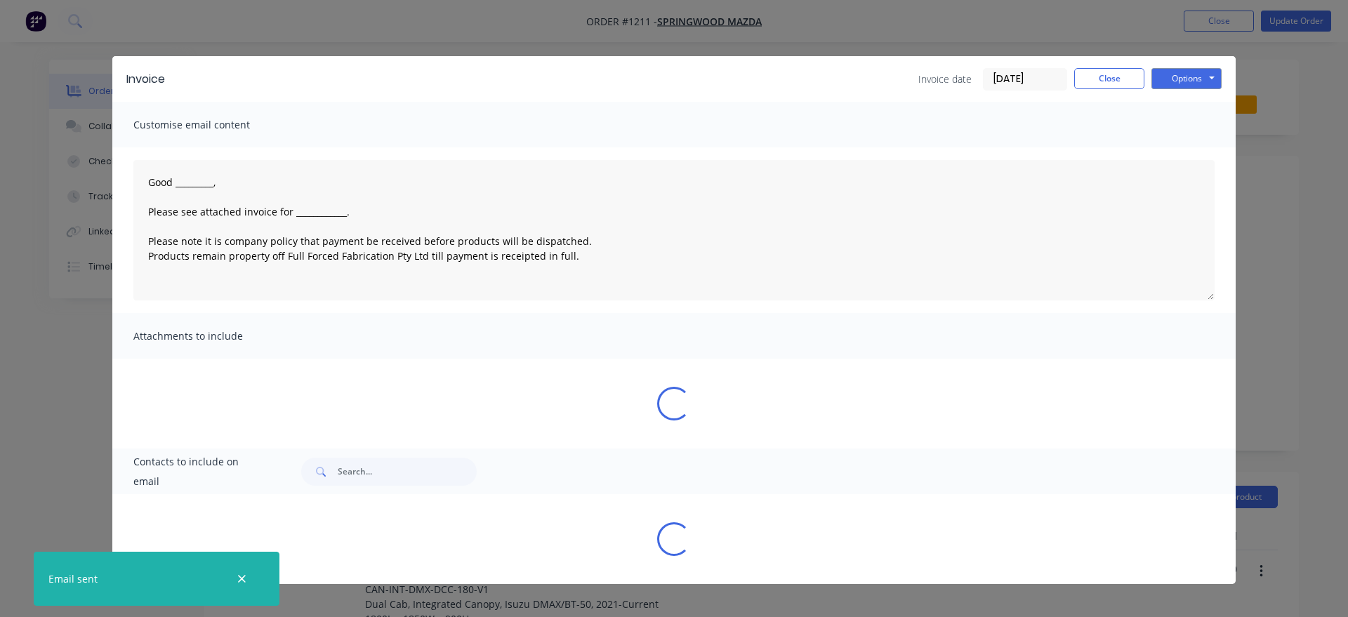
type input "$449.993"
type input "$382.49"
type input "43.08"
type input "$659.9851"
type input "$527.99"
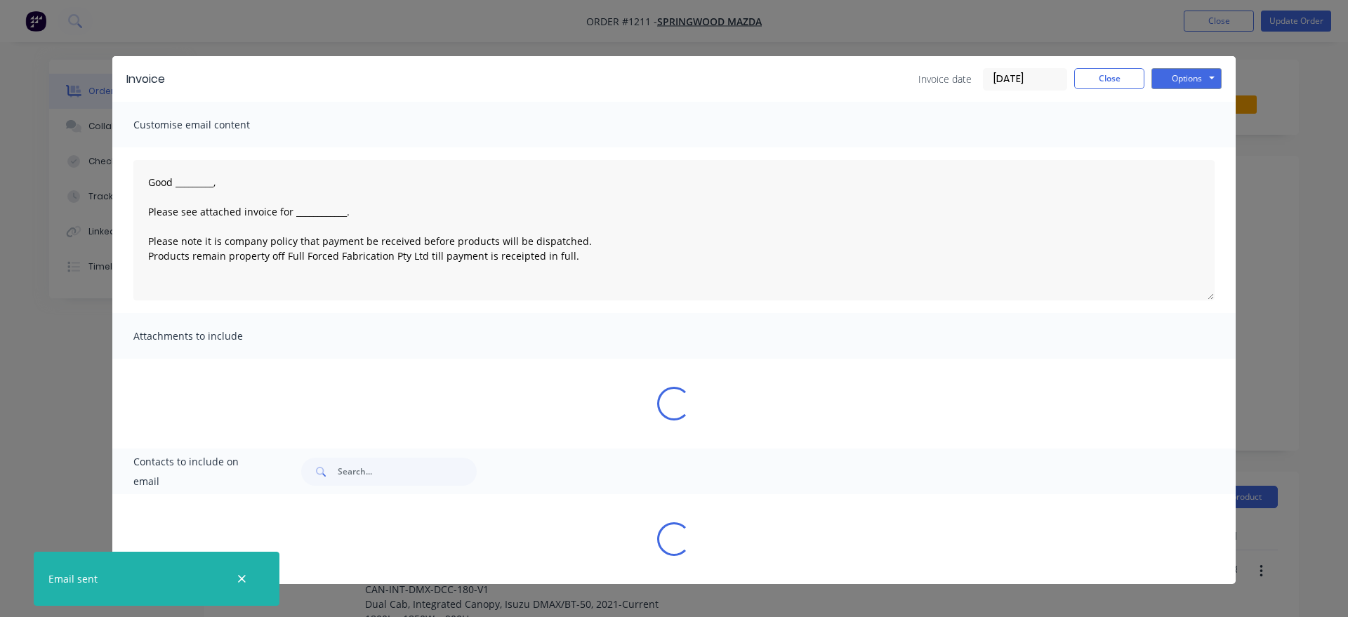
type input "43.14"
type input "$1,800.0253"
type input "$1,440.02"
type input "396.3"
type input "$67.00"
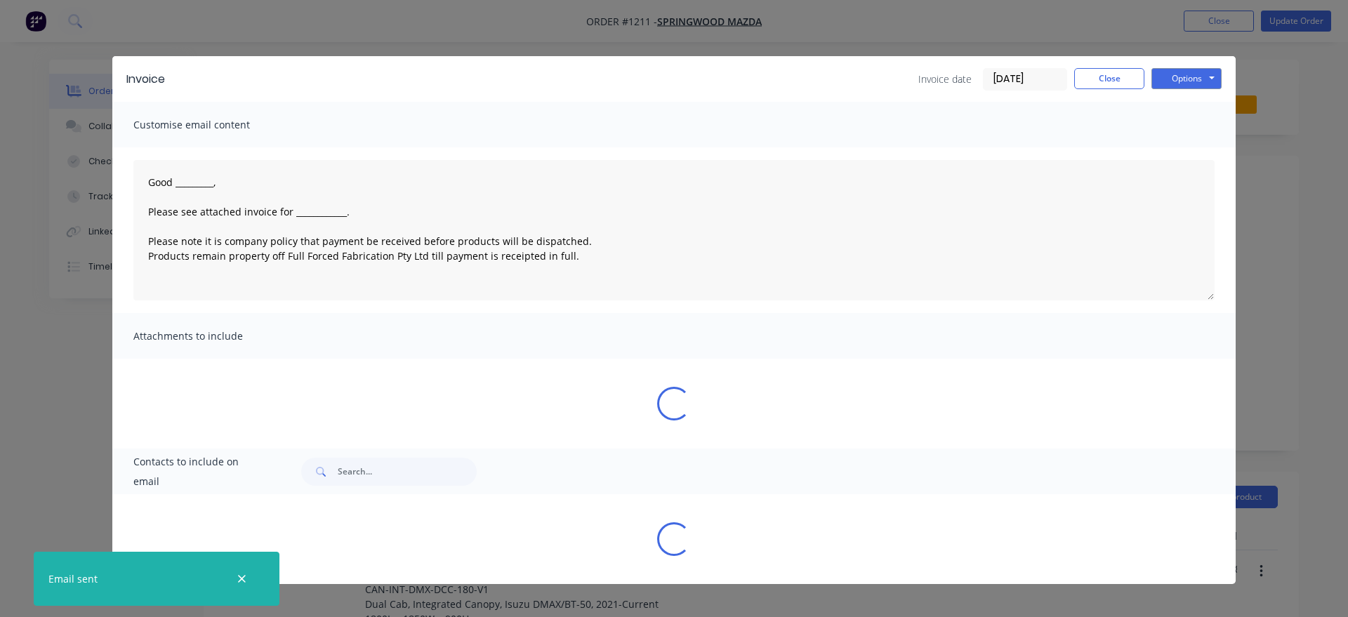
type input "$33.50"
type input "78.98"
type input "$55.0955"
type input "$88.15"
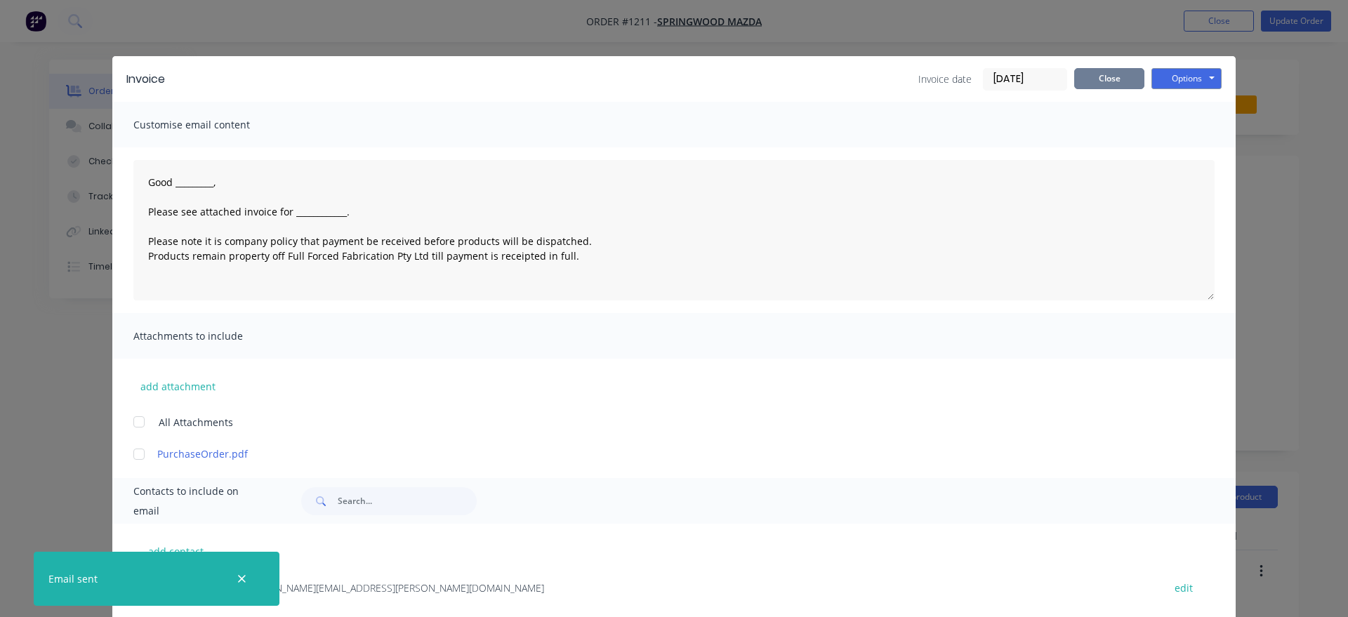
type textarea "Good _________, Please see attached invoice for ____________. Please note it is…"
click at [1124, 77] on button "Close" at bounding box center [1109, 78] width 70 height 21
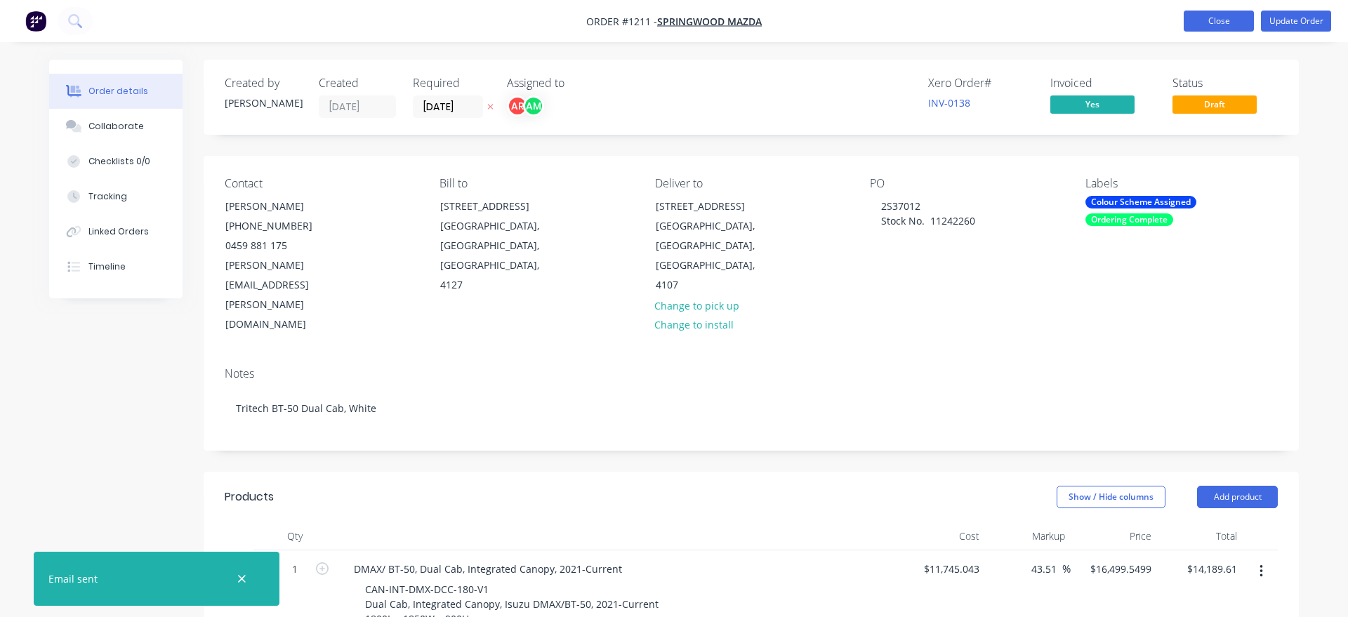
click at [1233, 20] on button "Close" at bounding box center [1218, 21] width 70 height 21
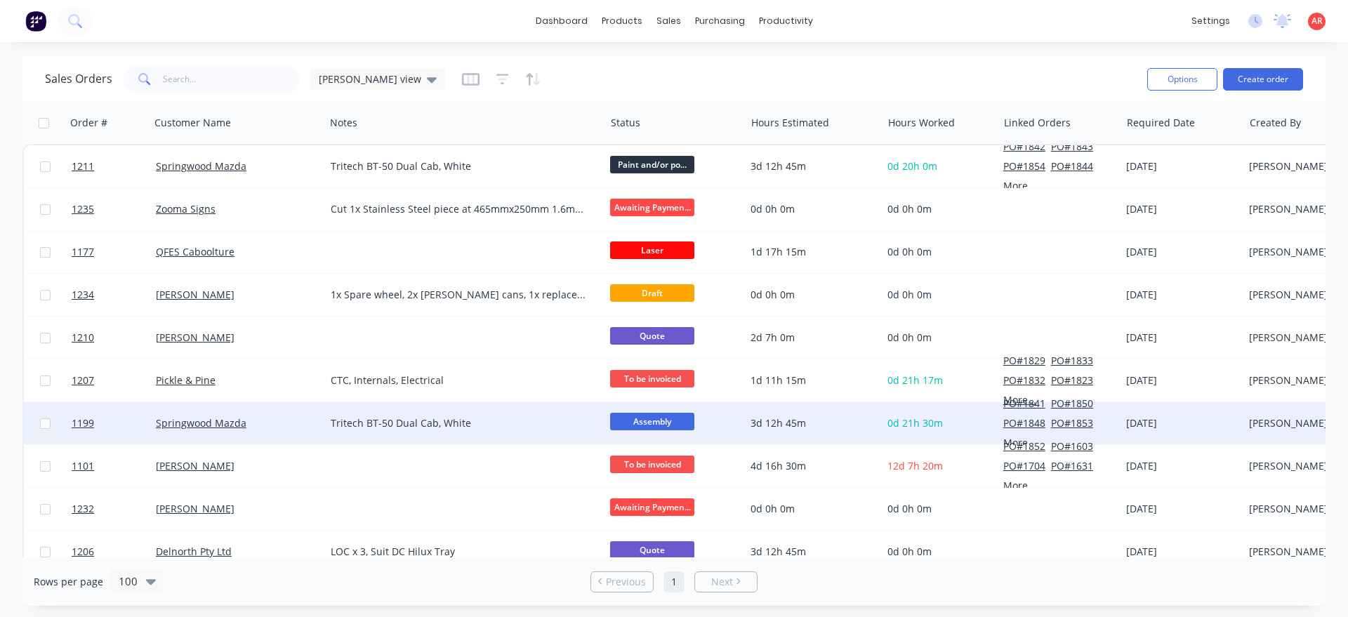
click at [248, 439] on div "Springwood Mazda" at bounding box center [237, 423] width 175 height 42
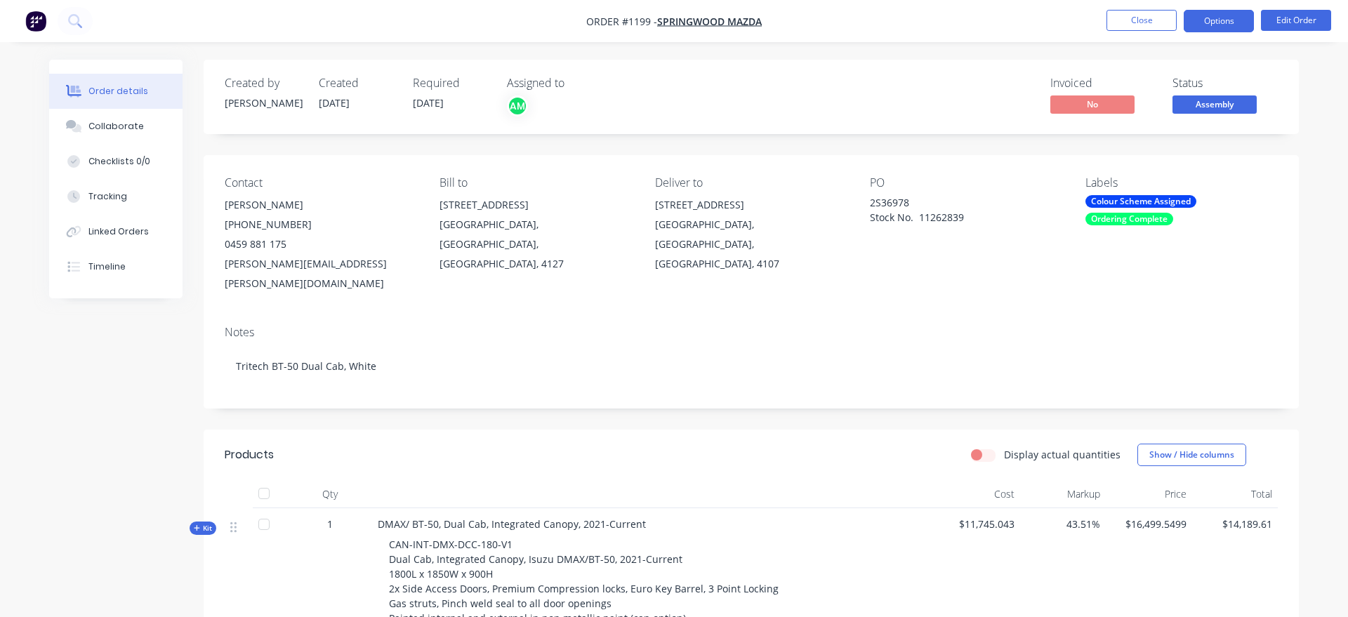
click at [1204, 19] on button "Options" at bounding box center [1218, 21] width 70 height 22
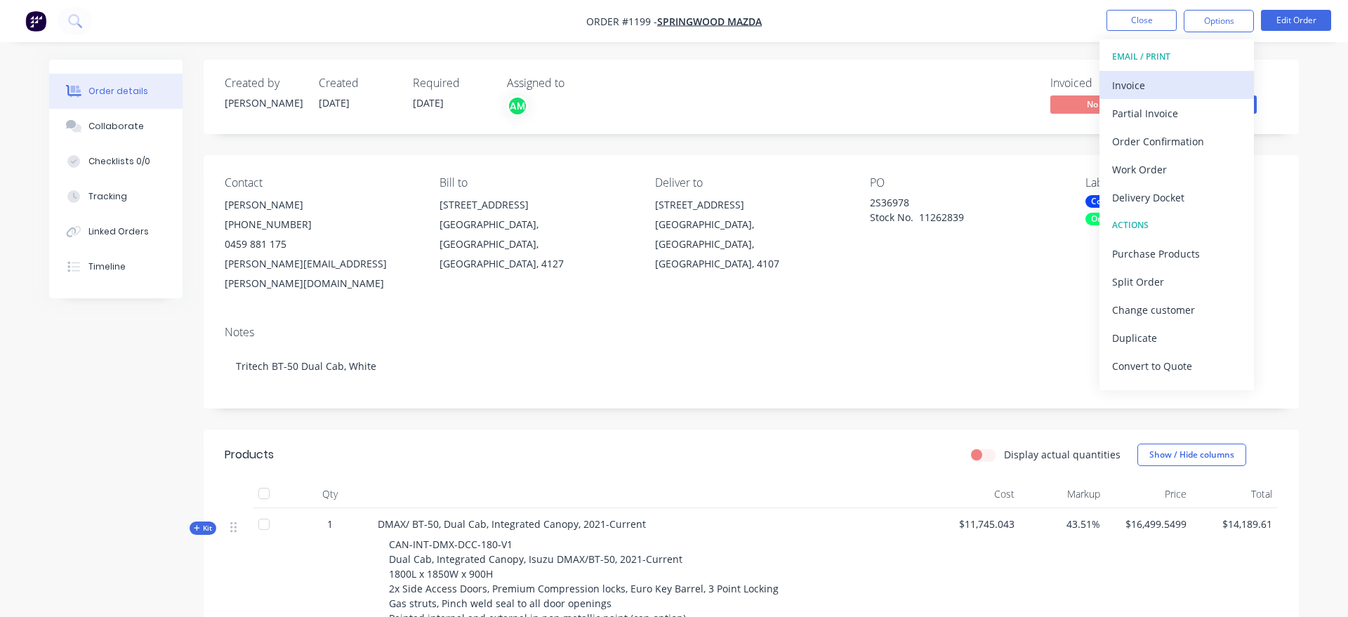
click at [1180, 94] on div "Invoice" at bounding box center [1176, 85] width 129 height 20
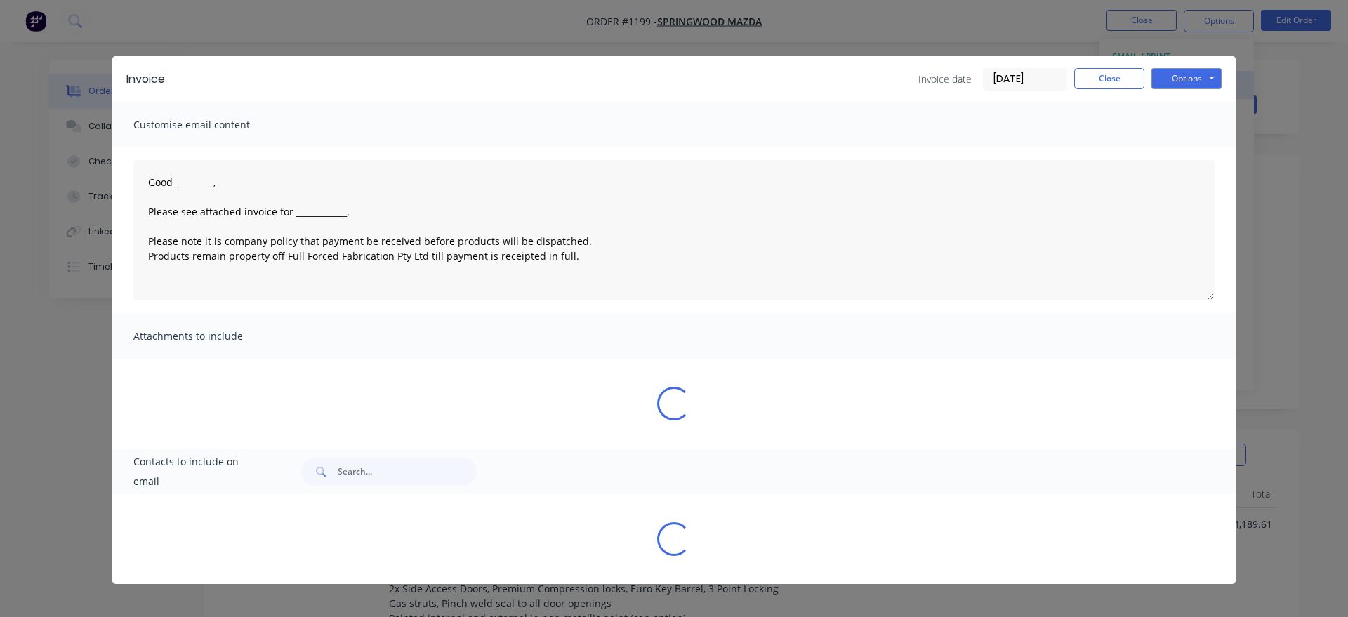
type textarea "Good _________, Please see attached invoice for ____________. Please note it is…"
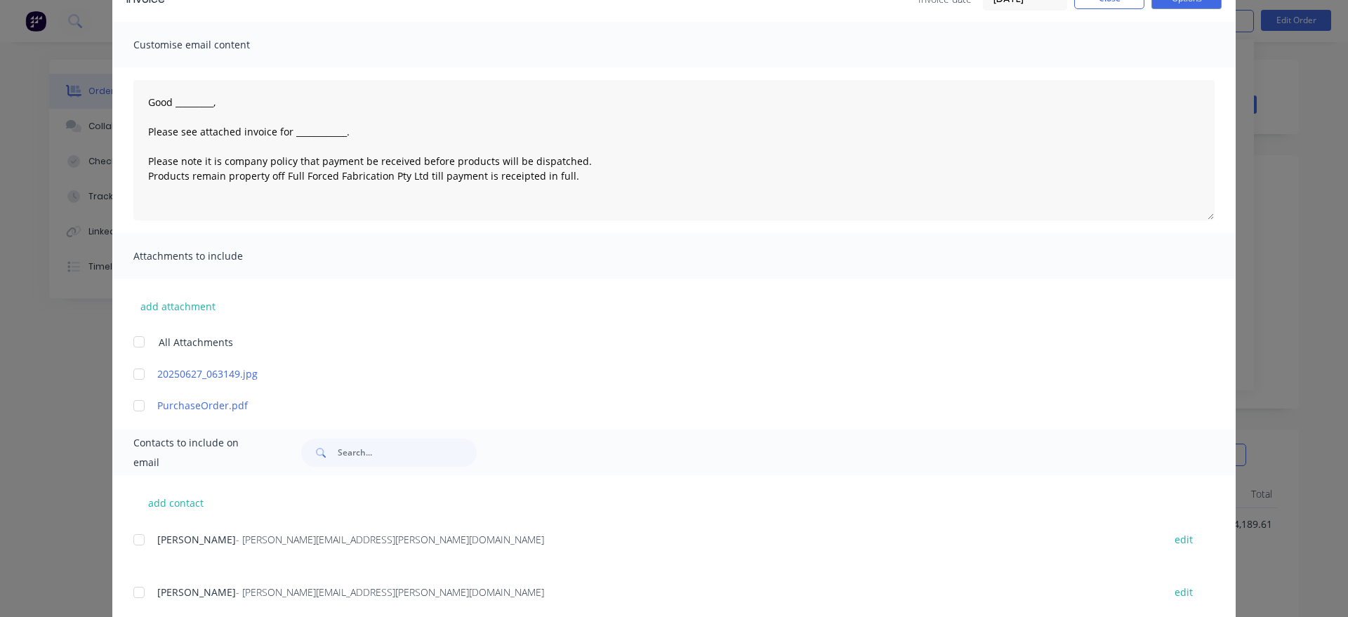
scroll to position [171, 0]
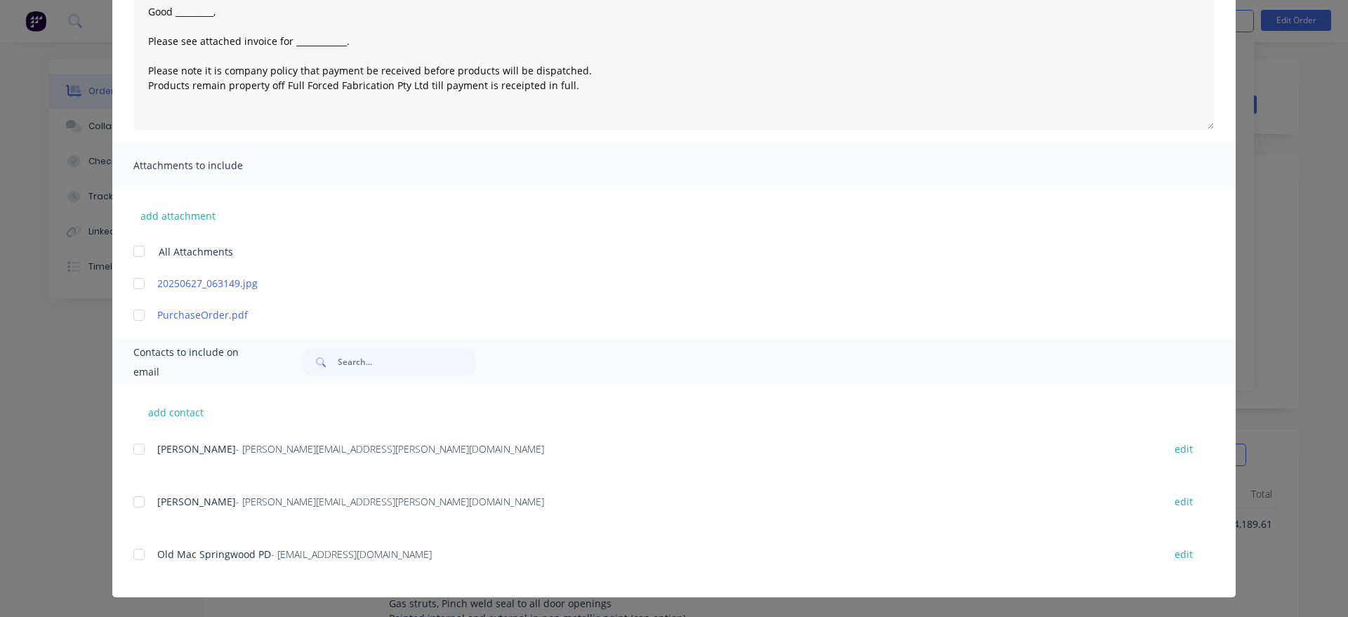
click at [1326, 200] on div "Invoice Invoice date [DATE] Close Options Preview Print Email Customise email c…" at bounding box center [674, 308] width 1348 height 617
